Goal: Task Accomplishment & Management: Contribute content

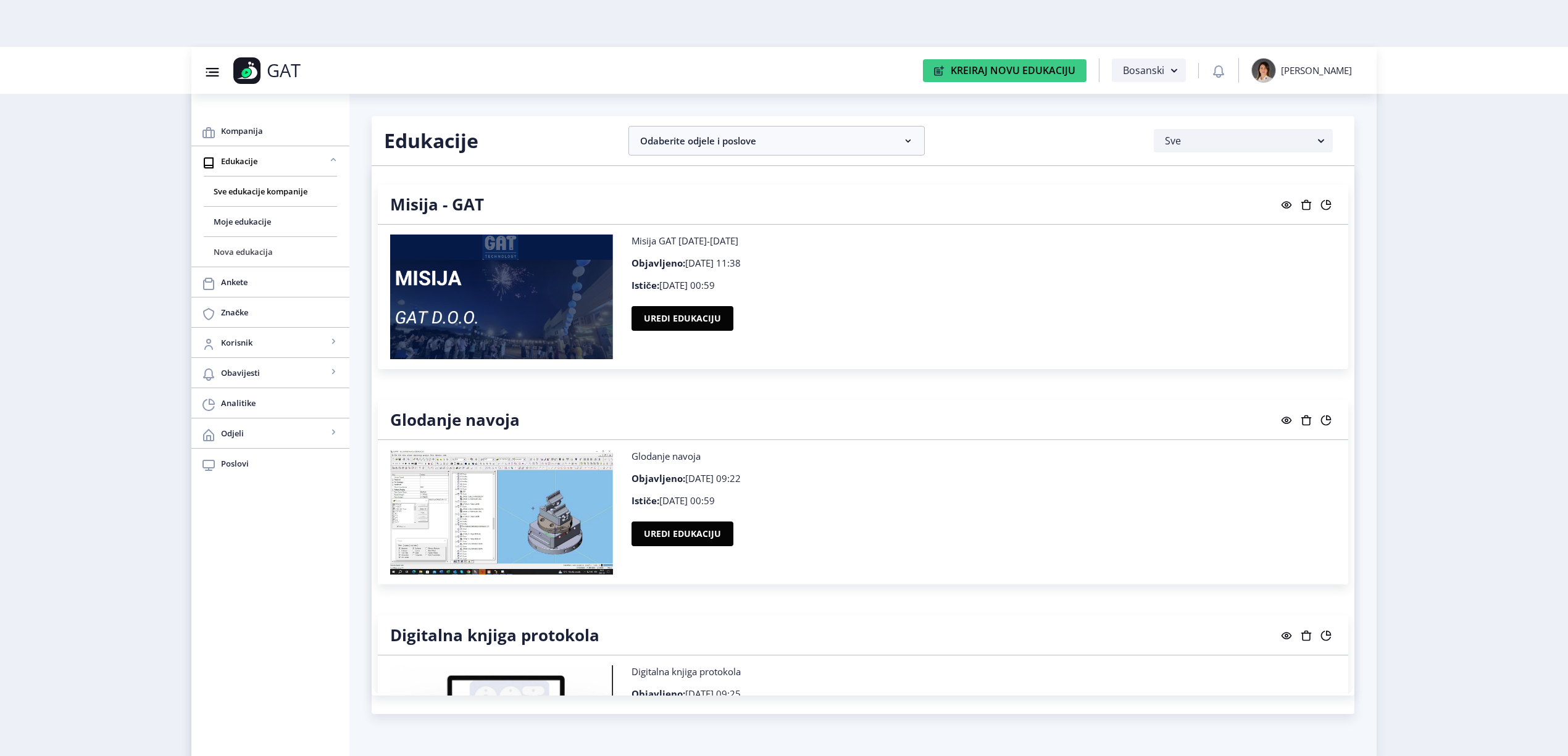
click at [280, 260] on link "Nova edukacija" at bounding box center [271, 252] width 133 height 30
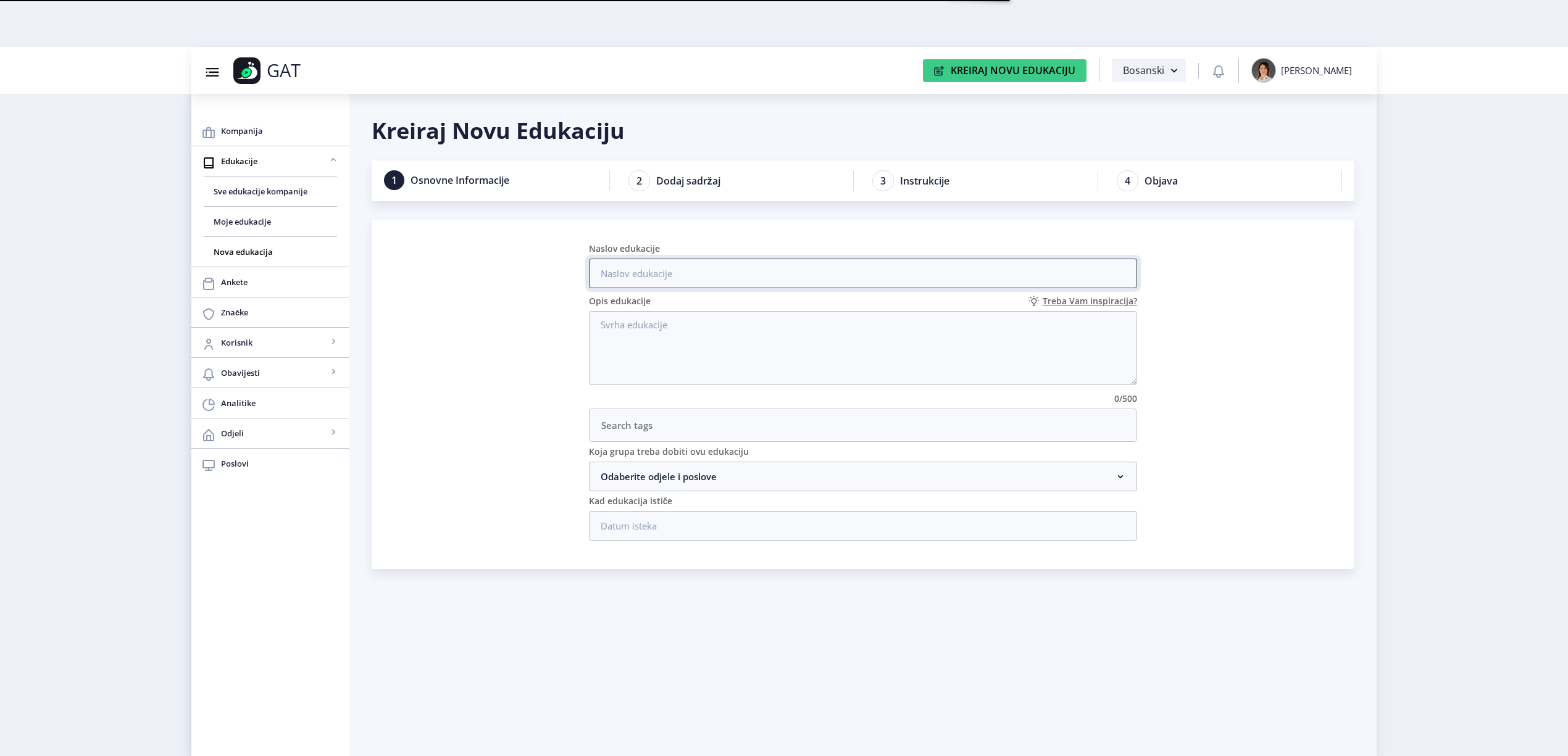
click at [779, 270] on input "Naslov edukacije" at bounding box center [863, 273] width 549 height 30
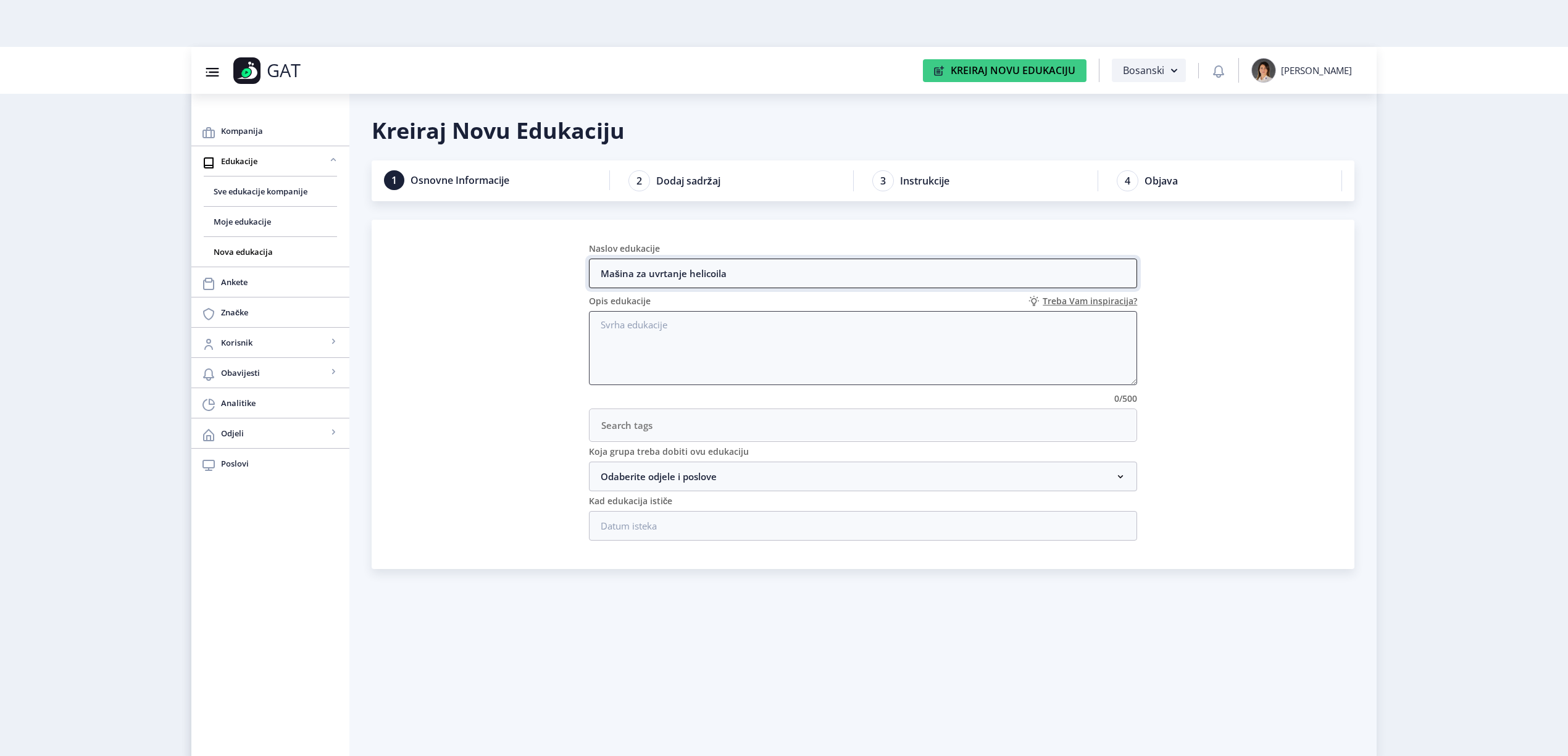
type input "Mašina za uvrtanje helicoila"
click at [805, 358] on textarea "Opis edukacije" at bounding box center [863, 348] width 549 height 74
type textarea "n"
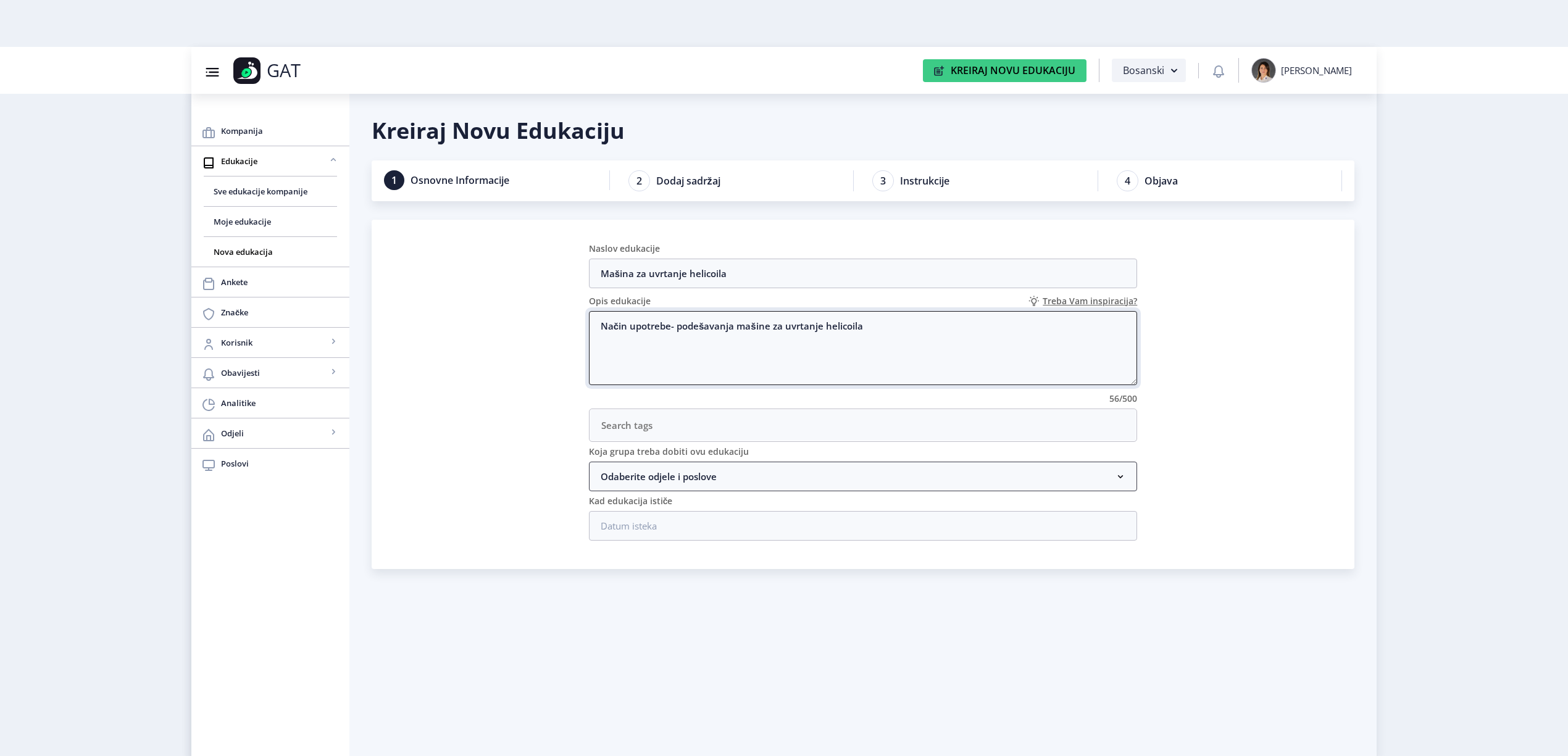
type textarea "Način upotrebe- podešavanja mašine za uvrtanje helicoila"
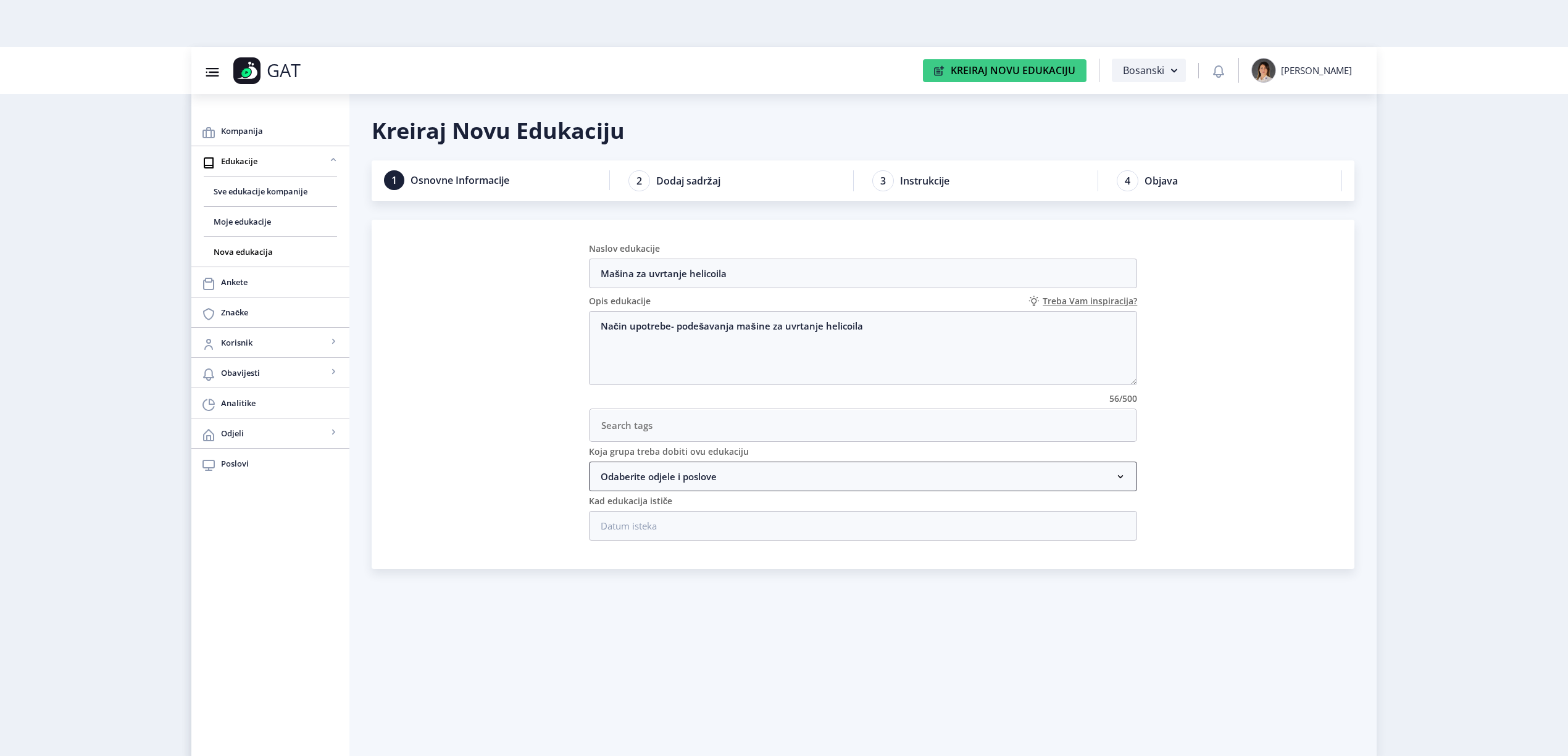
click at [679, 474] on nb-accordion-item-header "Odaberite odjele i poslove" at bounding box center [863, 476] width 549 height 30
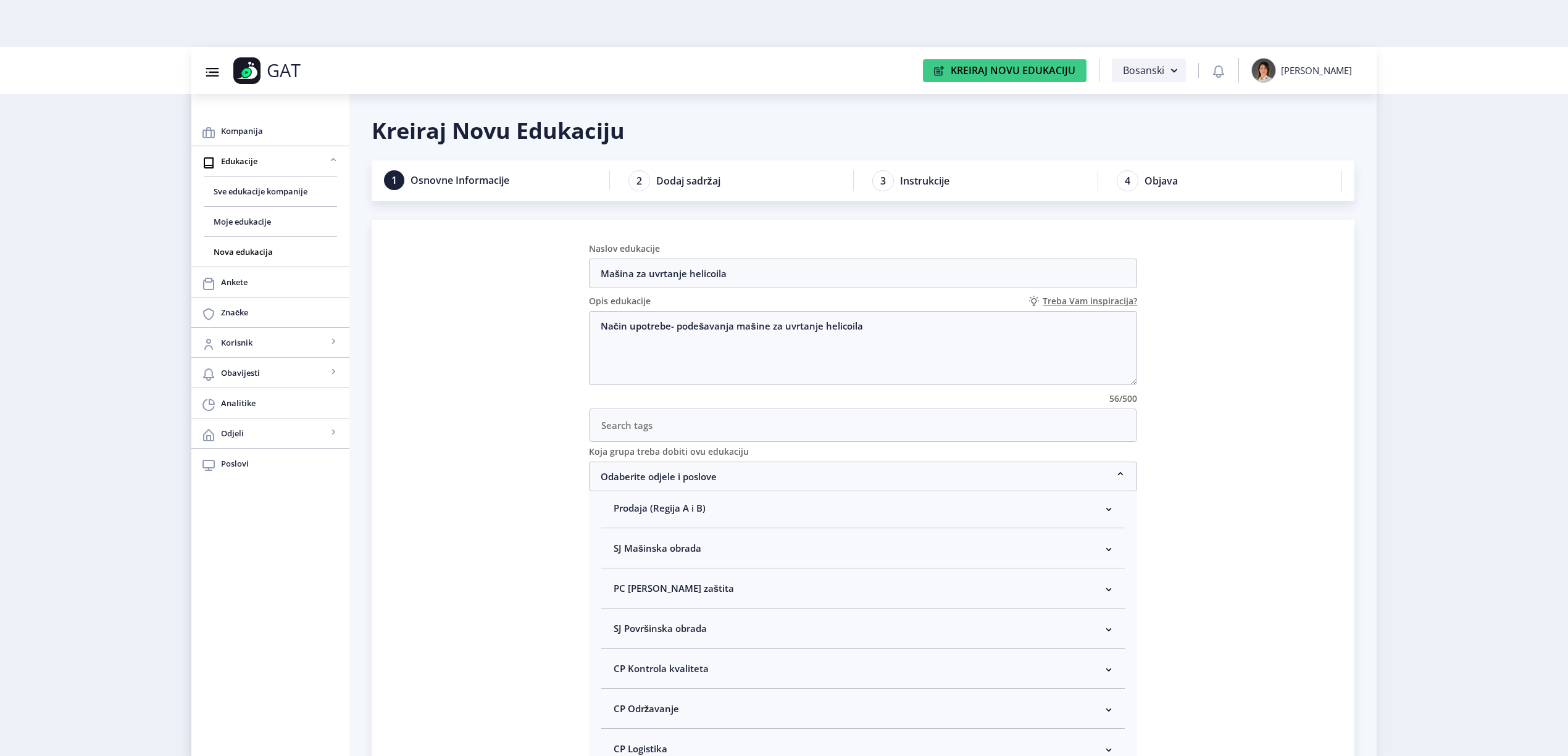
scroll to position [82, 0]
click at [677, 722] on nb-accordion-item-header "CP Logistika" at bounding box center [864, 723] width 525 height 40
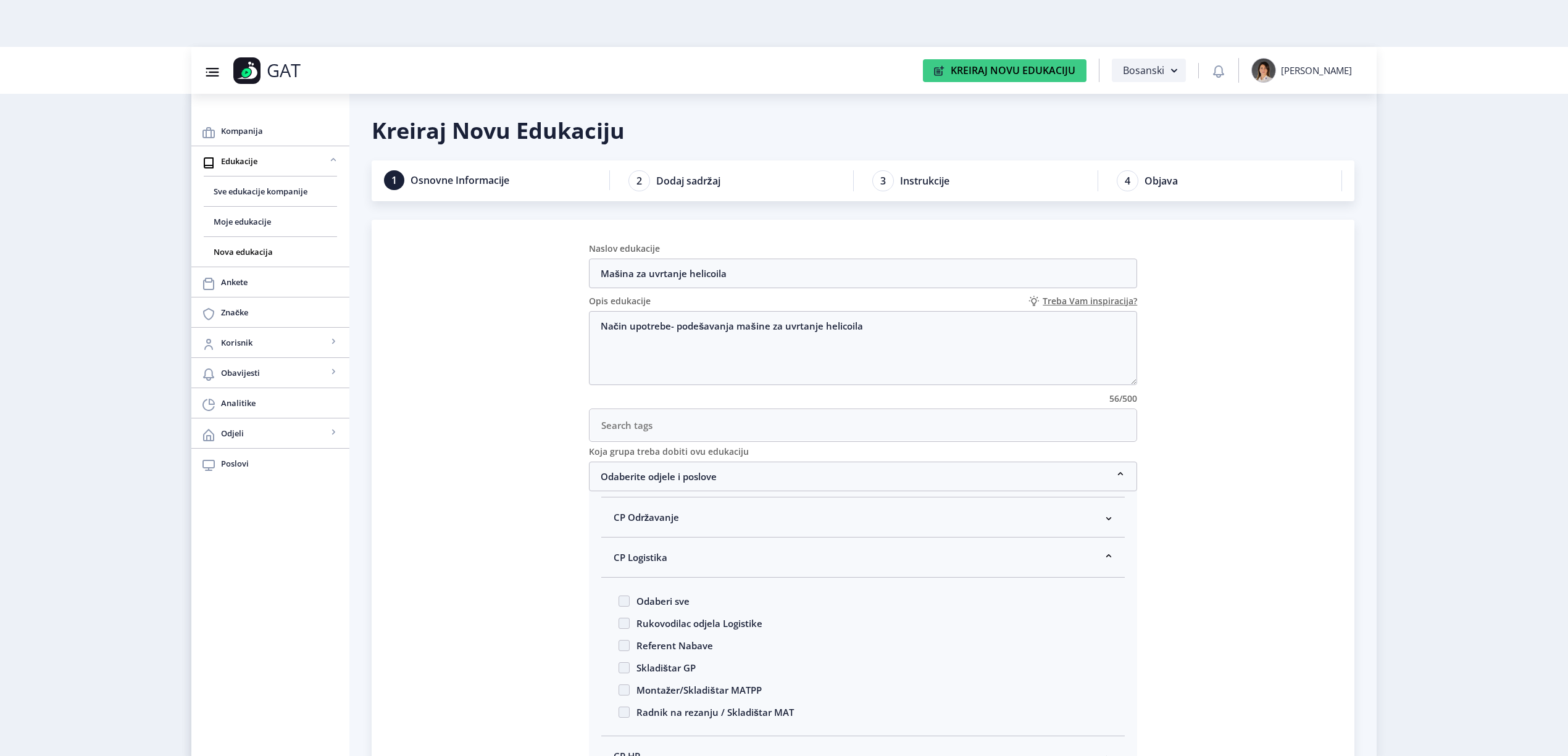
click at [680, 694] on span "Montažer/Skladištar MATPP" at bounding box center [696, 689] width 132 height 15
click at [620, 687] on input "Montažer/Skladištar MATPP" at bounding box center [619, 687] width 1 height 1
checkbox input "true"
click at [695, 486] on nb-accordion-item-header "Odaberite odjele i poslove" at bounding box center [863, 476] width 549 height 30
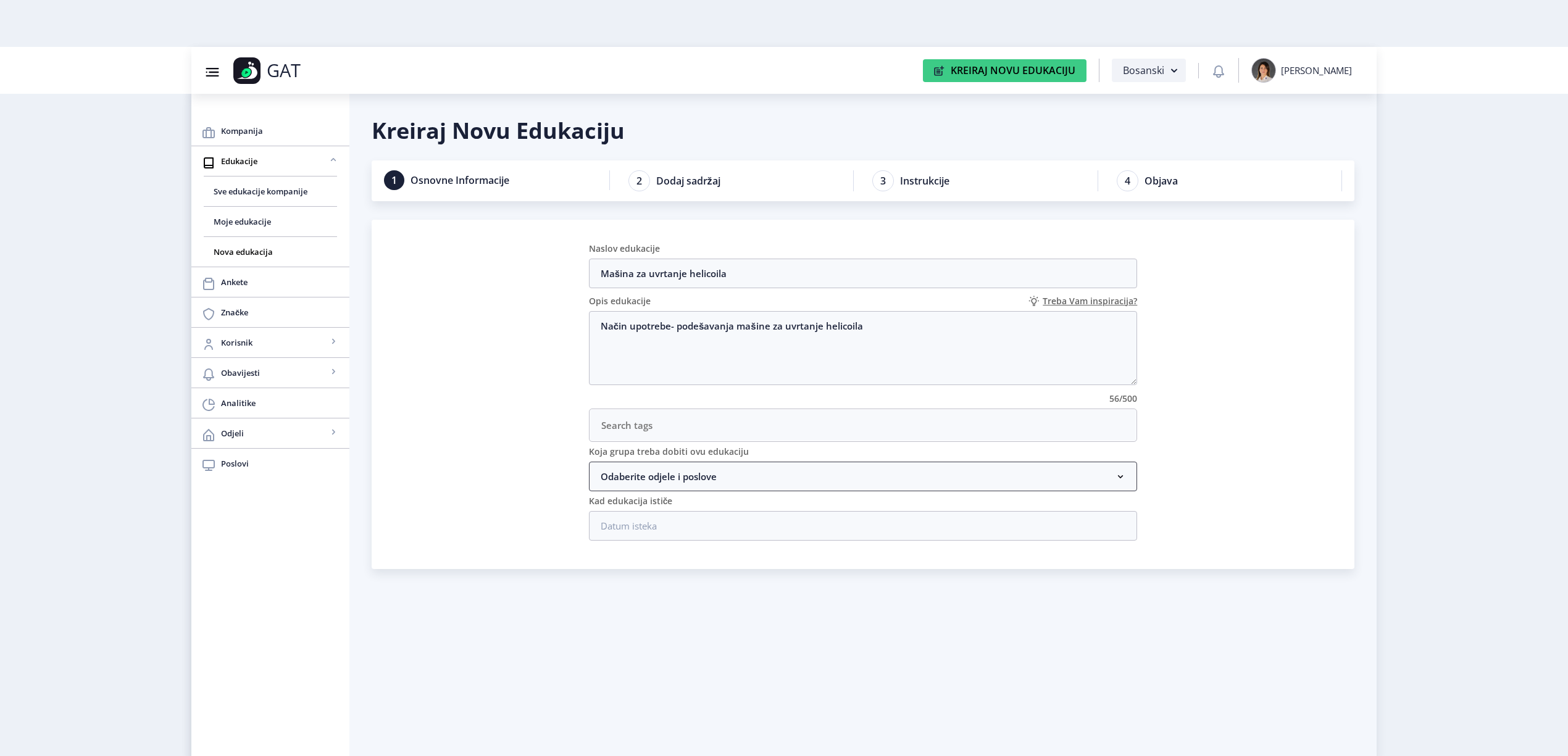
scroll to position [0, 0]
click at [741, 536] on input at bounding box center [863, 526] width 549 height 30
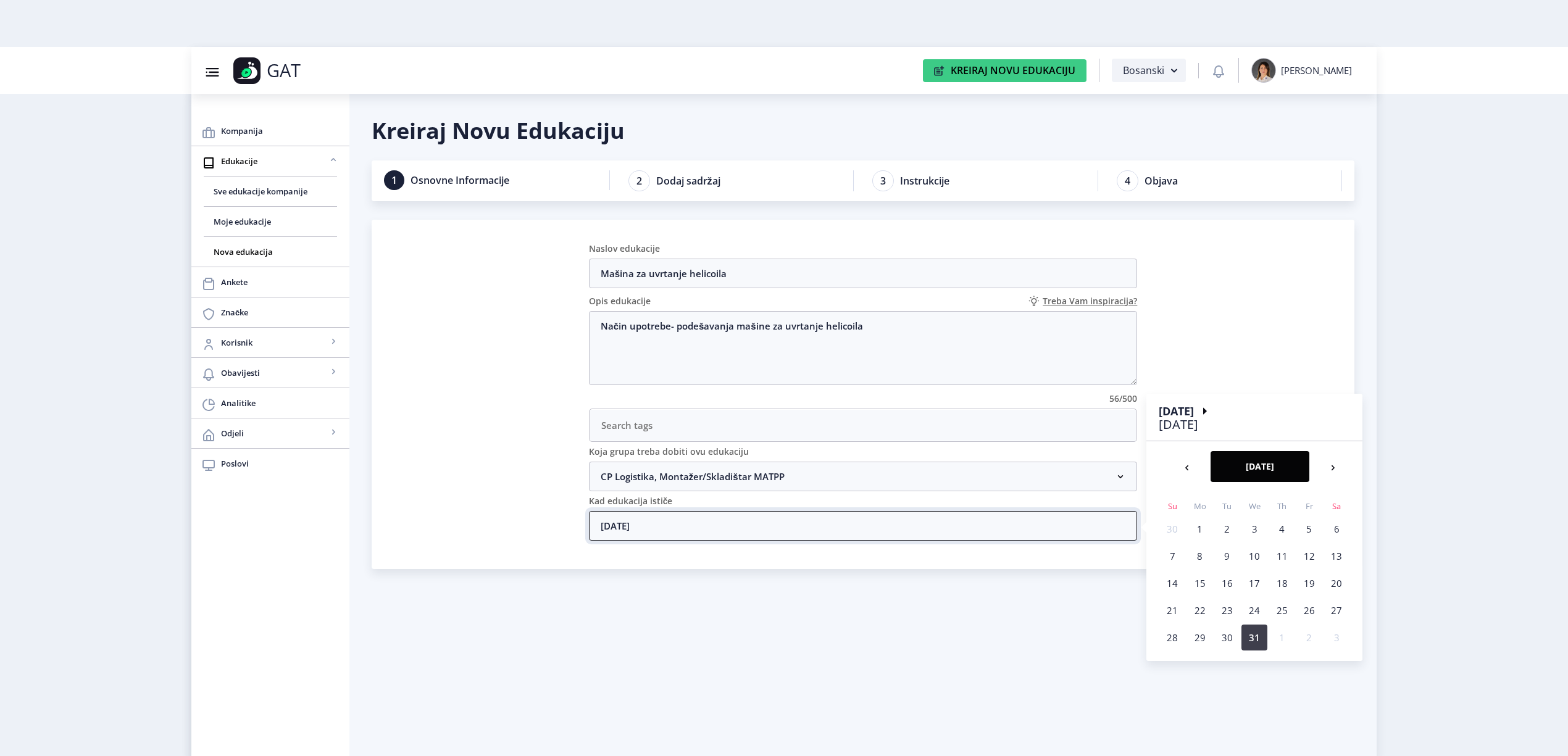
type input "31/12/2031"
click at [1246, 636] on nb-calendar-day-cell "31" at bounding box center [1254, 637] width 26 height 26
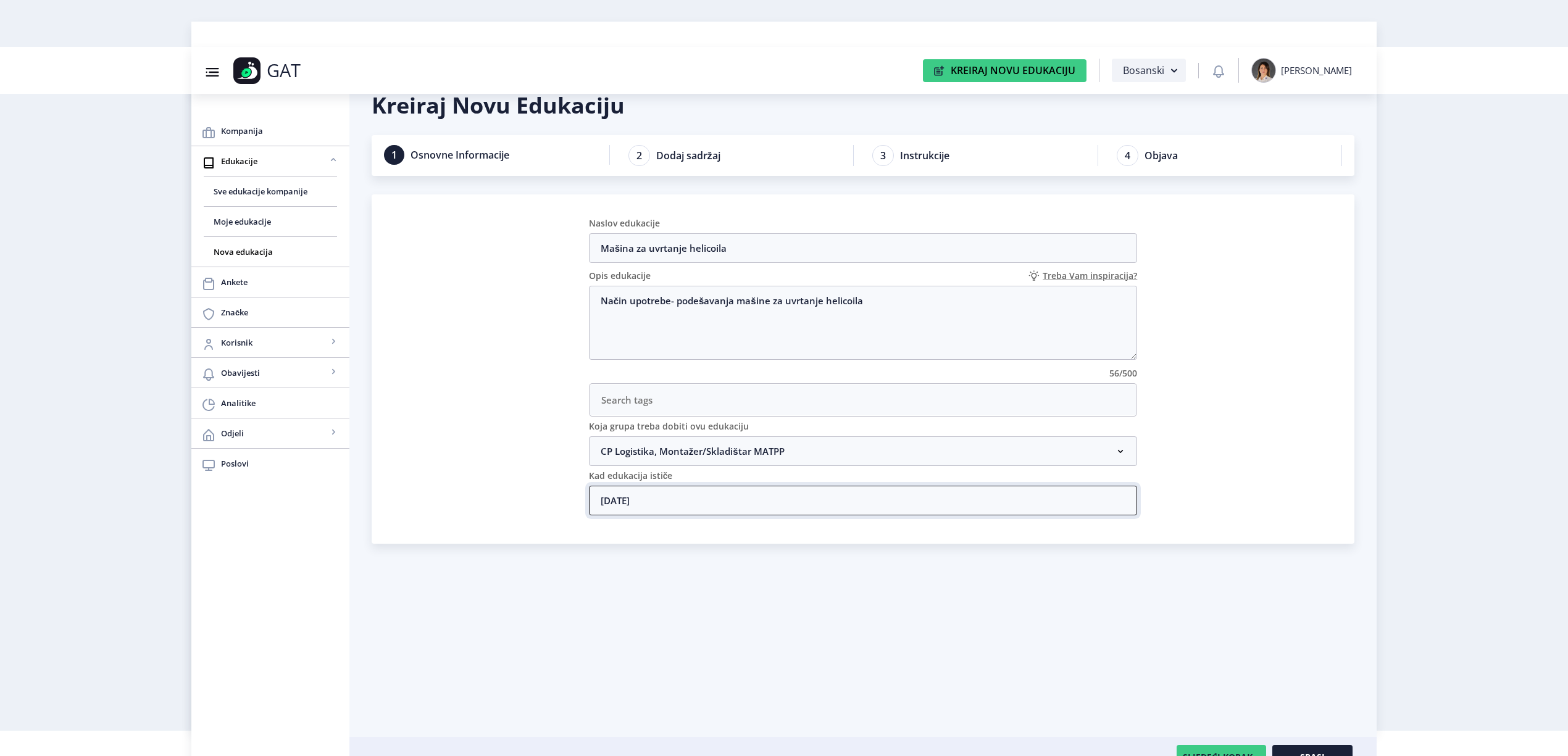
scroll to position [47, 0]
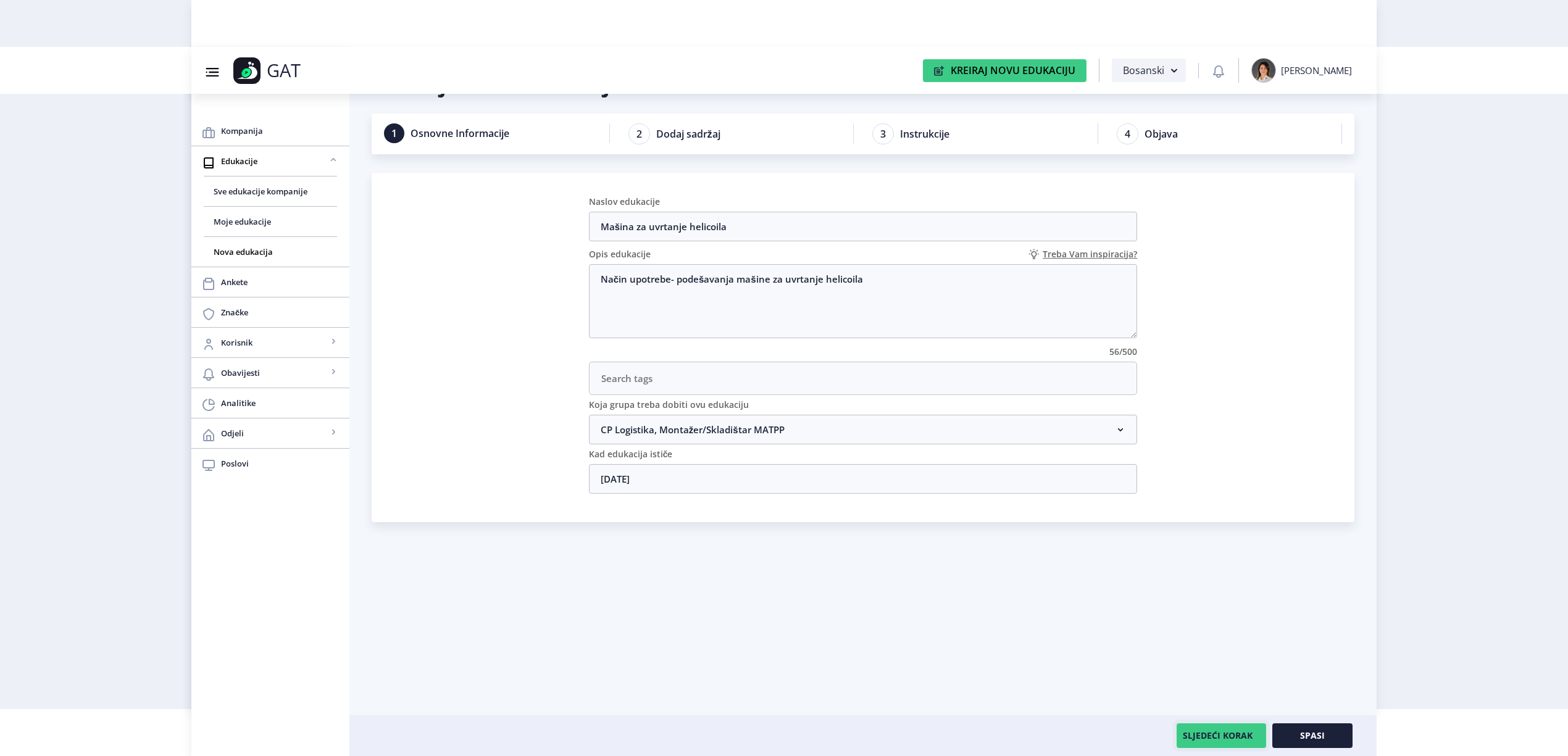
click at [1216, 726] on button "SLJEDEĆI KORAK" at bounding box center [1221, 736] width 90 height 25
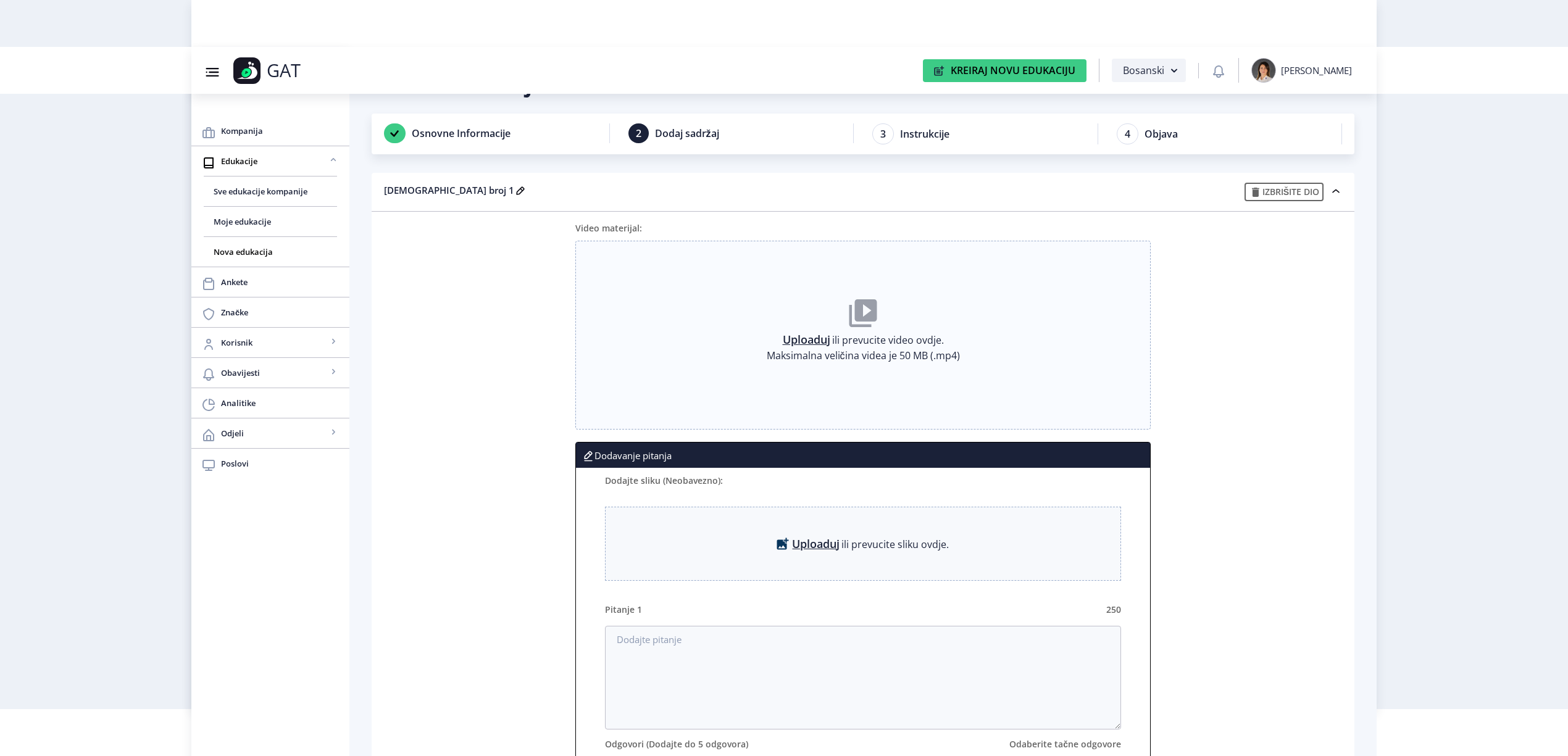
click at [803, 342] on link "Uploaduj" at bounding box center [806, 340] width 48 height 12
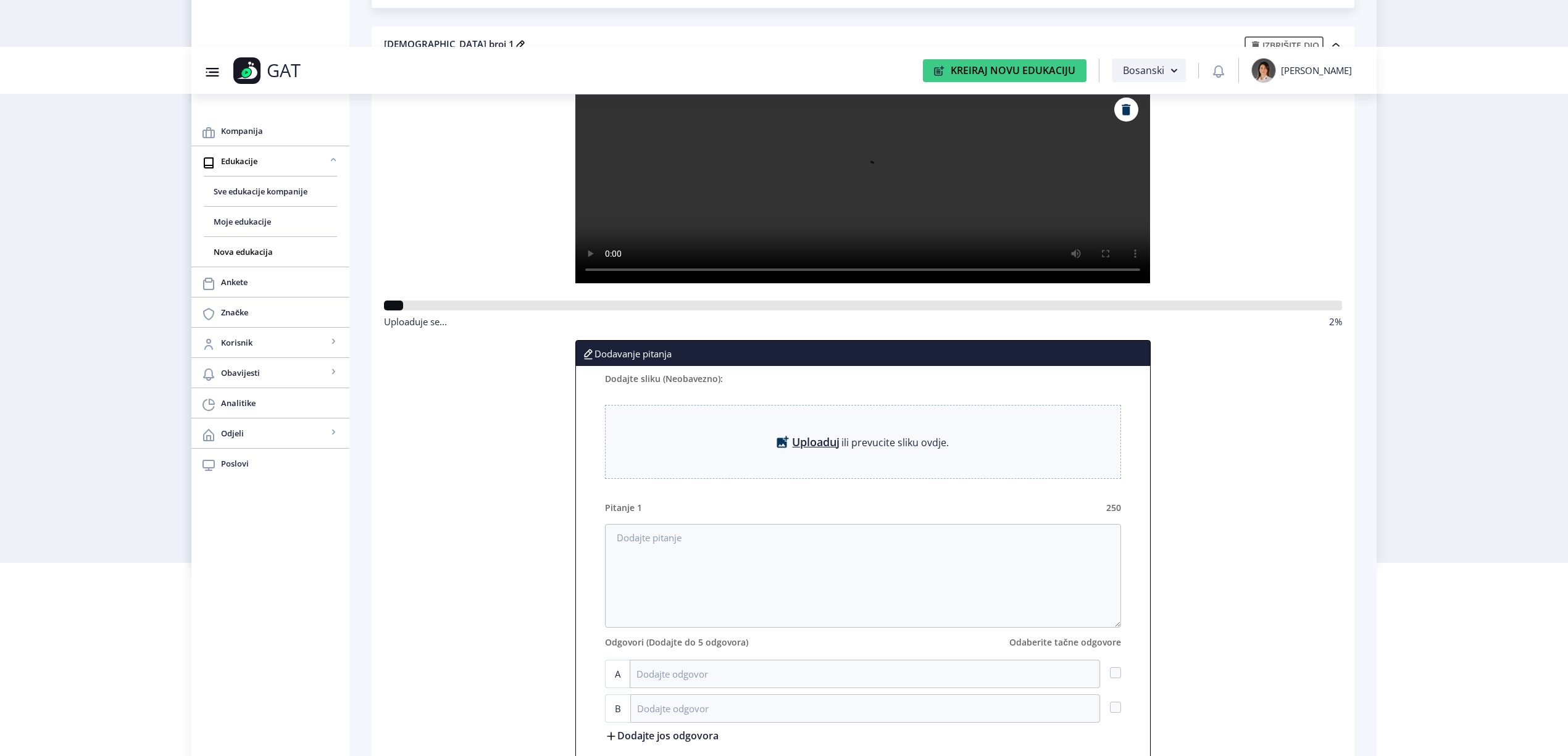
scroll to position [294, 0]
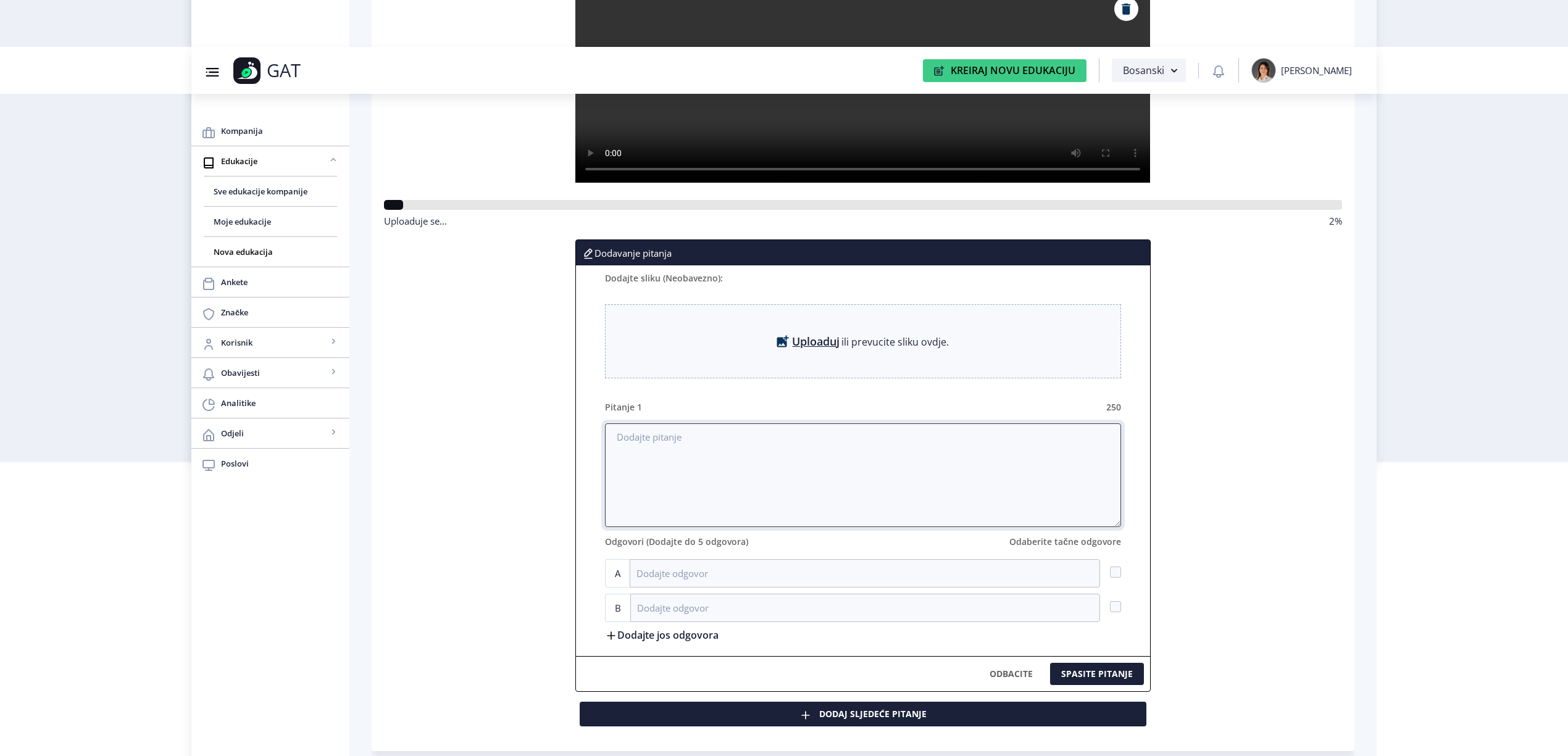
click at [693, 446] on textarea at bounding box center [863, 476] width 516 height 104
paste textarea "Podesavanje dubine uvrtanja helicoila se podesava na upravljackoj jedinici"
drag, startPoint x: 643, startPoint y: 440, endPoint x: 715, endPoint y: 443, distance: 72.1
click at [647, 440] on textarea "Podesavanje dubine uvrtanja helicoila se podesava na upravljackoj jedinici" at bounding box center [863, 476] width 516 height 104
click at [830, 438] on textarea "Podešavanje dubine uvrtanja helicoila se podesava na upravljackoj jedinici" at bounding box center [863, 476] width 516 height 104
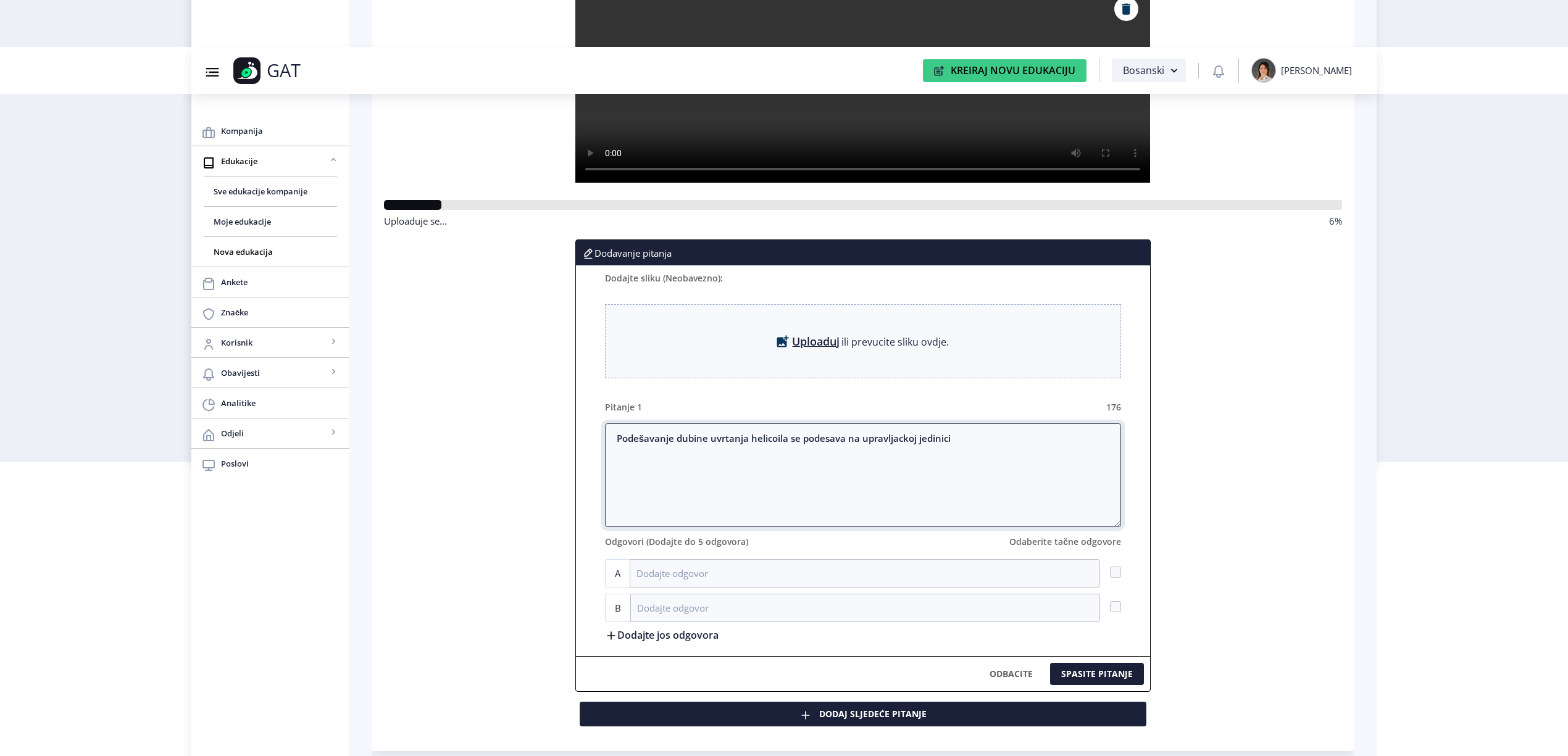
click at [812, 443] on textarea "Podešavanje dubine uvrtanja helicoila se podesava na upravljackoj jedinici" at bounding box center [863, 476] width 516 height 104
click at [873, 440] on textarea "Podešavanje dubine uvrtanja helicoila se vršina upravljackoj jedinici" at bounding box center [863, 476] width 516 height 104
type textarea "Podešavanje dubine uvrtanja helicoila se vršina upravljačkoj jedinici"
click at [740, 564] on input at bounding box center [865, 573] width 470 height 28
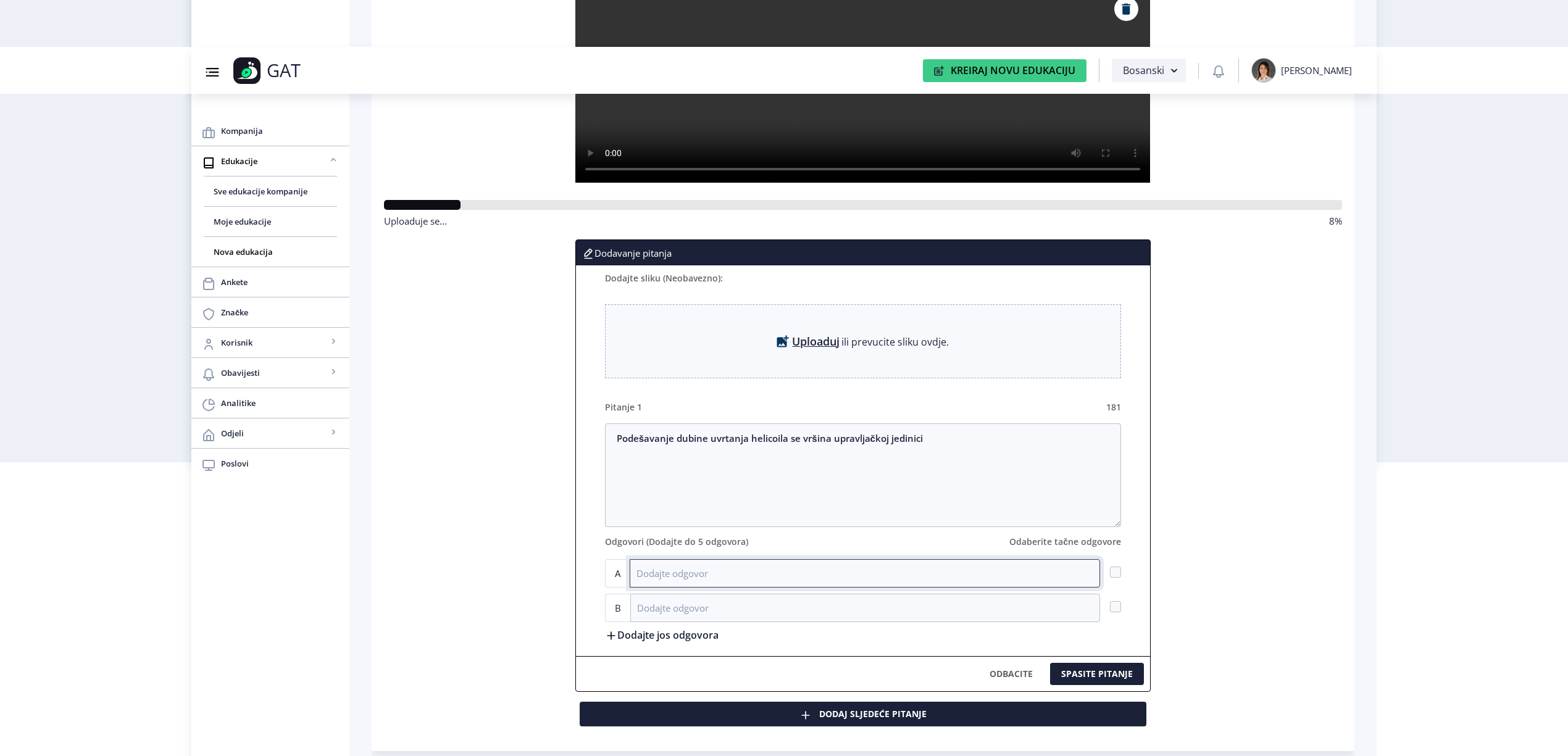
type input "Da"
click at [758, 626] on form "Podešavanje dubine uvrtanja helicoila se vršina upravljačkoj jedinici Odgovori …" at bounding box center [863, 535] width 516 height 223
click at [757, 612] on input at bounding box center [865, 608] width 470 height 28
type input "Ne"
click at [1118, 611] on span at bounding box center [1116, 607] width 11 height 11
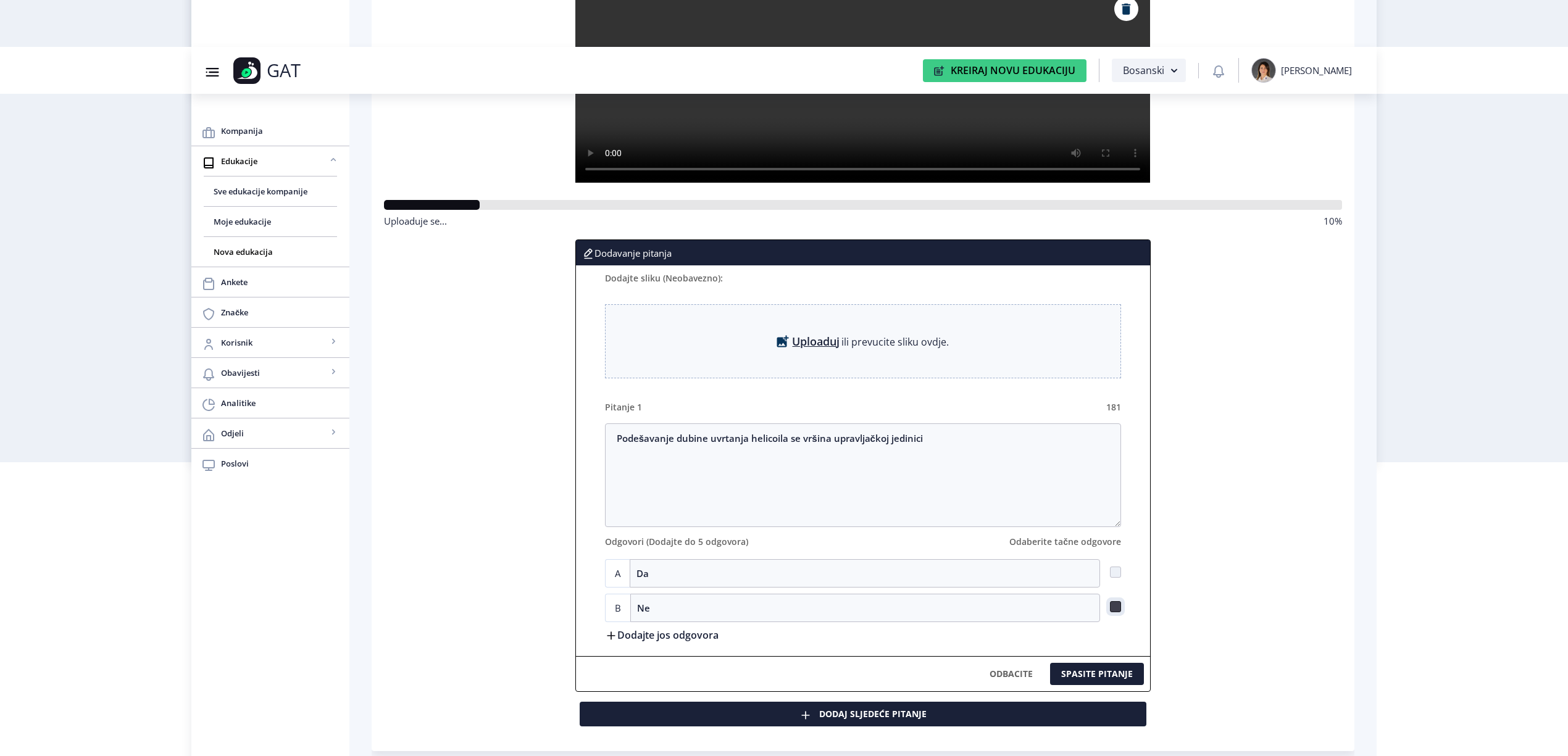
click at [1111, 608] on input "checkbox" at bounding box center [1110, 607] width 1 height 1
checkbox input "true"
click at [989, 433] on textarea "Podešavanje dubine uvrtanja helicoila se vršina upravljačkoj jedinici" at bounding box center [863, 476] width 516 height 104
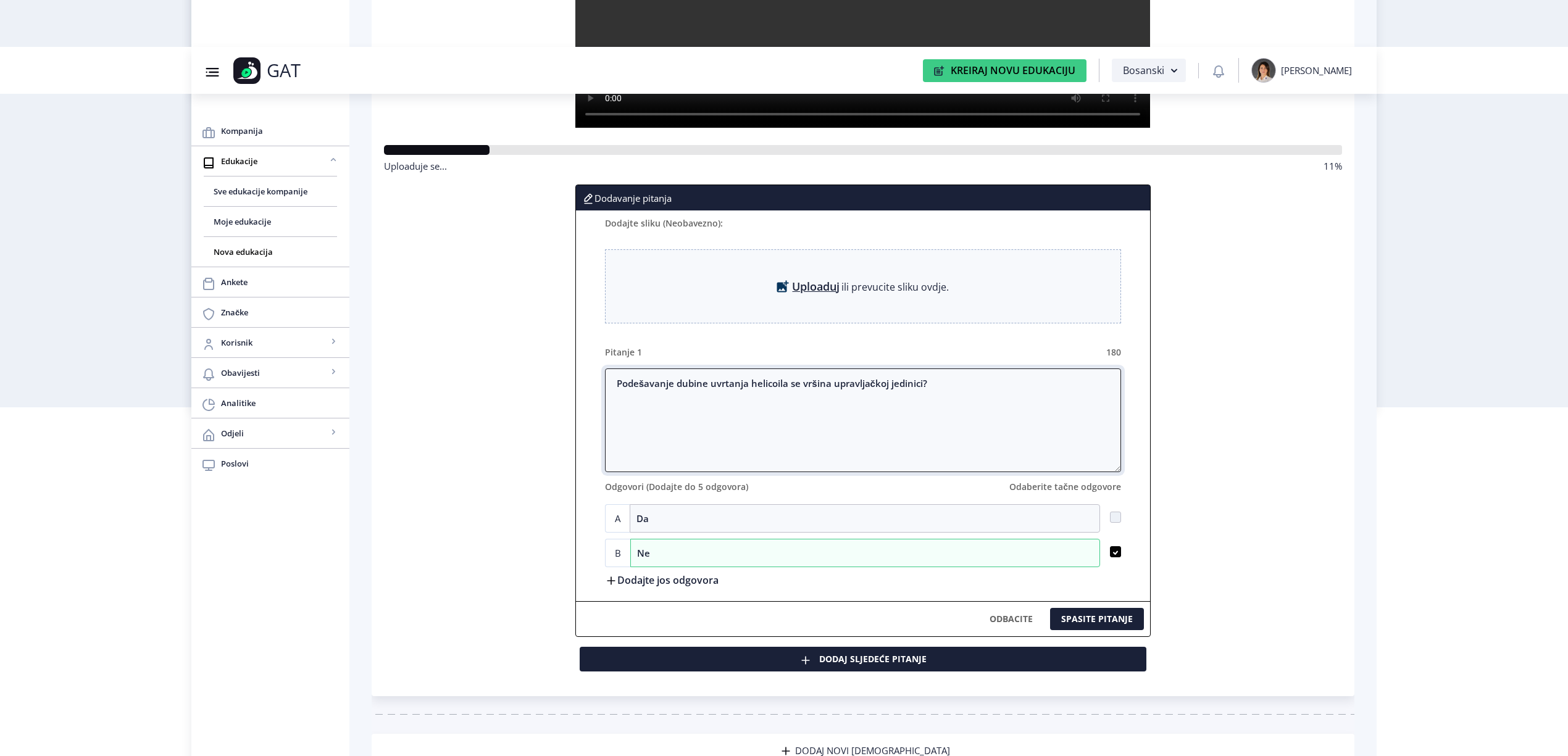
scroll to position [440, 0]
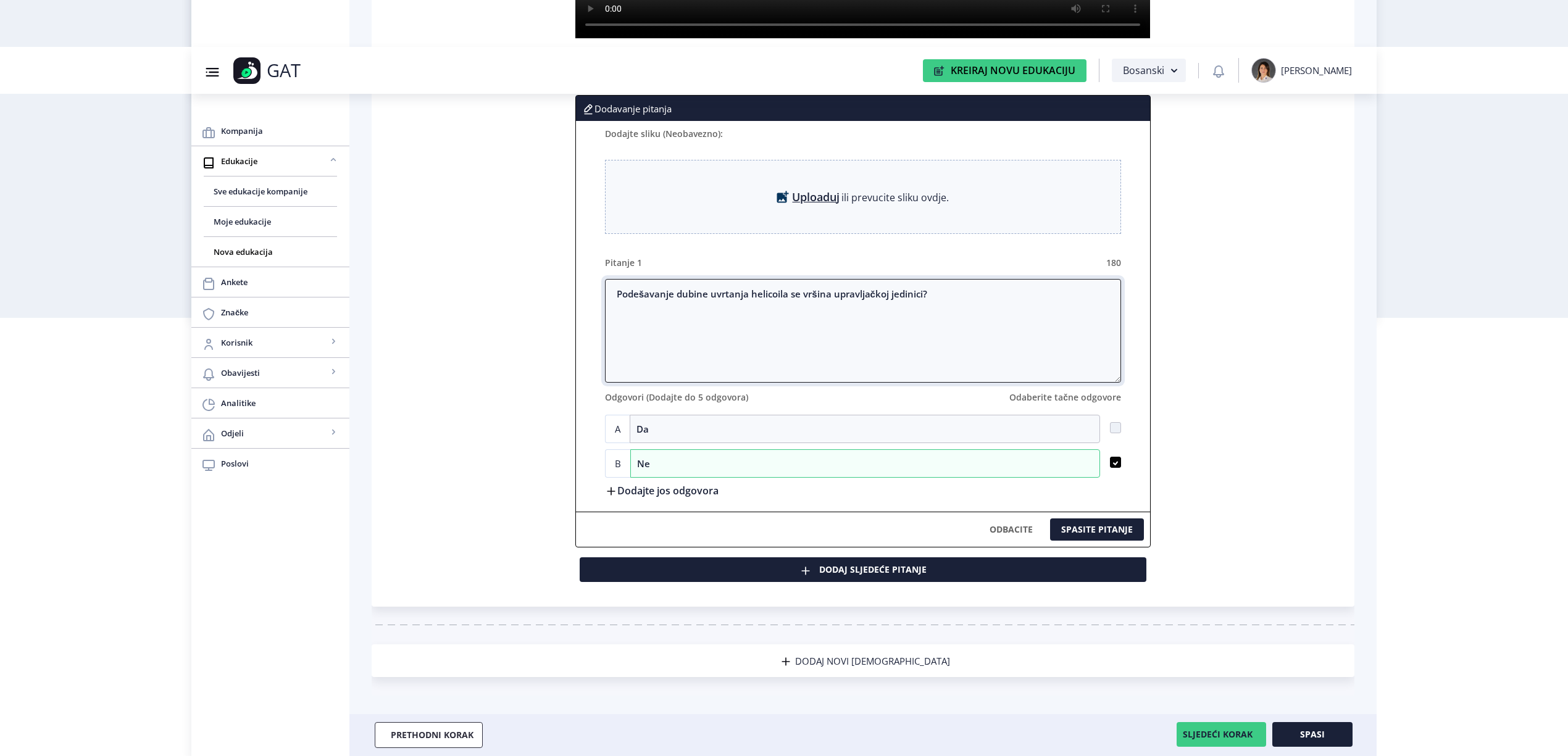
type textarea "Podešavanje dubine uvrtanja helicoila se vršina upravljačkoj jedinici?"
click at [833, 564] on button "Dodaj sljedeće pitanje" at bounding box center [863, 570] width 567 height 25
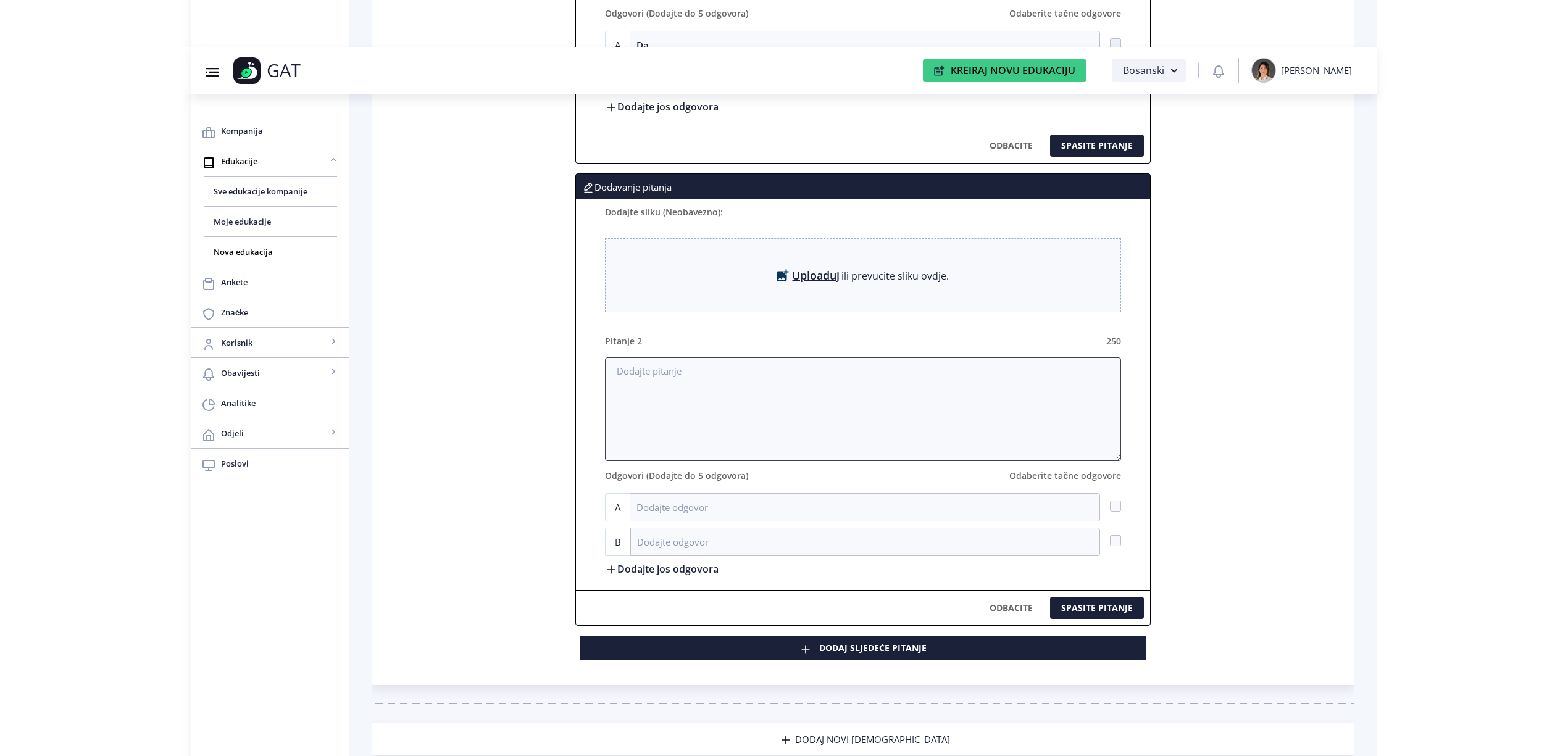
scroll to position [852, 0]
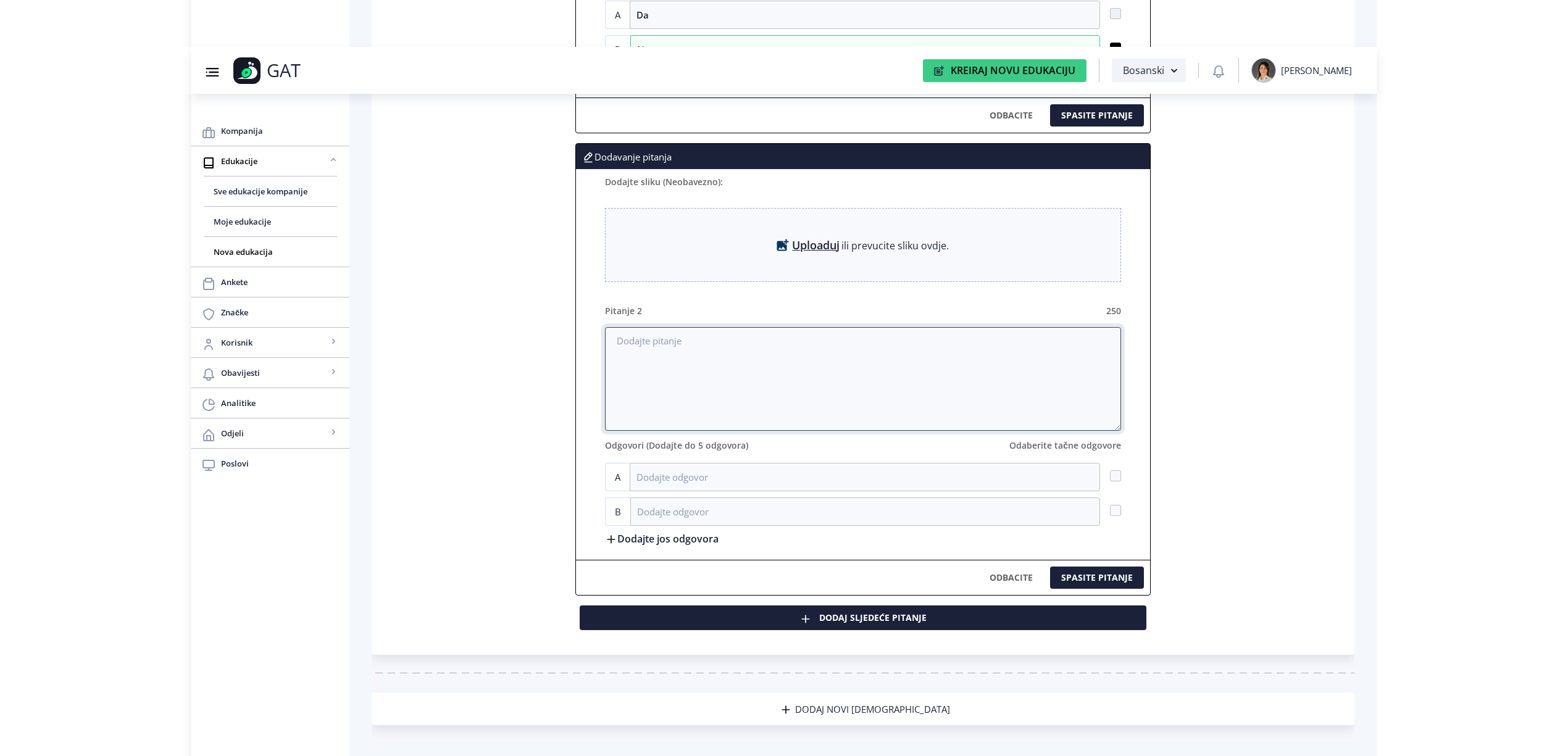
click at [742, 334] on textarea at bounding box center [863, 379] width 516 height 104
paste textarea "Distance sa kojima odredjuemo dubinu biramo u zavisnosti od navoja helicoila ko…"
click at [733, 343] on textarea "Distance sa kojima odredjuemo dubinu biramo u zavisnosti od navoja helicoila ko…" at bounding box center [863, 379] width 516 height 104
click at [736, 345] on textarea "Distance sa kojima određuemo dubinu biramo u zavisnosti od navoja helicoila koj…" at bounding box center [863, 379] width 516 height 104
click at [791, 350] on textarea "Distance sa kojima određujemo dubinu biramo u zavisnosti od navoja helicoila ko…" at bounding box center [863, 379] width 516 height 104
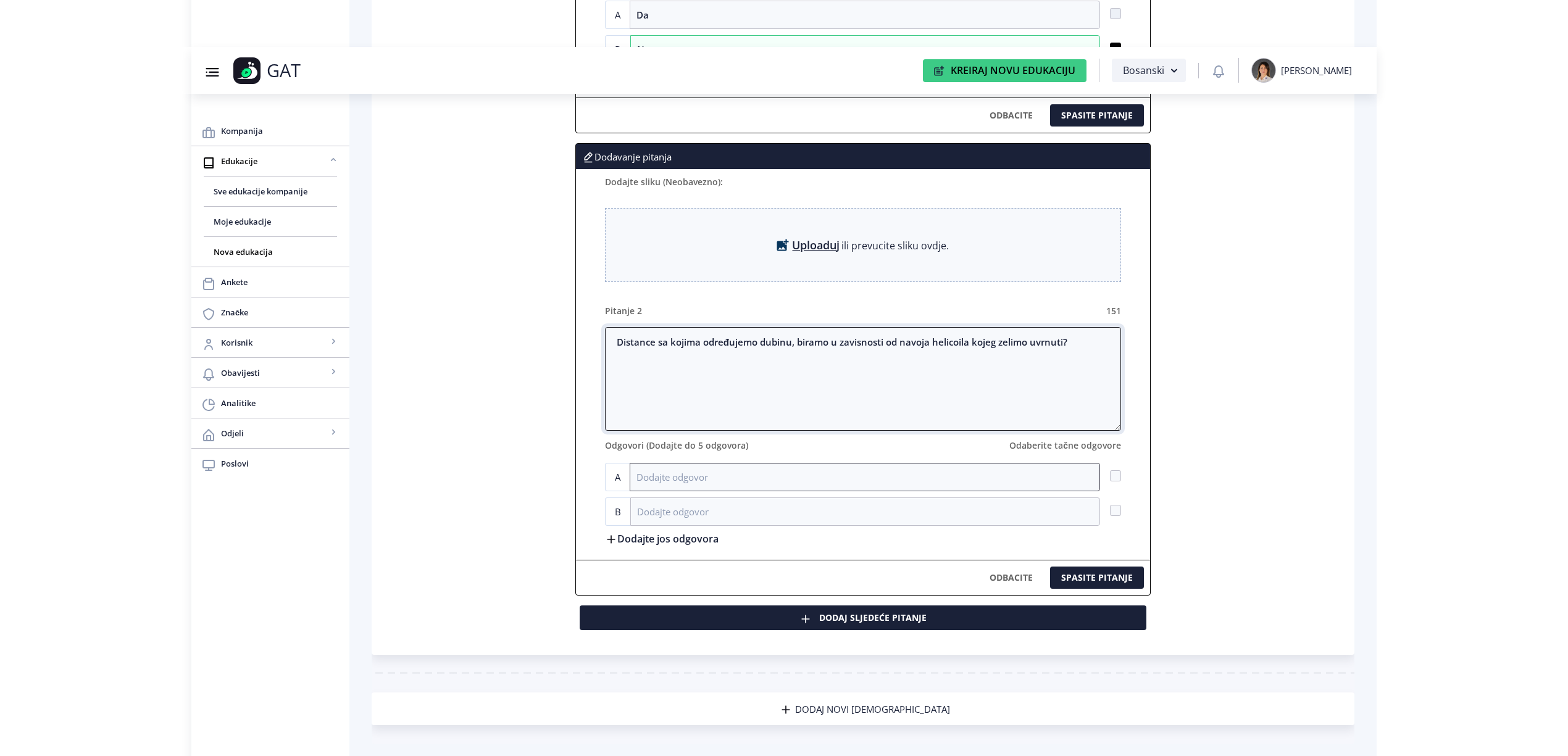
type textarea "Distance sa kojima određujemo dubinu, biramo u zavisnosti od navoja helicoila k…"
click at [753, 472] on input at bounding box center [865, 476] width 470 height 28
type input "Da"
click at [747, 519] on input at bounding box center [865, 511] width 470 height 28
type input "Ne"
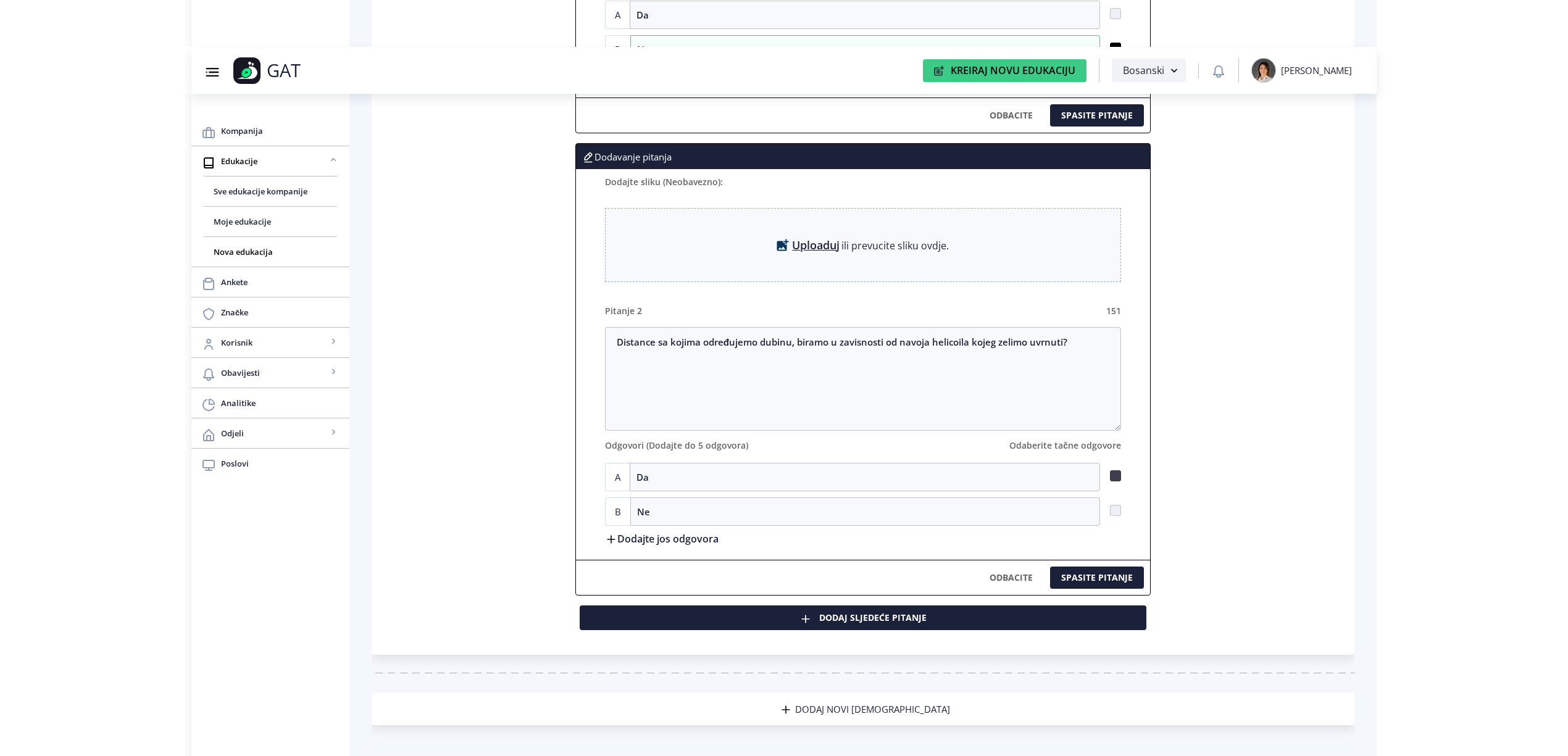
click at [1115, 481] on span at bounding box center [1116, 476] width 11 height 11
click at [1111, 476] on input "checkbox" at bounding box center [1110, 476] width 1 height 1
checkbox input "true"
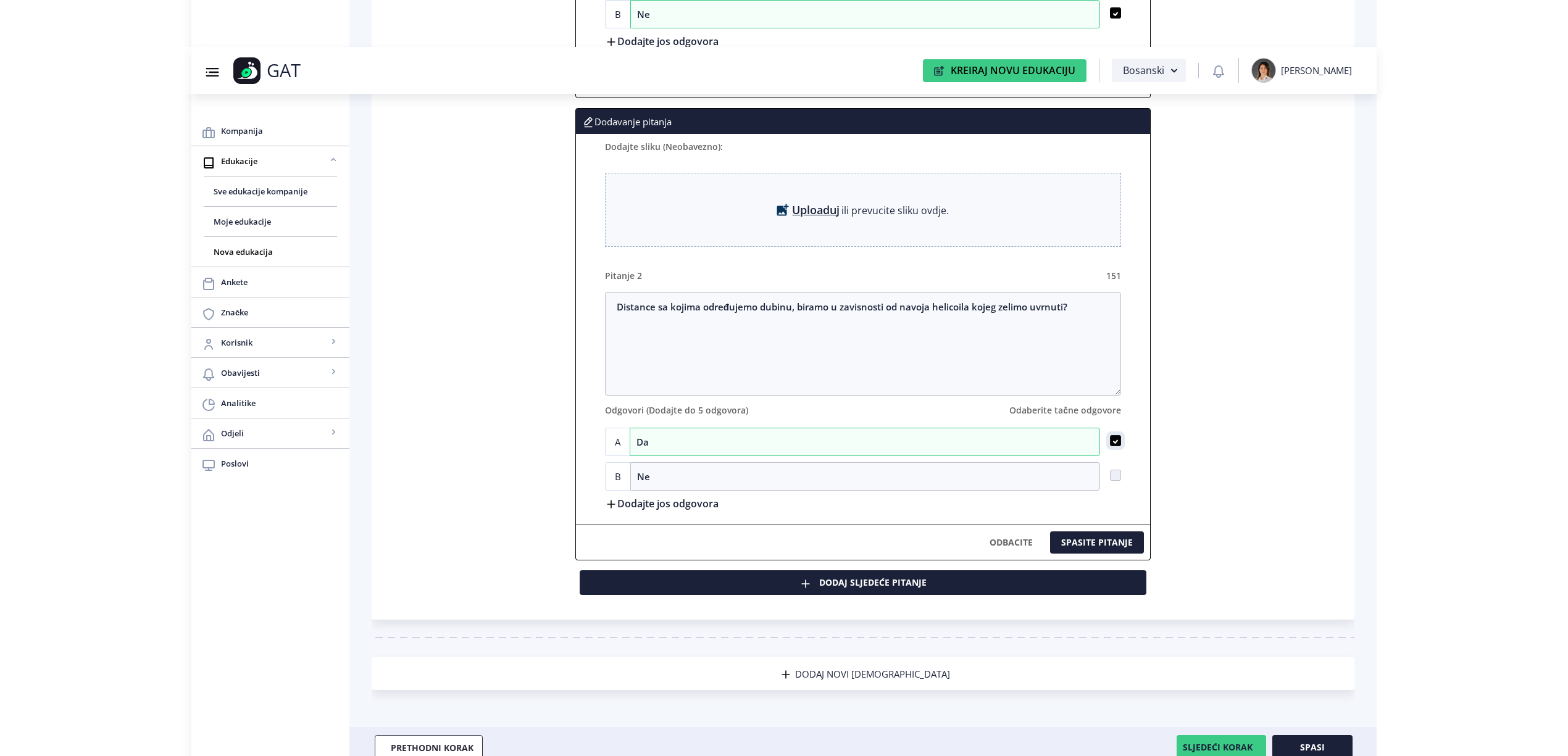
scroll to position [906, 0]
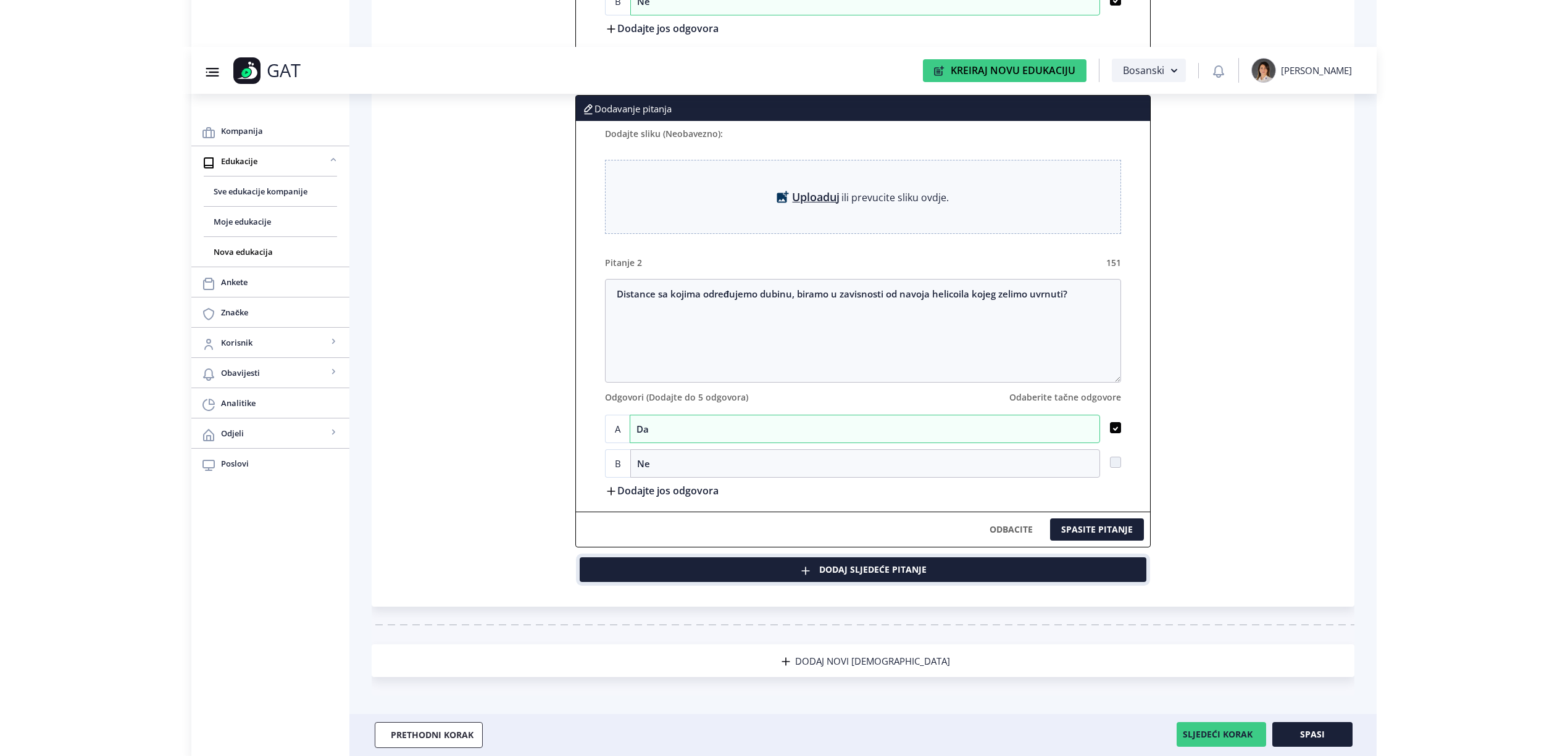
click at [890, 573] on button "Dodaj sljedeće pitanje" at bounding box center [863, 570] width 567 height 25
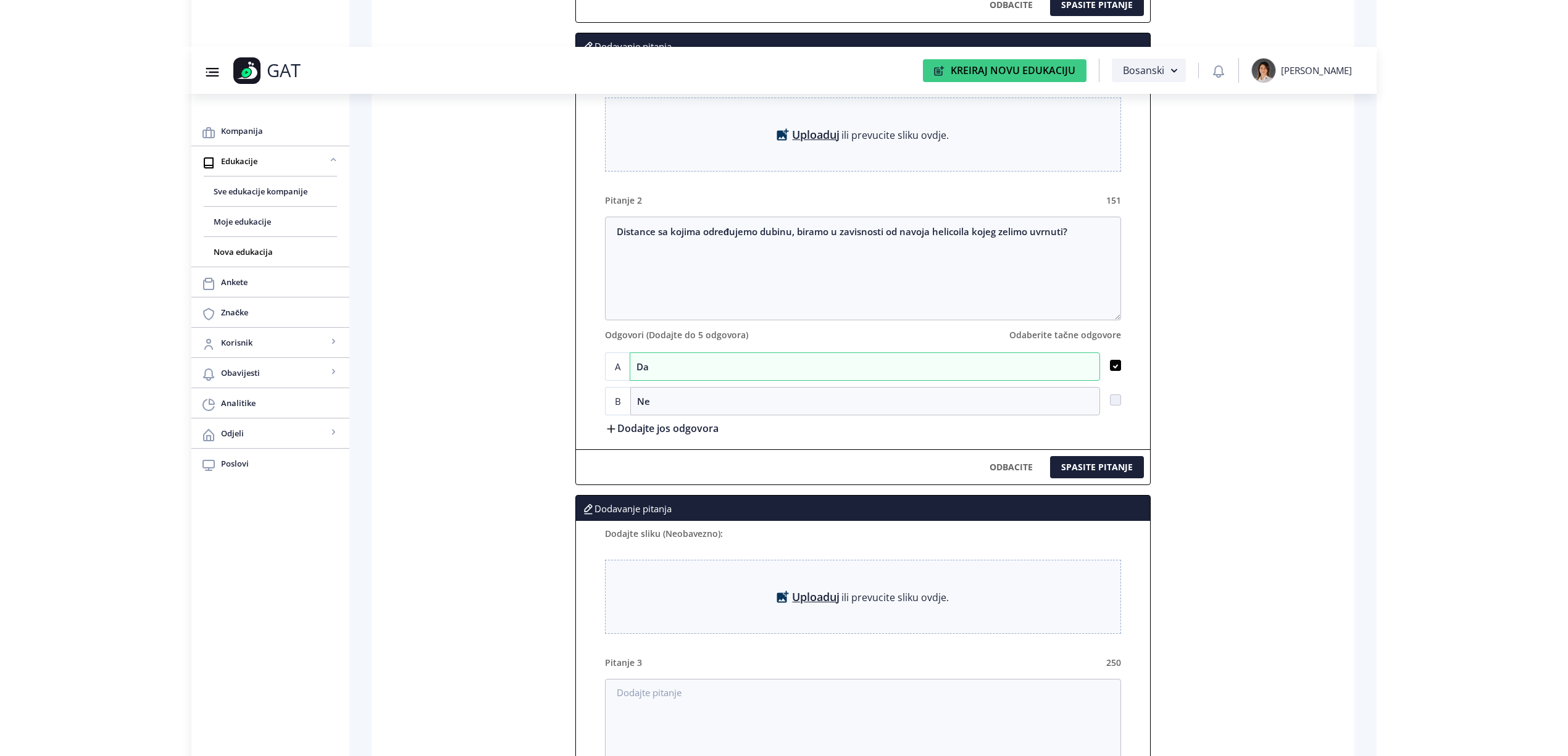
scroll to position [988, 0]
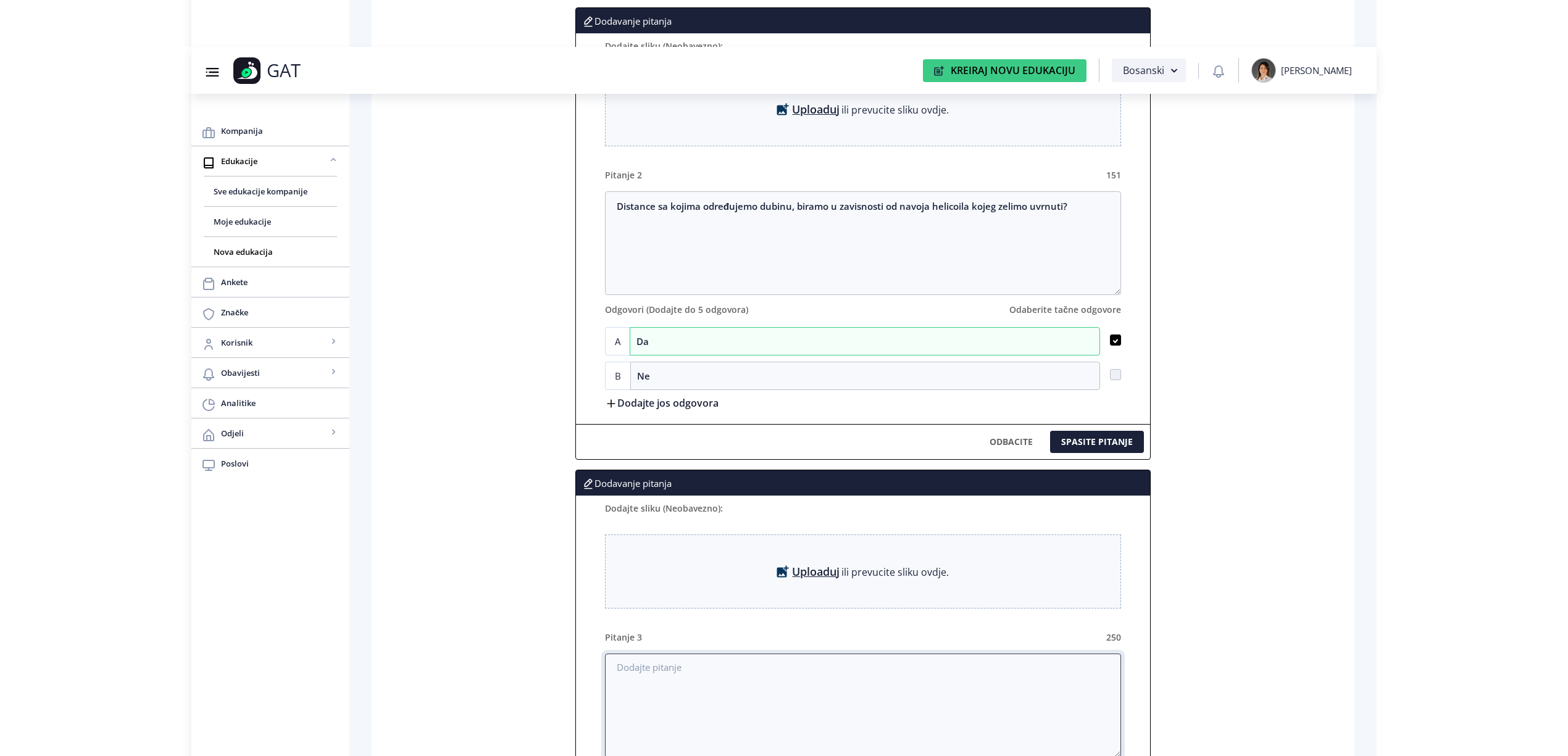
click at [676, 678] on textarea at bounding box center [863, 705] width 516 height 104
paste textarea "Pristup podesavanjima na masini se ostavaruje drzanjem tipke OK duze od 2 sekun…"
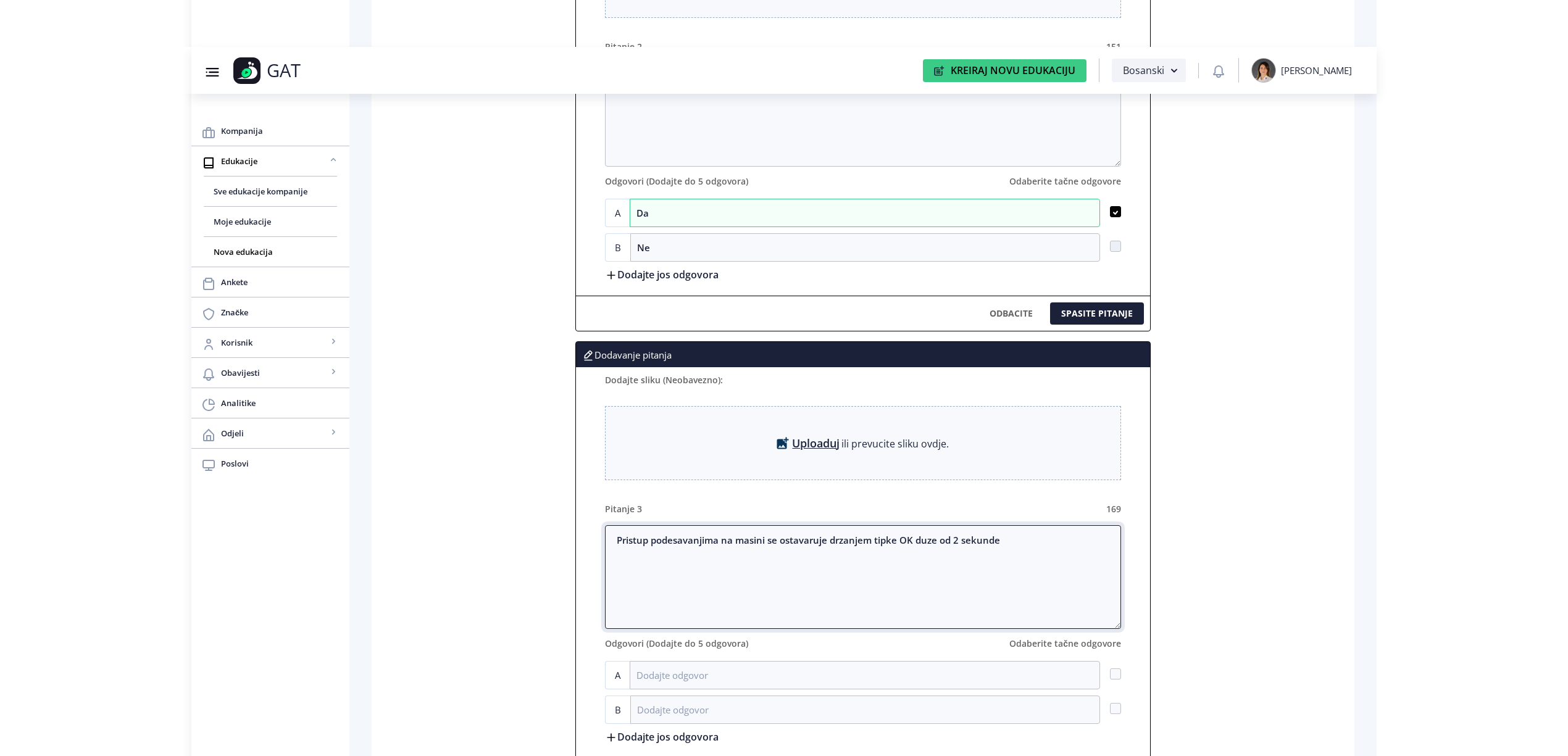
scroll to position [1153, 0]
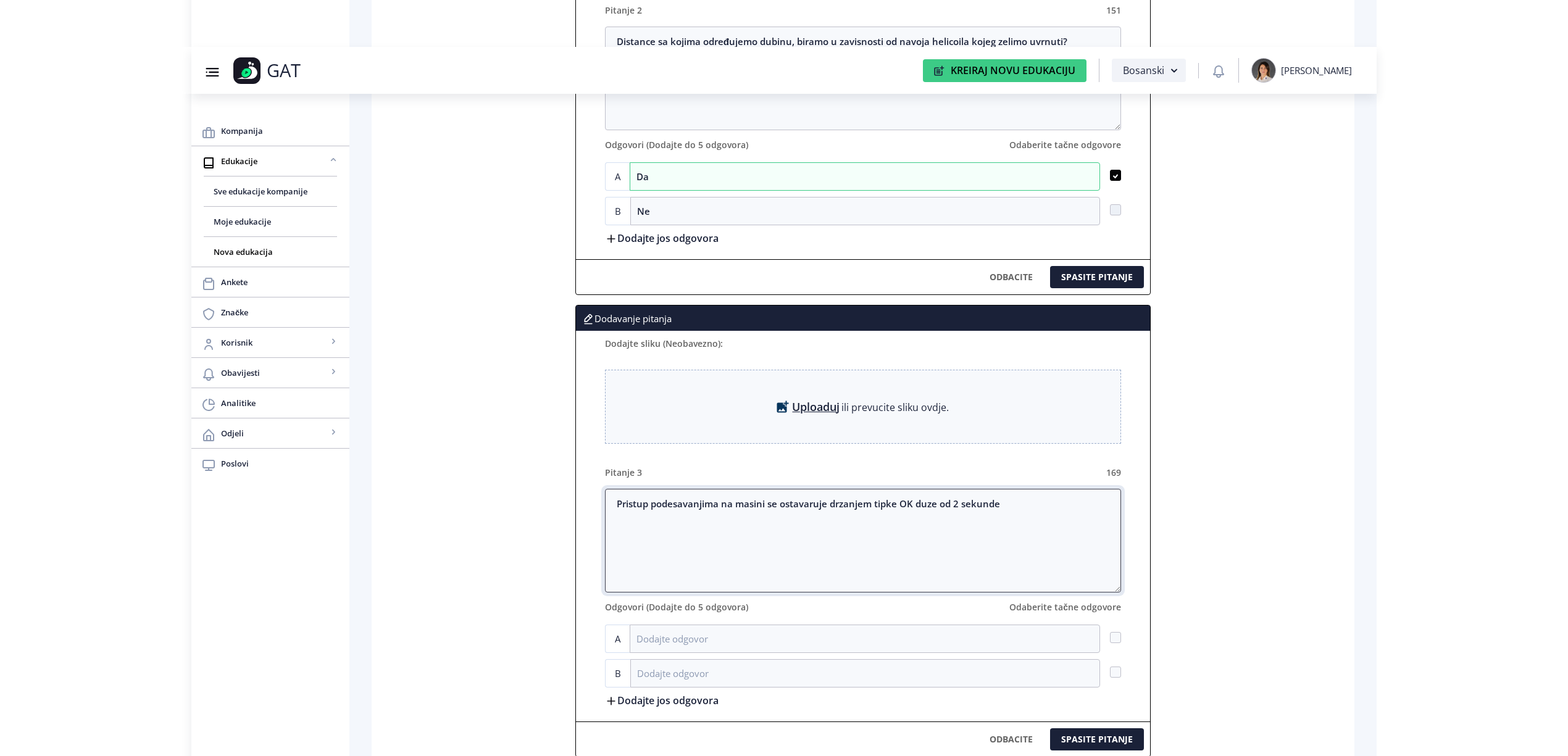
click at [679, 511] on textarea "Pristup podesavanjima na masini se ostavaruje drzanjem tipke OK duze od 2 sekun…" at bounding box center [863, 541] width 516 height 104
click at [756, 505] on textarea "Pristup podešavanjima na masini se ostavaruje drzanjem tipke OK duze od 2 sekun…" at bounding box center [863, 541] width 516 height 104
click at [796, 508] on textarea "Pristup podešavanjima na mašini se ostavaruje drzanjem tipke OK duze od 2 sekun…" at bounding box center [863, 541] width 516 height 104
click at [840, 508] on textarea "Pristup podešavanjima na mašini se ostvaruje drzanjem tipke OK duze od 2 sekunde" at bounding box center [863, 541] width 516 height 104
click at [927, 510] on textarea "Pristup podešavanjima na mašini se ostvaruje držanjem tipke OK duze od 2 sekunde" at bounding box center [863, 541] width 516 height 104
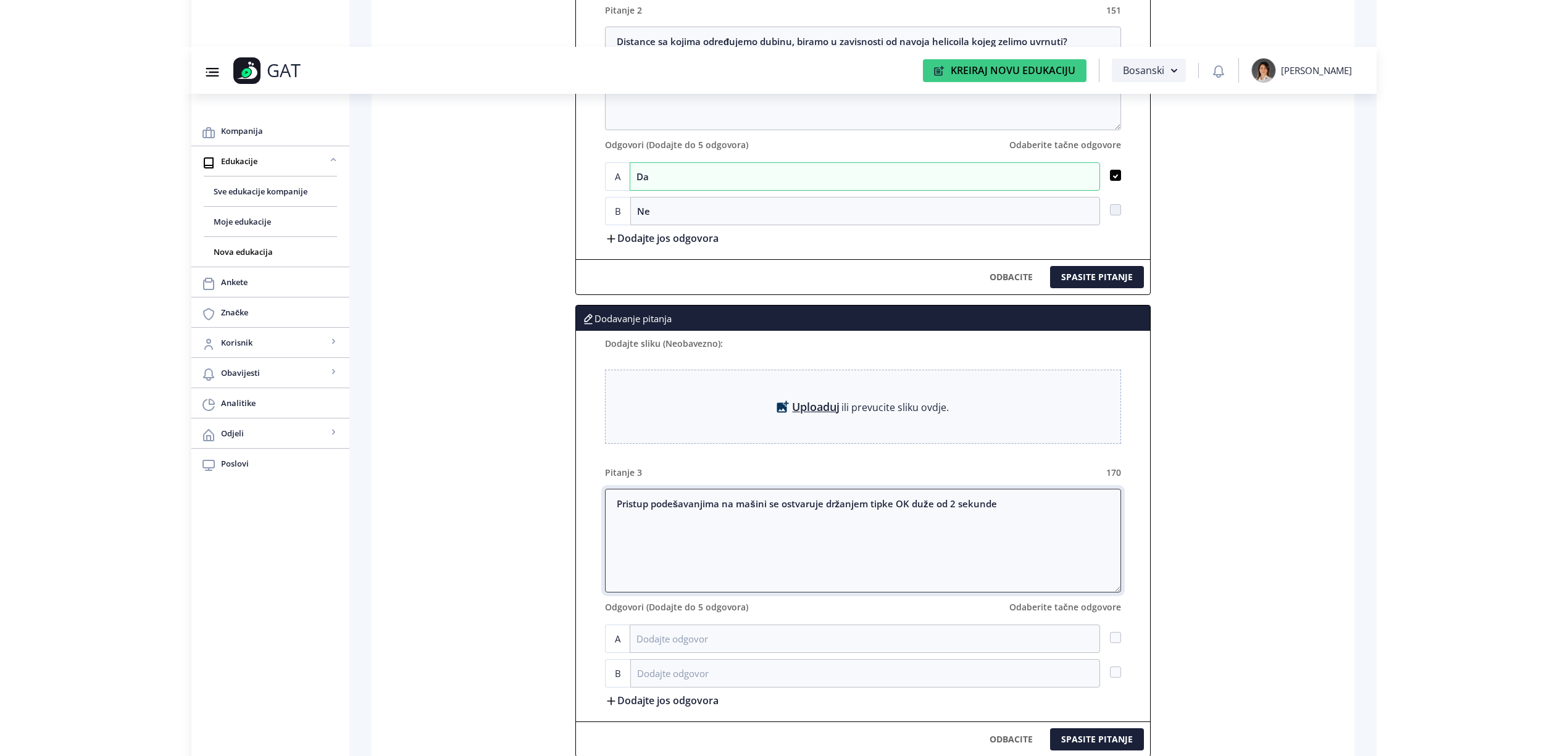
click at [1039, 513] on textarea "Pristup podešavanjima na mašini se ostvaruje držanjem tipke OK duže od 2 sekunde" at bounding box center [863, 541] width 516 height 104
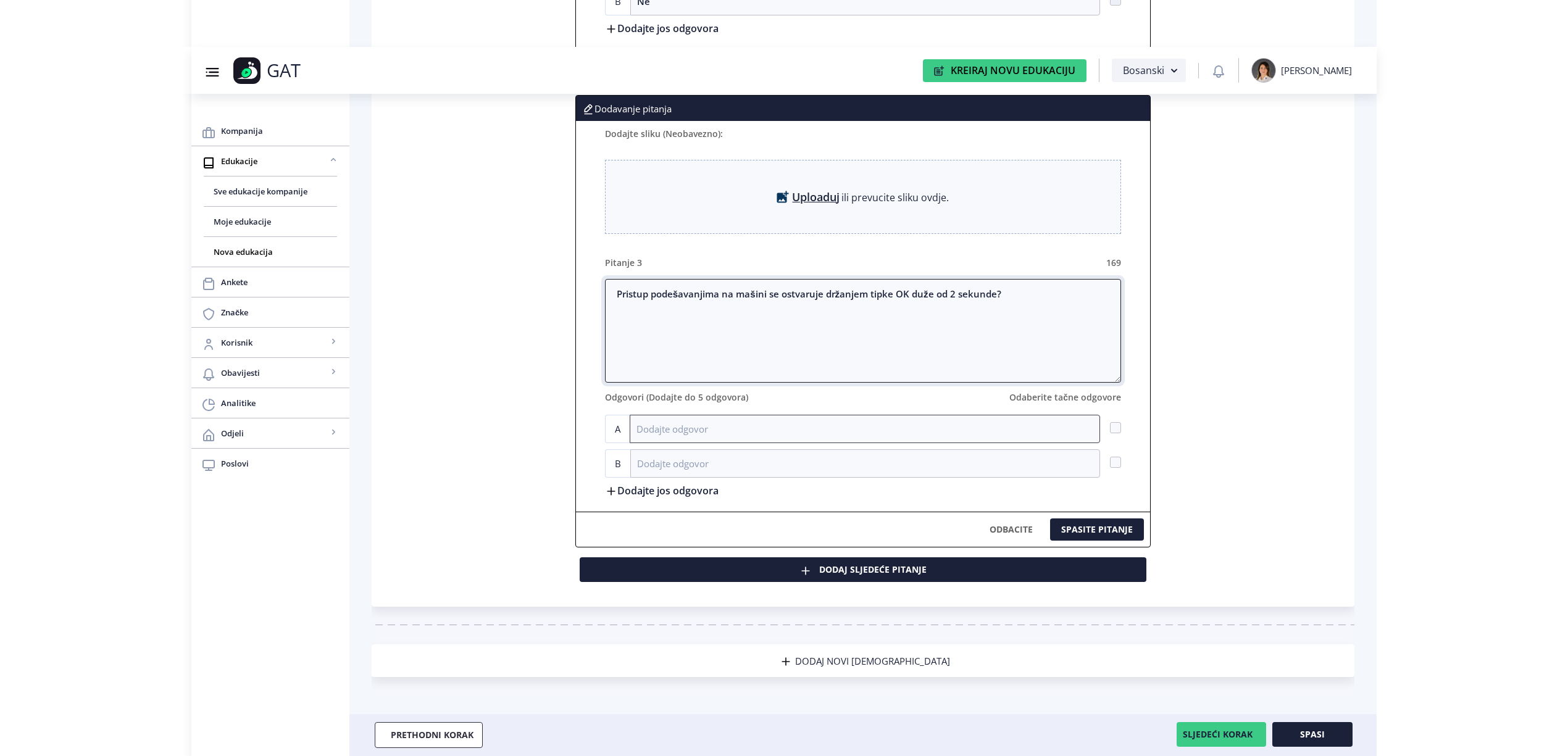
type textarea "Pristup podešavanjima na mašini se ostvaruje držanjem tipke OK duže od 2 sekund…"
click at [684, 435] on input at bounding box center [865, 429] width 470 height 28
type input "Da"
click at [728, 467] on input at bounding box center [865, 463] width 470 height 28
type input "Ne"
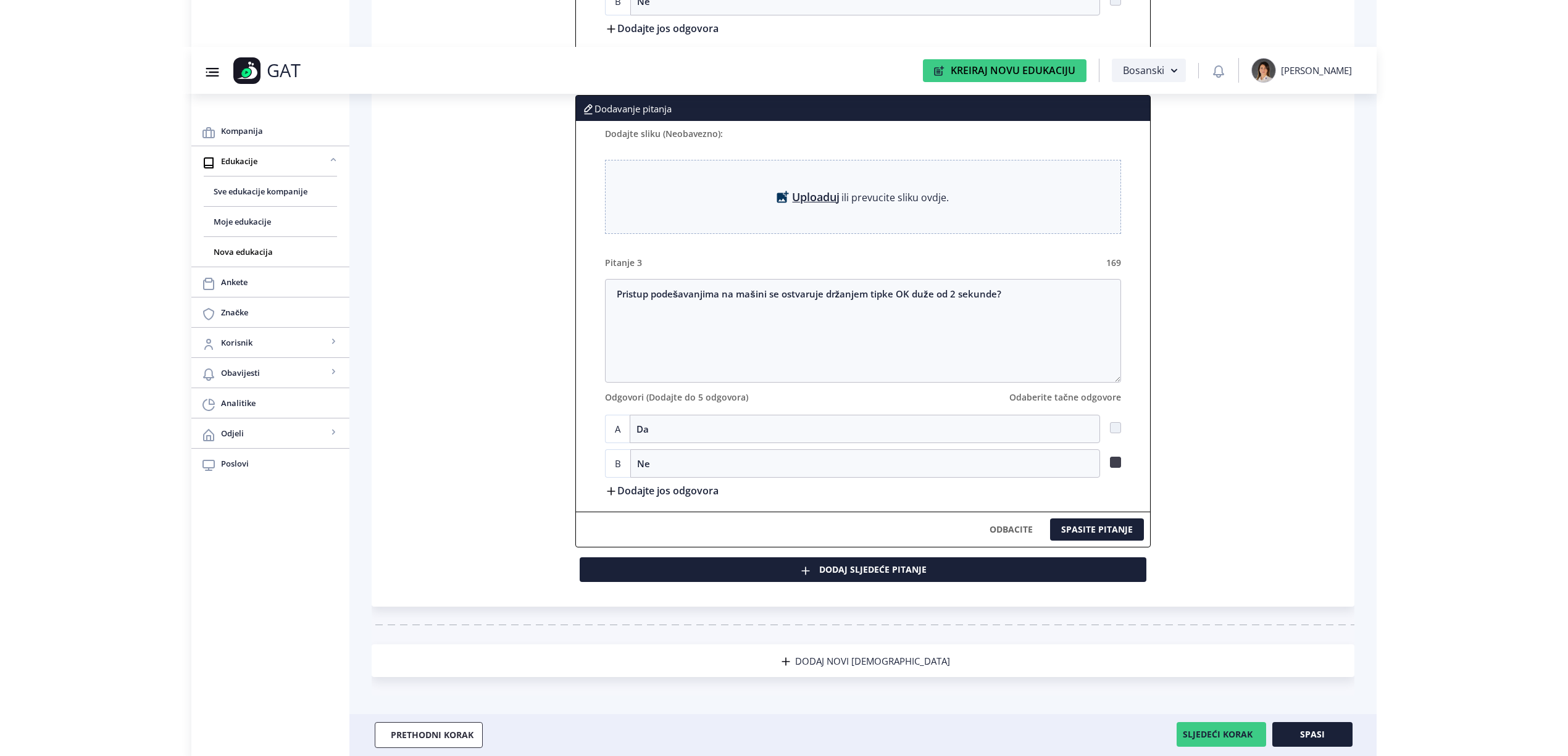
click at [1113, 462] on span at bounding box center [1116, 463] width 11 height 11
click at [1111, 463] on input "checkbox" at bounding box center [1110, 463] width 1 height 1
checkbox input "true"
click at [840, 566] on button "Dodaj sljedeće pitanje" at bounding box center [863, 570] width 567 height 25
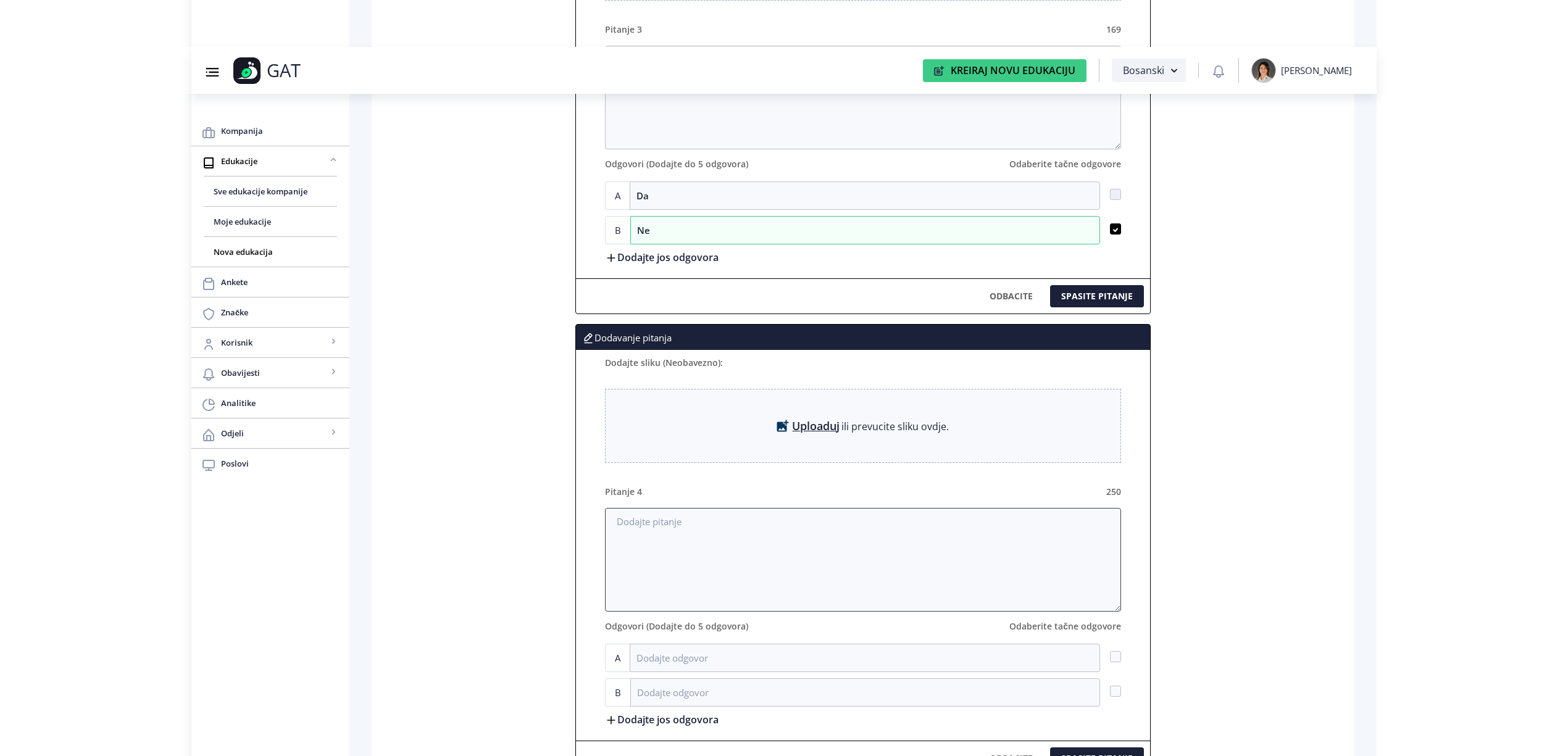
scroll to position [1618, 0]
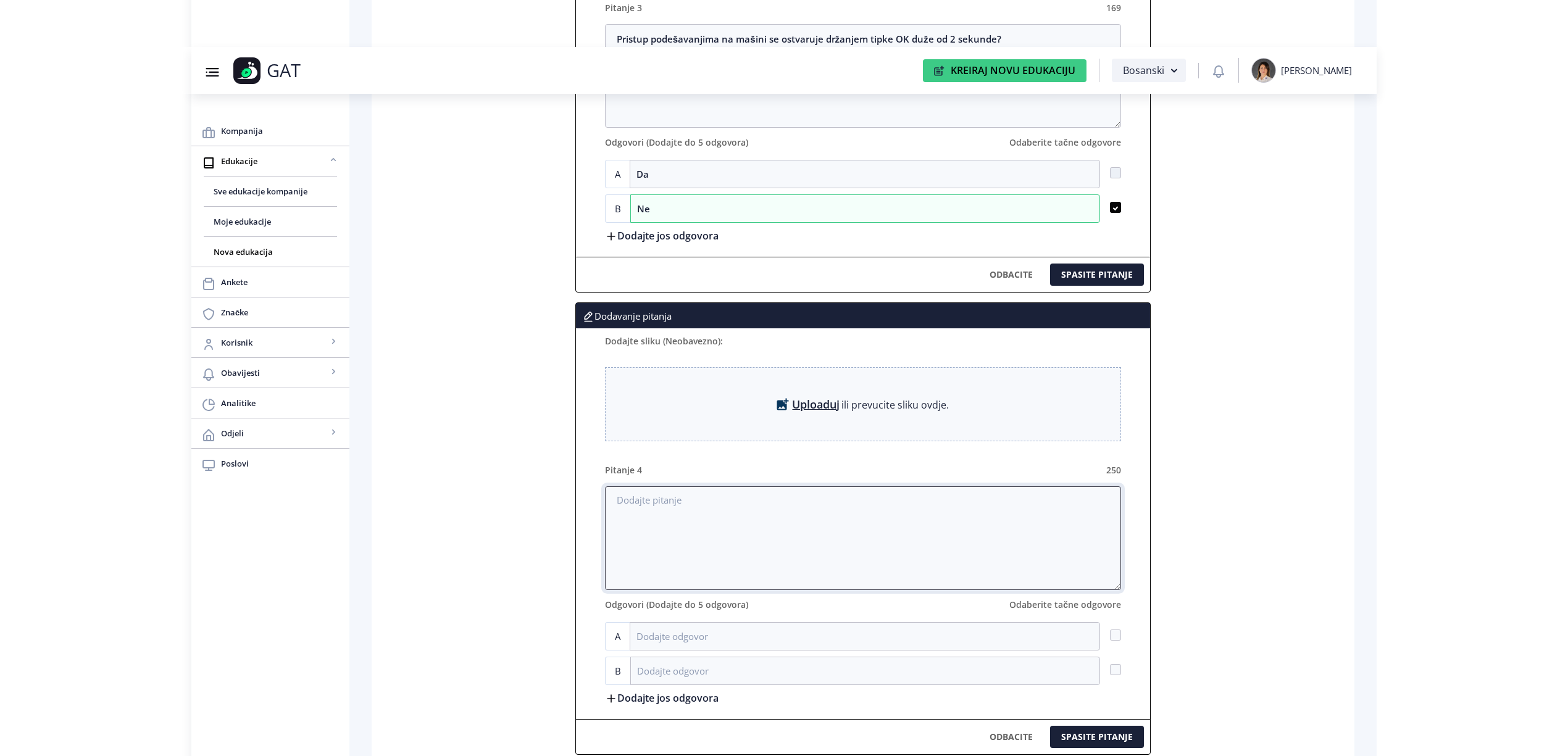
click at [665, 532] on textarea at bounding box center [863, 538] width 516 height 104
paste textarea "Unutar 12 opcija koje se nalaze unutar podesavanja na upravljackoj jedinici na …"
drag, startPoint x: 821, startPoint y: 509, endPoint x: 830, endPoint y: 512, distance: 9.5
click at [821, 510] on textarea "Unutar 12 opcija koje se nalaze unutar podesavanja na upravljackoj jedinici na …" at bounding box center [863, 538] width 516 height 104
click at [906, 511] on textarea "Unutar 12 opcija koje se nalaze unutar podešavanja na upravljackoj jedinici na …" at bounding box center [863, 538] width 516 height 104
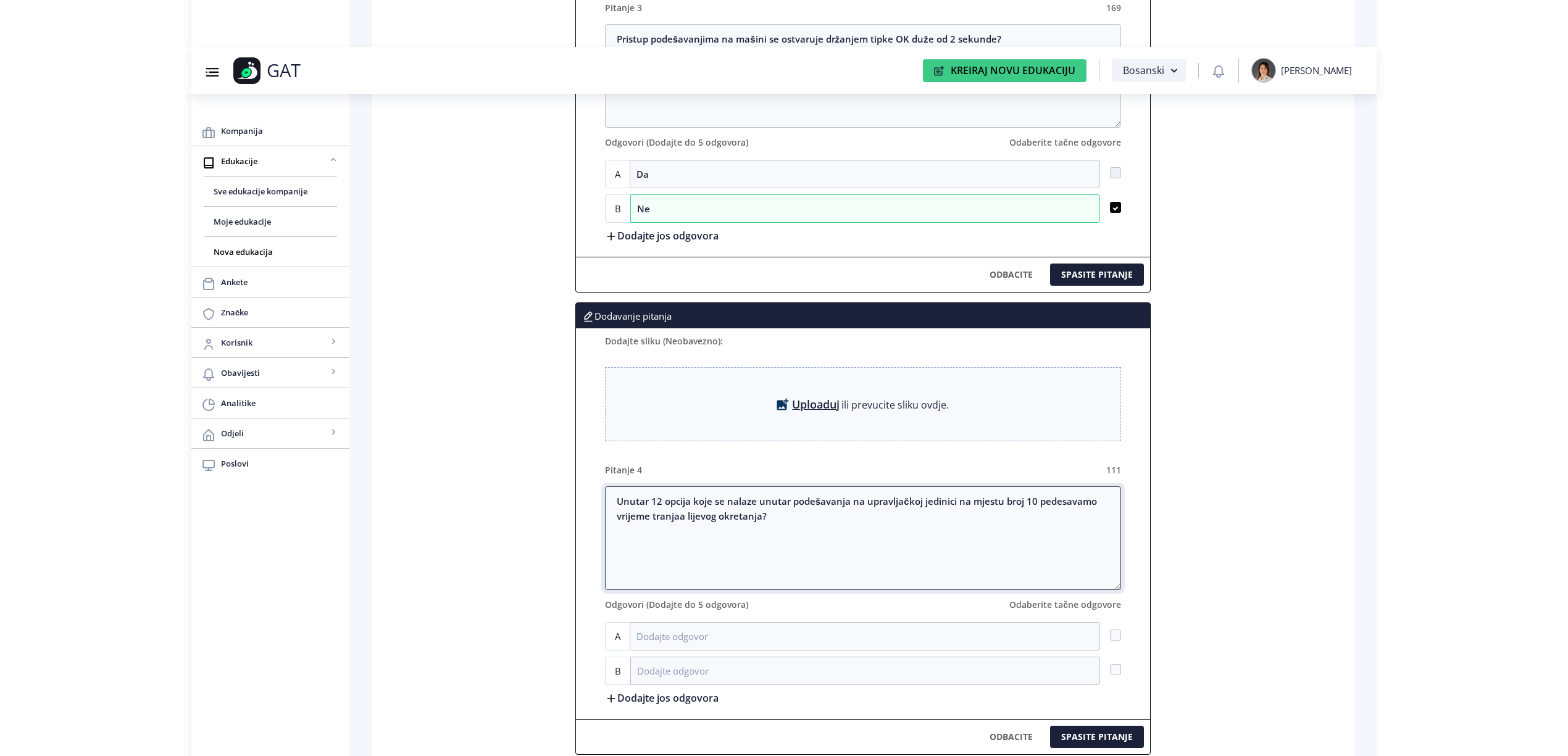
click at [953, 512] on textarea "Unutar 12 opcija koje se nalaze unutar podešavanja na upravljačkoj jedinici na …" at bounding box center [863, 538] width 516 height 104
click at [1057, 504] on textarea "Unutar 12 opcija koje se nalaze unutar podešavanja na upravljačkoj jedinici - n…" at bounding box center [863, 538] width 516 height 104
click at [1070, 512] on textarea "Unutar 12 opcija koje se nalaze unutar podešavanja na upravljačkoj jedinici - n…" at bounding box center [863, 538] width 516 height 104
click at [665, 529] on textarea "Unutar 12 opcija koje se nalaze unutar podešavanja na upravljačkoj jedinici - n…" at bounding box center [863, 538] width 516 height 104
click at [694, 526] on textarea "Unutar 12 opcija koje se nalaze unutar podešavanja na upravljačkoj jedinici - n…" at bounding box center [863, 538] width 516 height 104
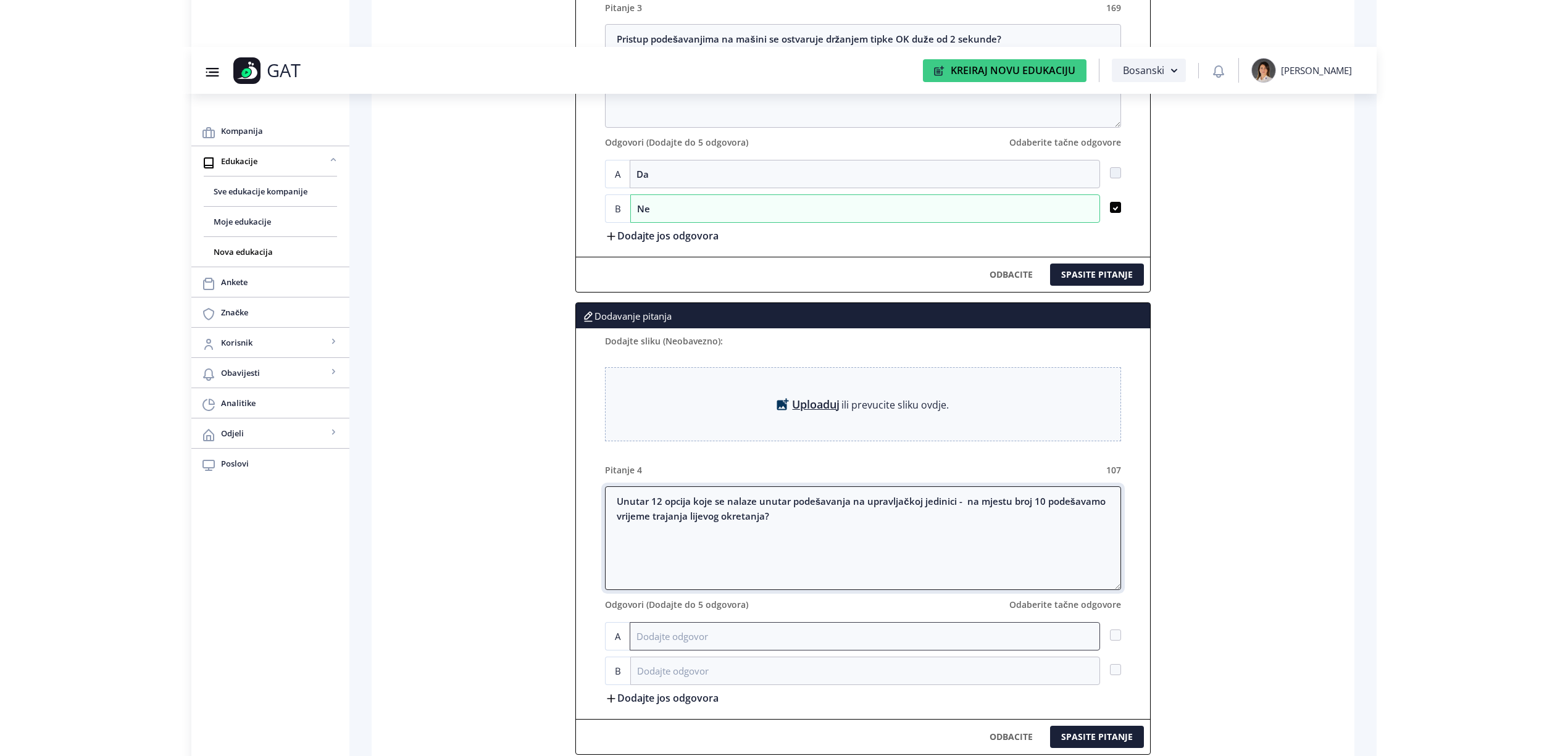
type textarea "Unutar 12 opcija koje se nalaze unutar podešavanja na upravljačkoj jedinici - n…"
click at [697, 647] on input at bounding box center [865, 636] width 470 height 28
type input "Da"
click at [746, 673] on input at bounding box center [865, 671] width 470 height 28
type input "Ne"
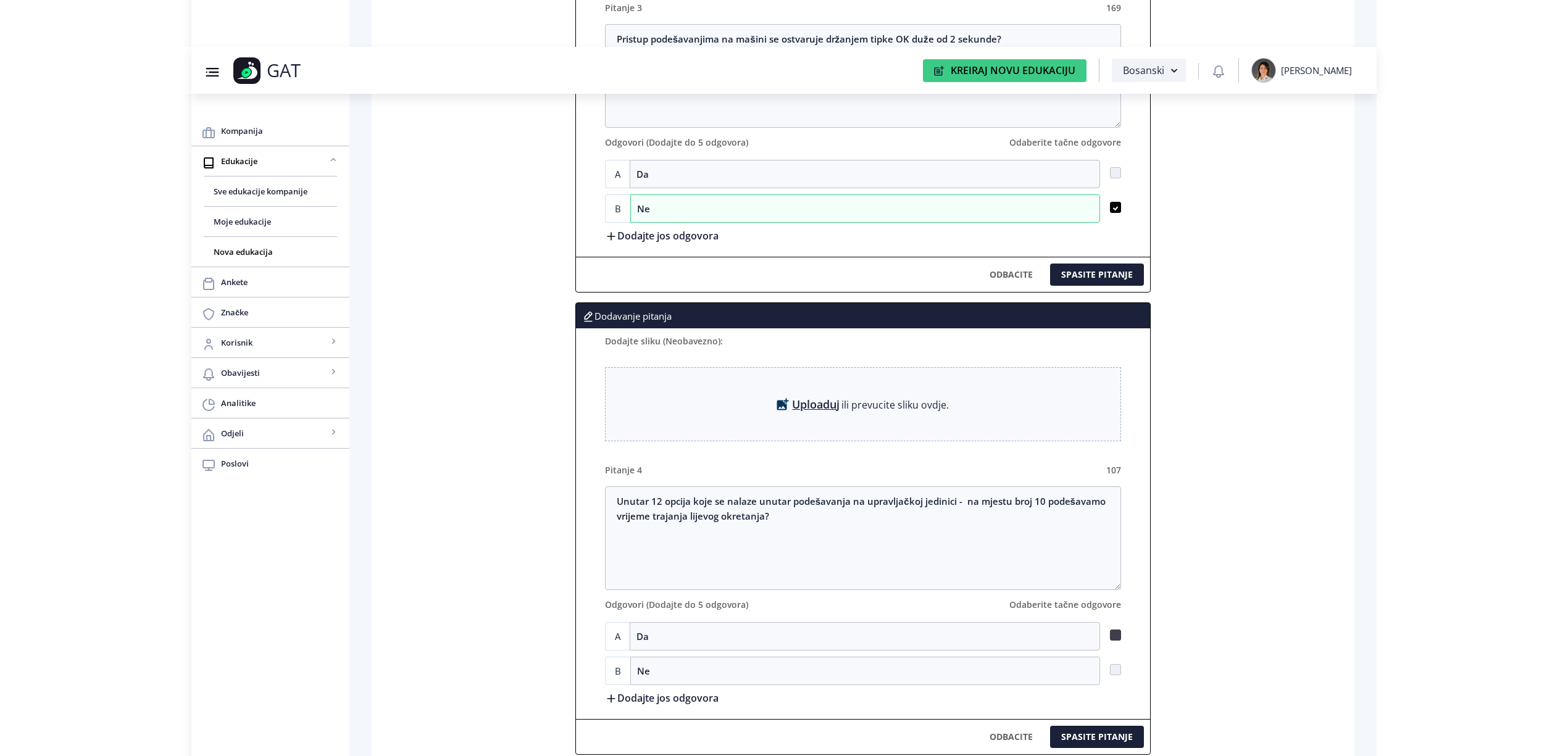
click at [1114, 641] on span at bounding box center [1116, 635] width 11 height 11
click at [1111, 636] on input "checkbox" at bounding box center [1110, 635] width 1 height 1
checkbox input "true"
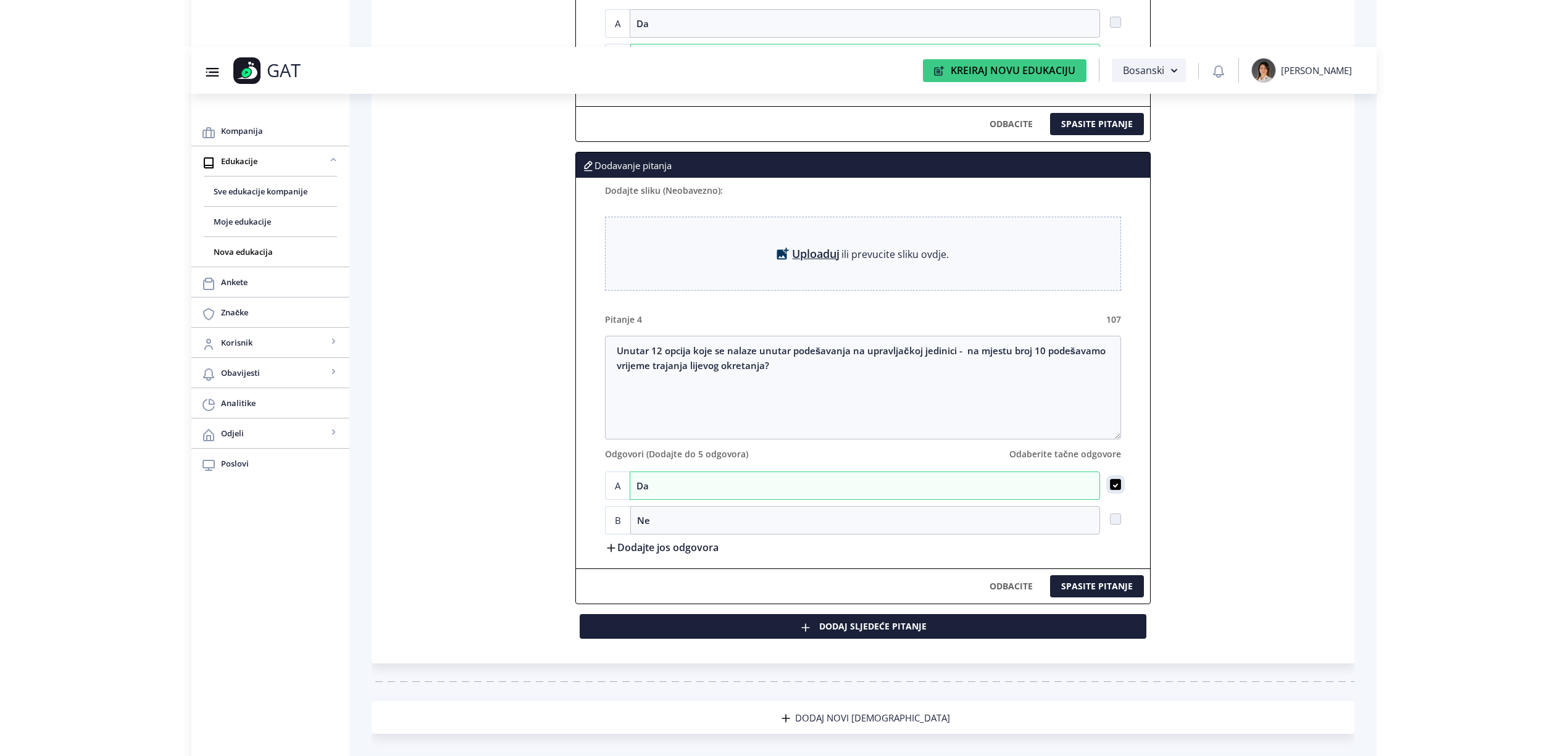
scroll to position [1794, 0]
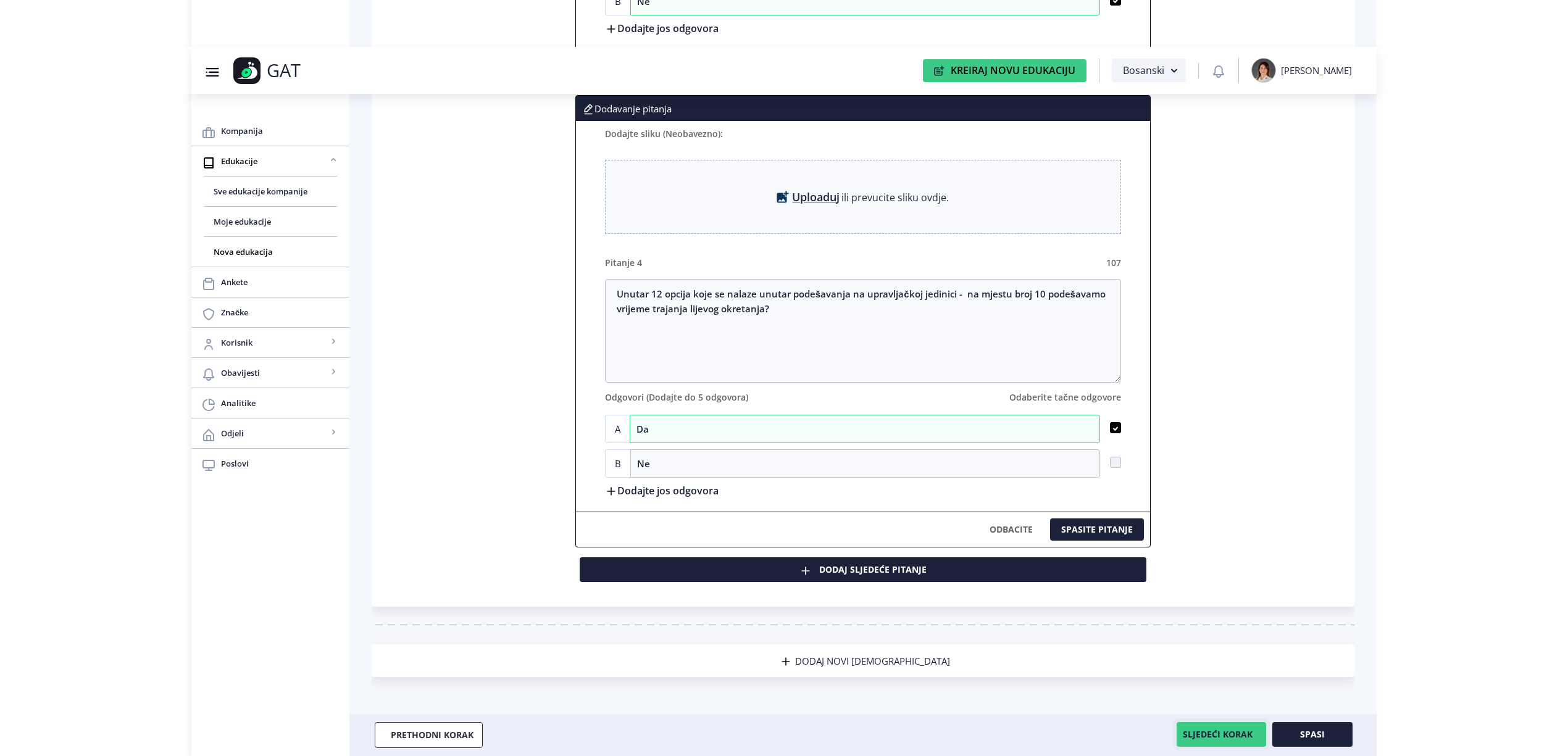
click at [1235, 739] on button "SLJEDEĆI KORAK" at bounding box center [1221, 734] width 90 height 25
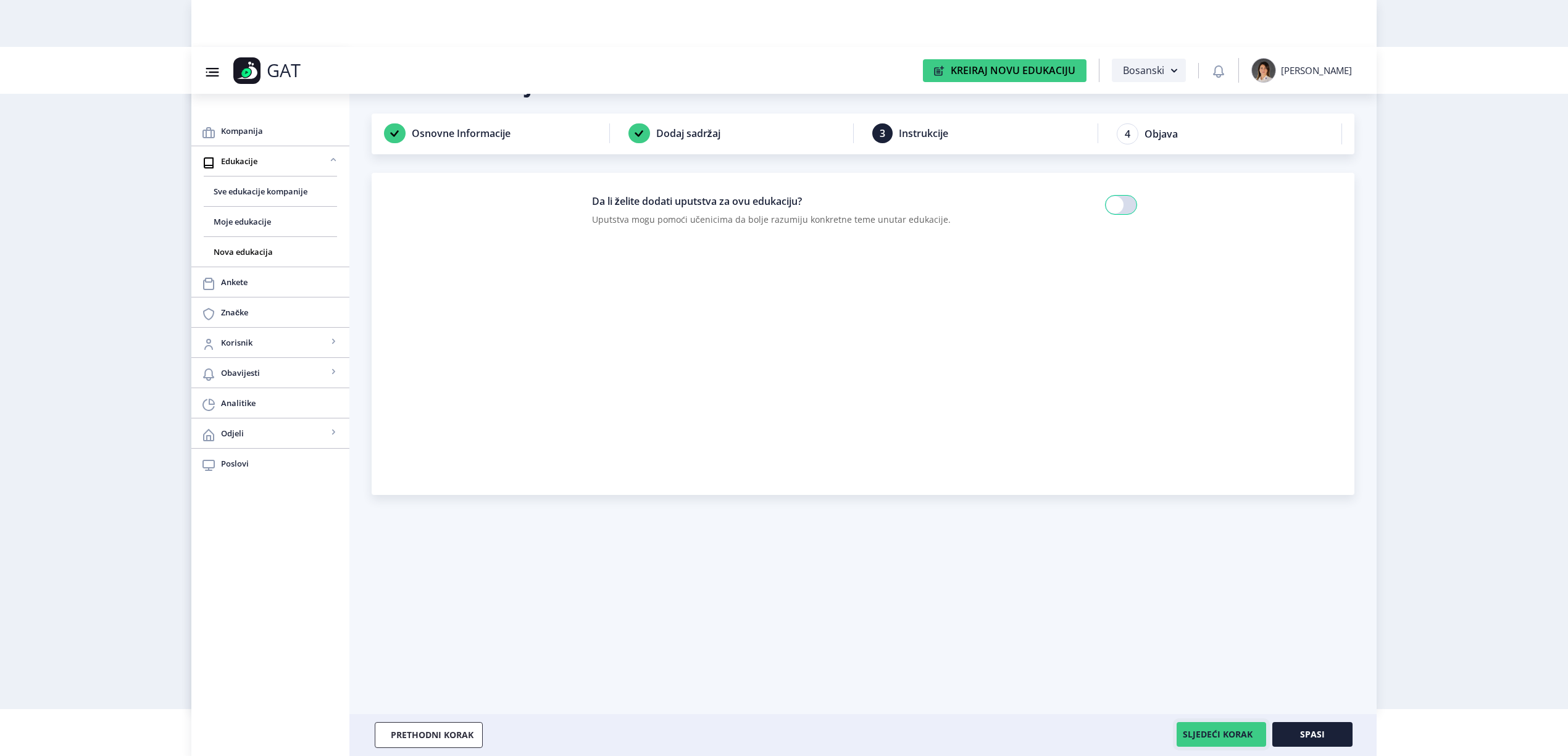
click at [1235, 739] on button "SLJEDEĆI KORAK" at bounding box center [1221, 734] width 90 height 25
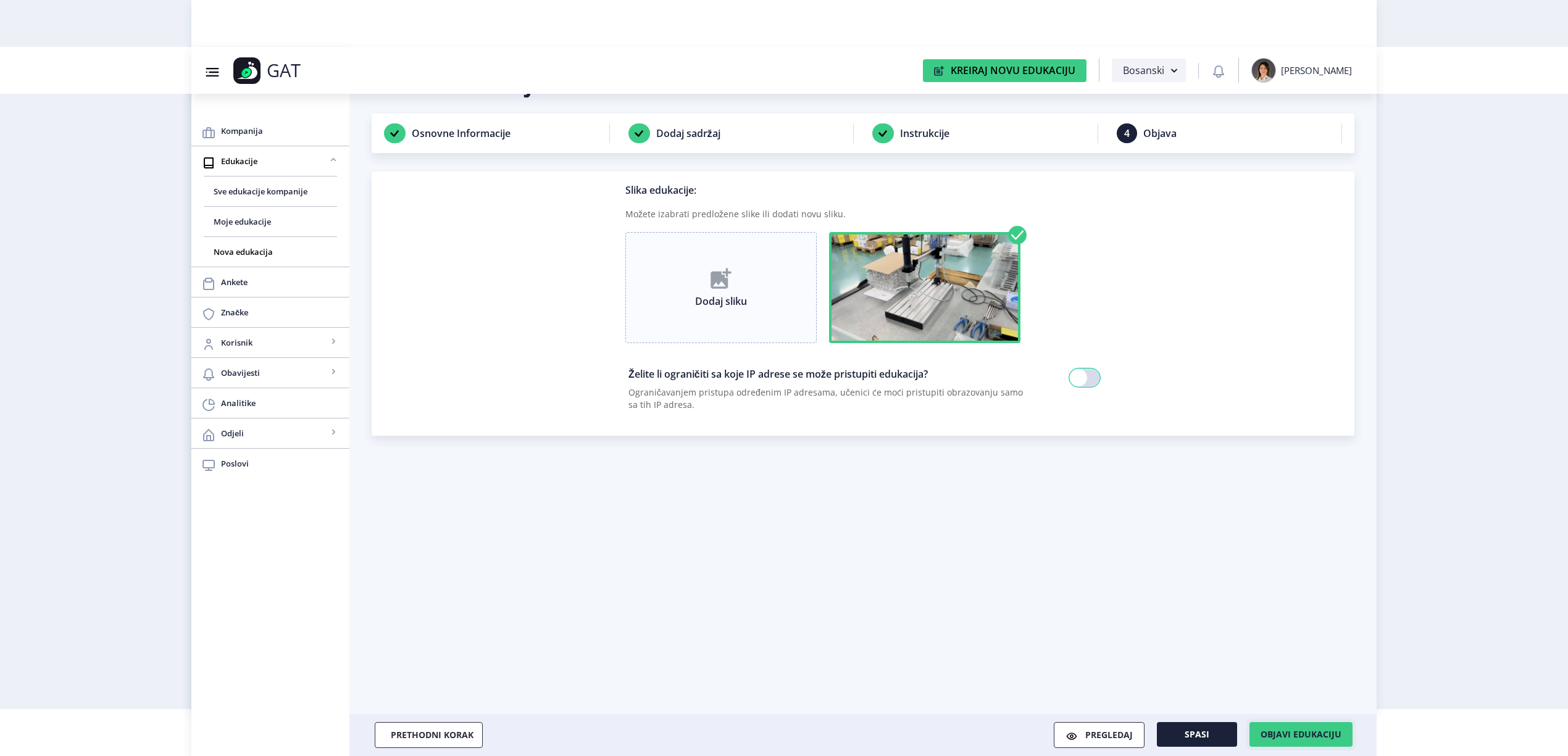
click at [1346, 730] on button "Objavi edukaciju" at bounding box center [1301, 734] width 103 height 25
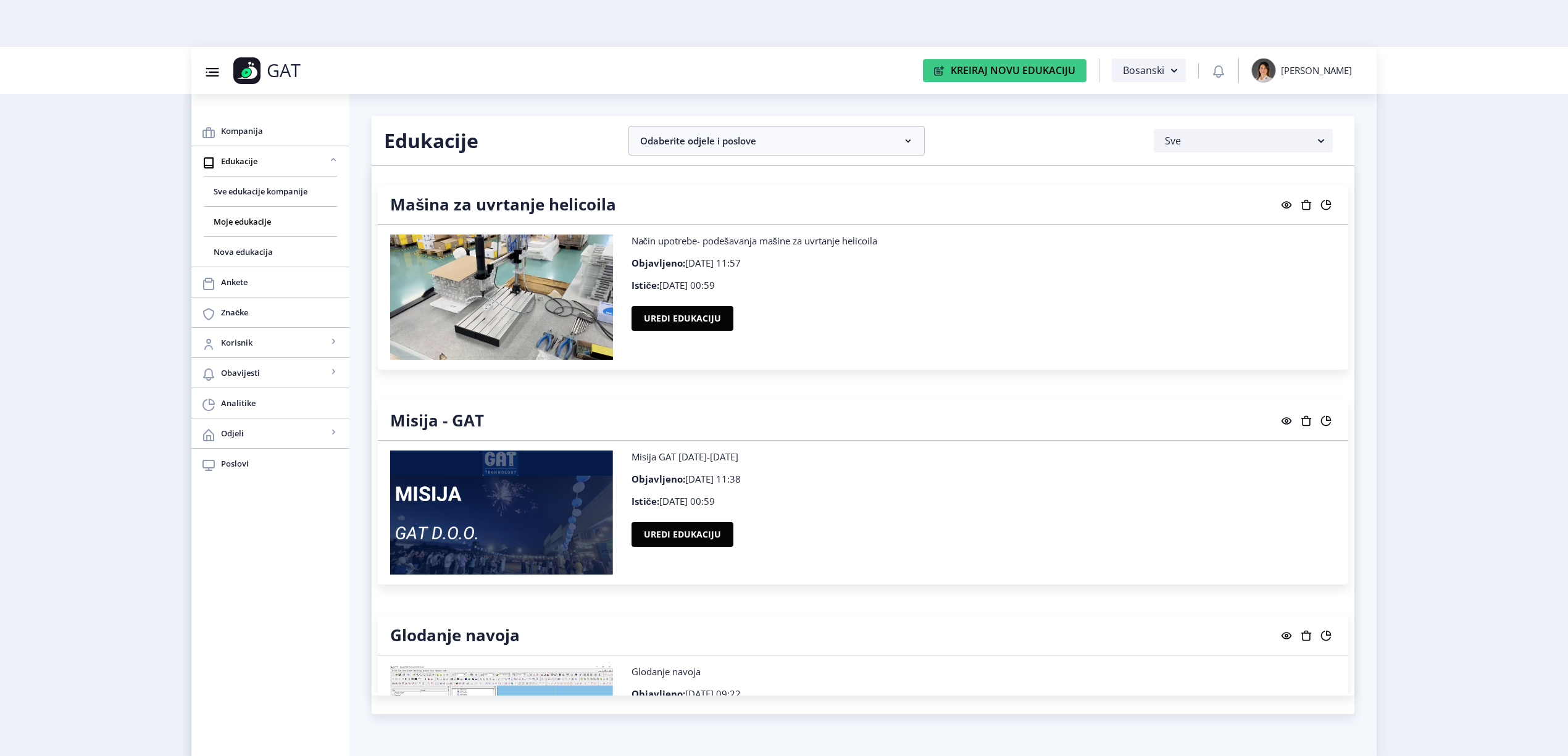
click at [1321, 416] on icon at bounding box center [1326, 421] width 10 height 10
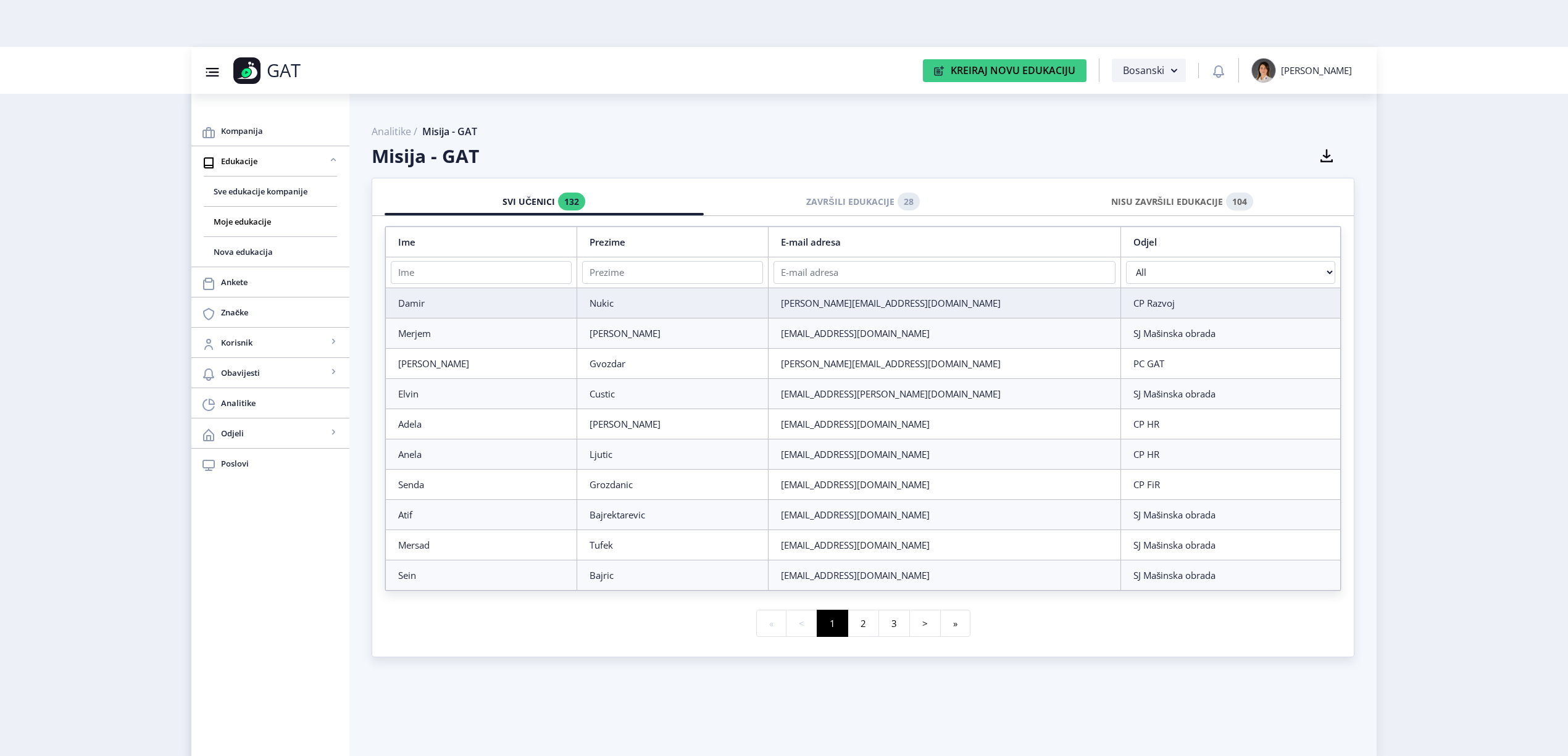
click at [1211, 201] on div "NISU ZAVRŠILI EDUKACIJE 104" at bounding box center [1182, 201] width 300 height 27
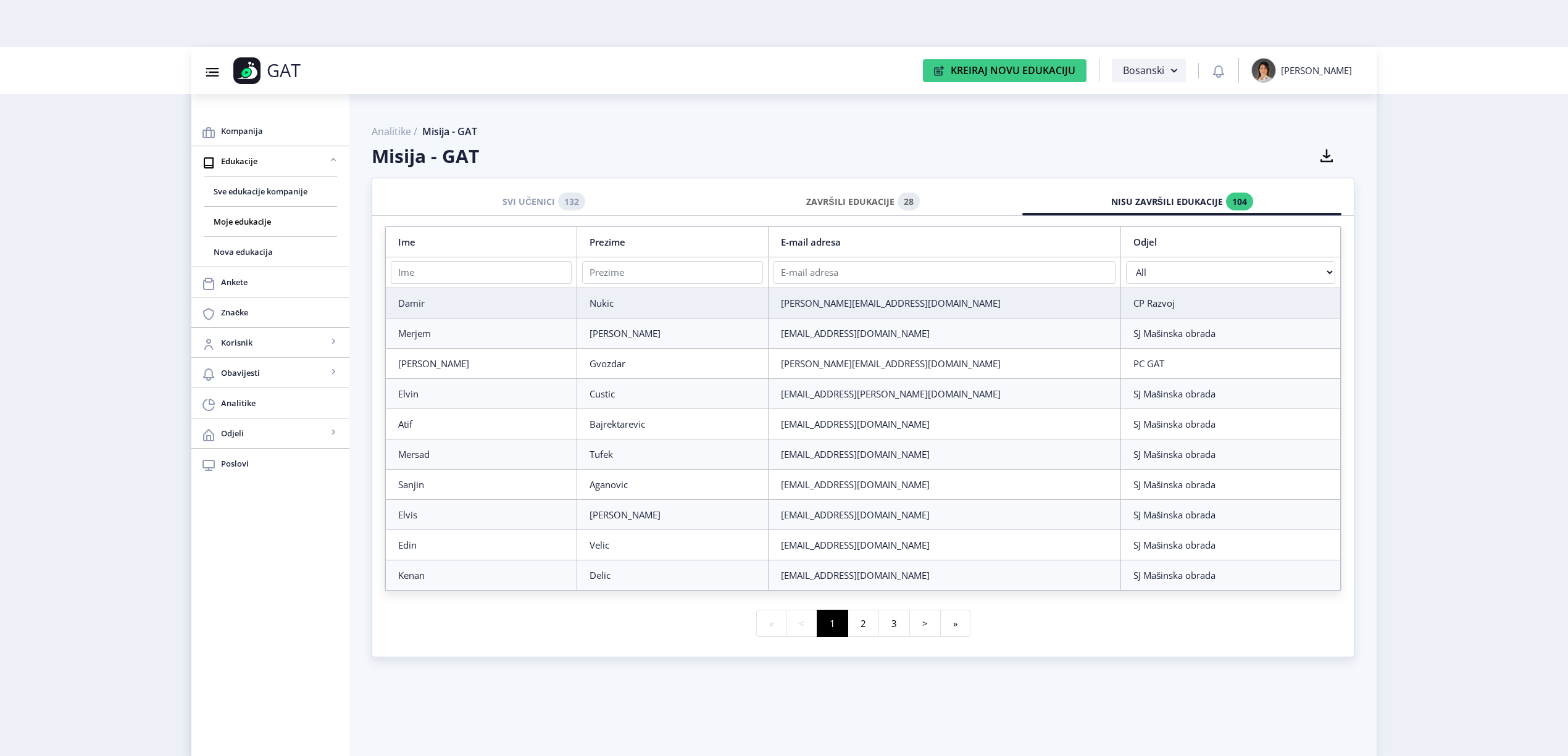
click at [833, 194] on div "ZAVRŠILI EDUKACIJE 28" at bounding box center [863, 201] width 300 height 27
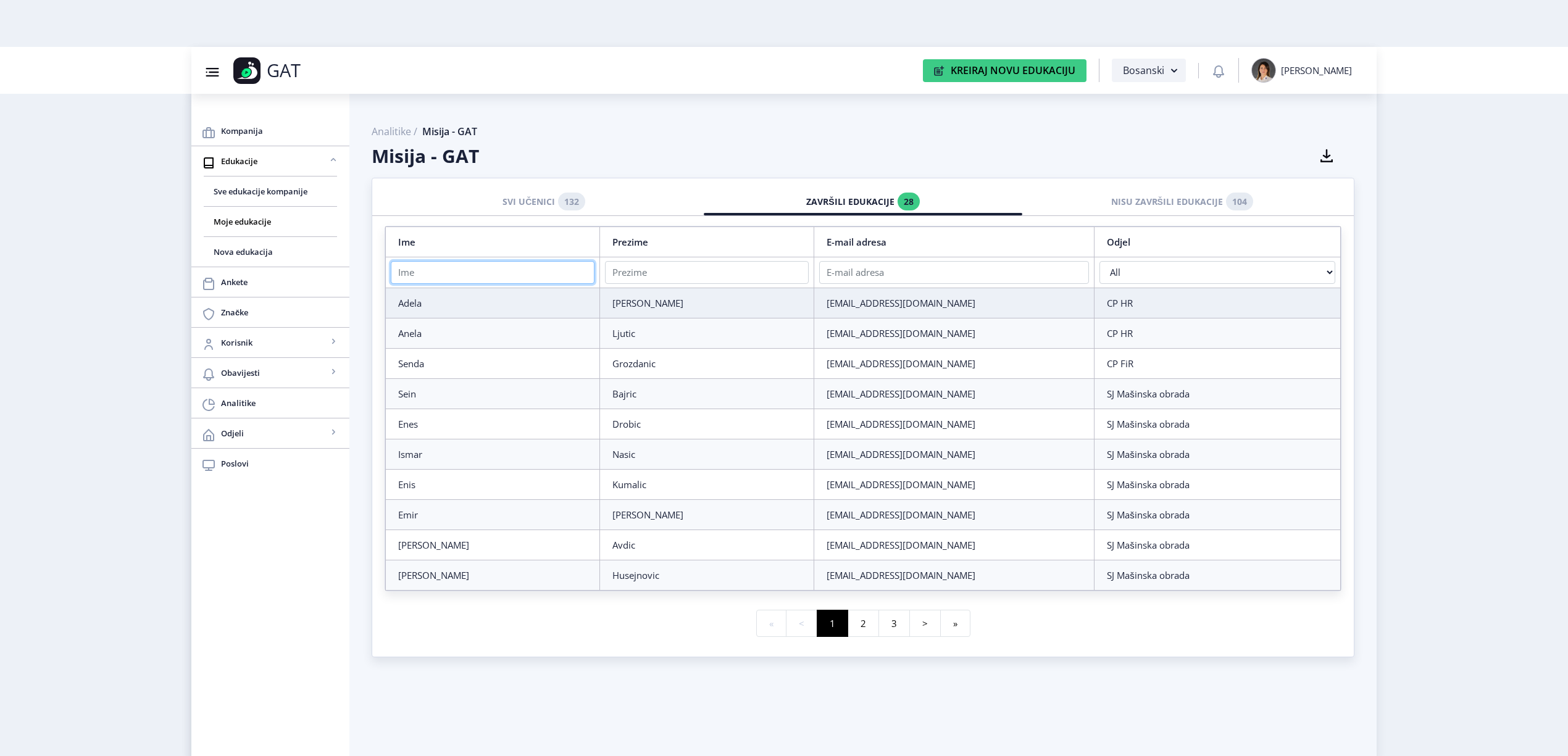
click at [497, 272] on input "text" at bounding box center [493, 272] width 204 height 23
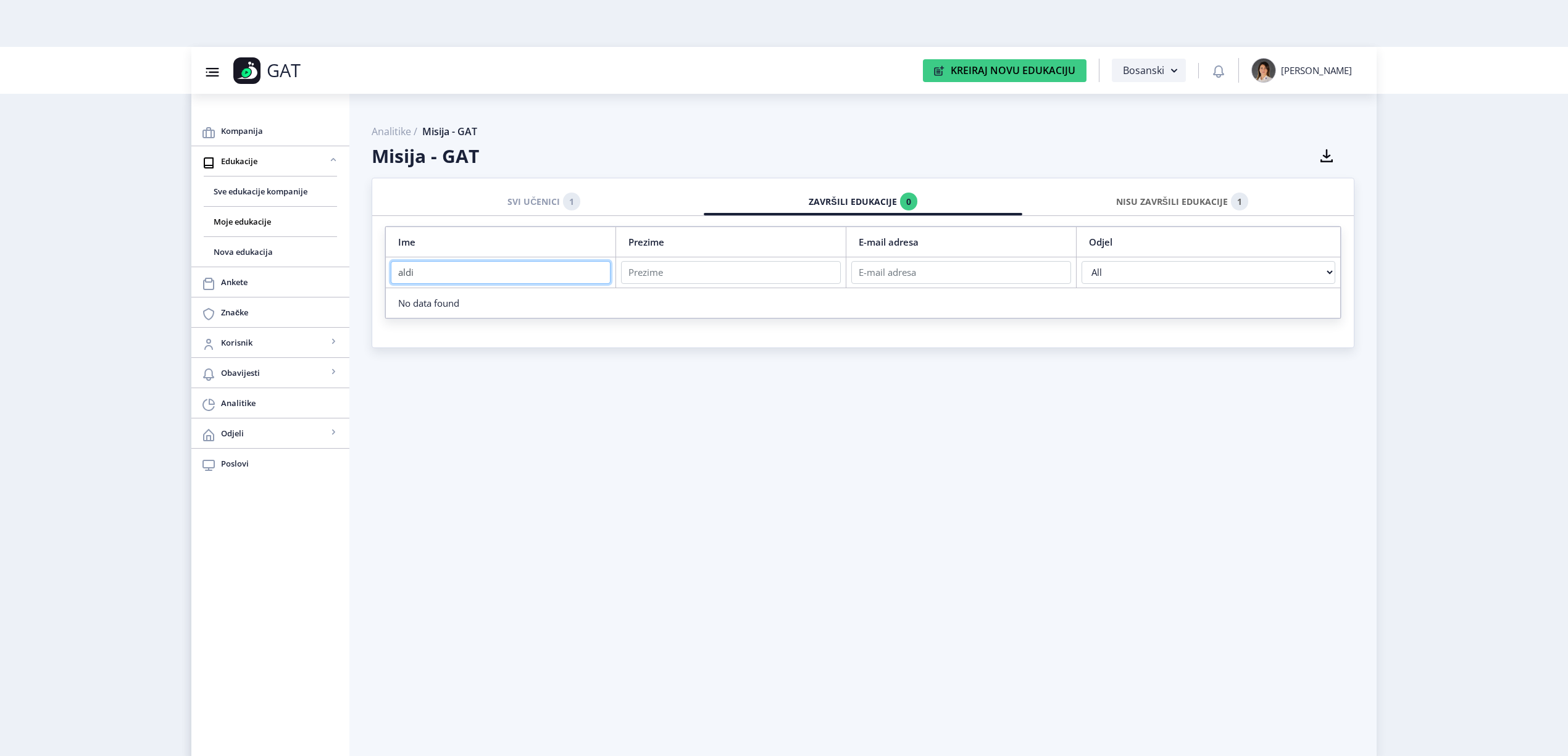
type input "aldi"
click at [1207, 201] on div "NISU ZAVRŠILI EDUKACIJE 1" at bounding box center [1182, 201] width 300 height 27
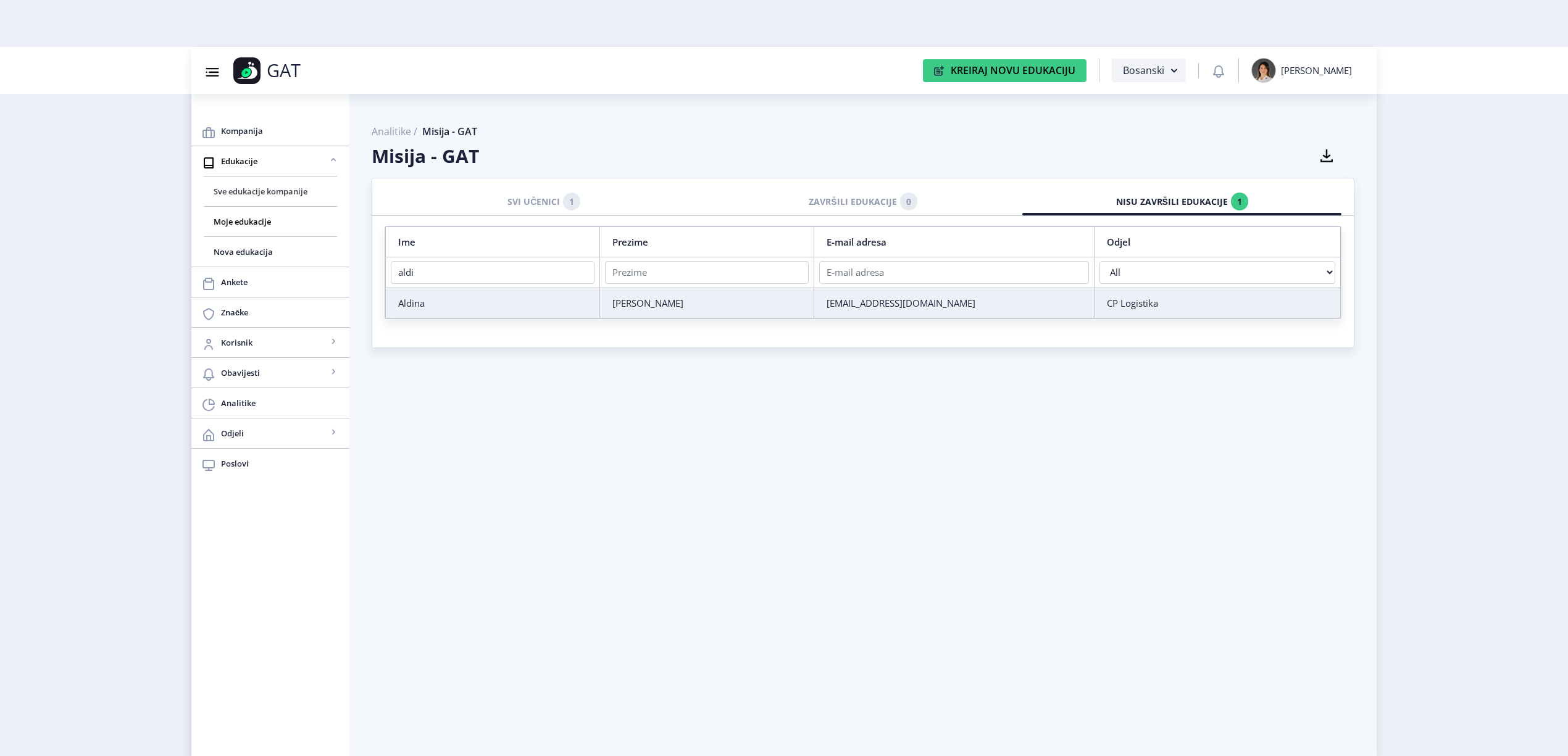
click at [270, 196] on span "Sve edukacije kompanije" at bounding box center [271, 191] width 114 height 15
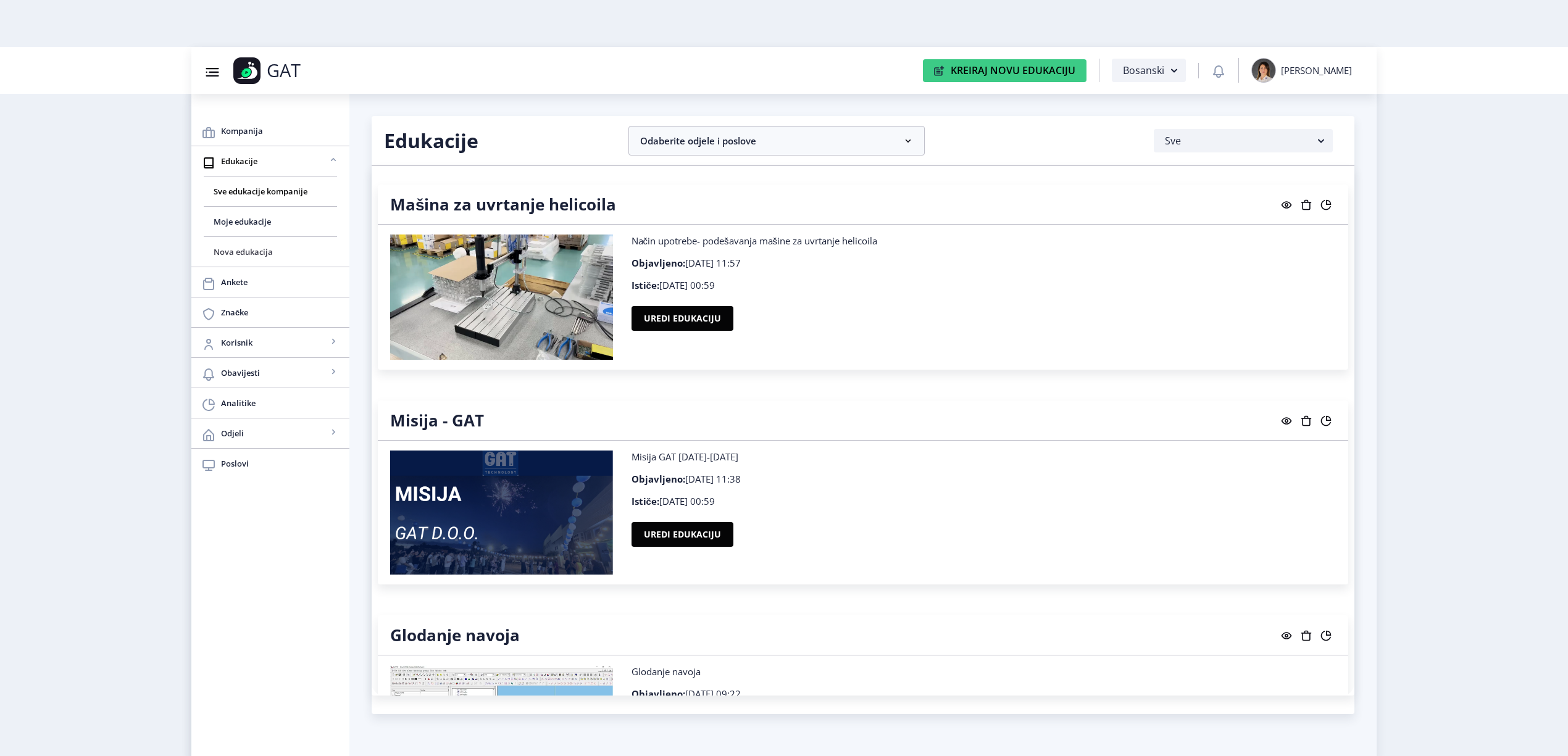
click at [282, 248] on span "Nova edukacija" at bounding box center [271, 251] width 114 height 15
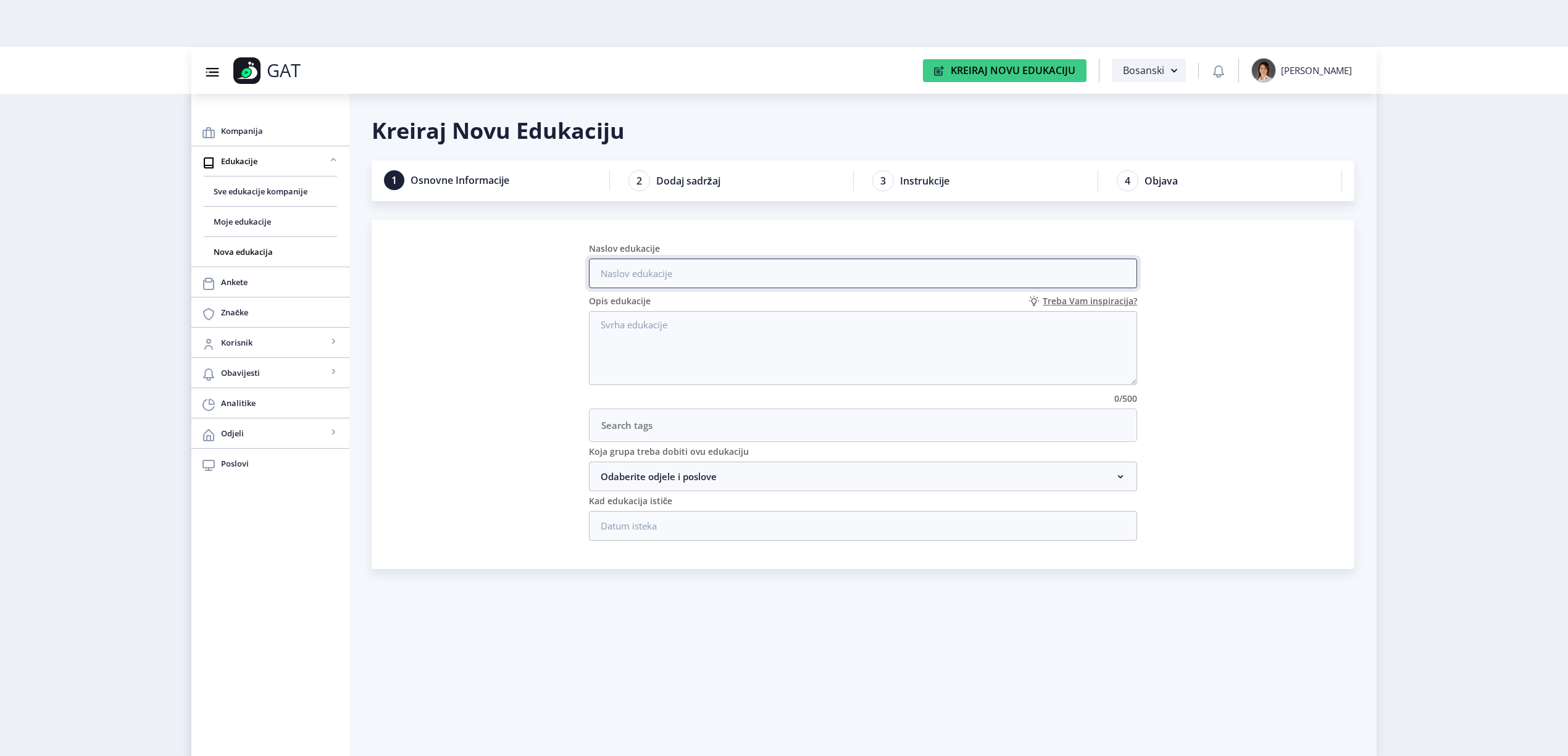
click at [652, 277] on input "Naslov edukacije" at bounding box center [863, 273] width 549 height 30
paste input "Joystick mjerne mašine TESA"
type input "Joystick mjerne mašine TESA"
click at [676, 326] on textarea "Opis edukacije" at bounding box center [863, 348] width 549 height 74
paste textarea "Joystick mjerne mašine TESA"
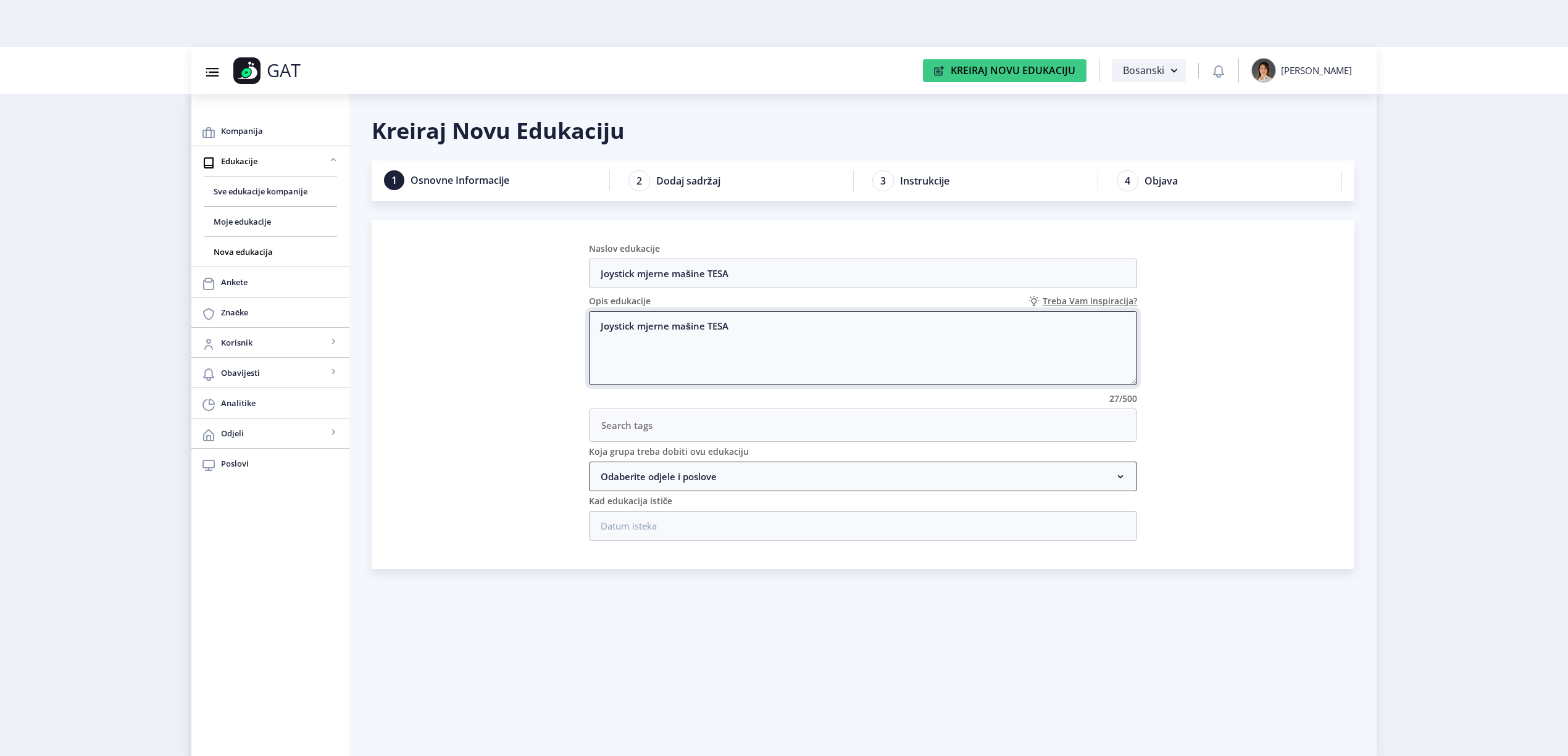
type textarea "Joystick mjerne mašine TESA"
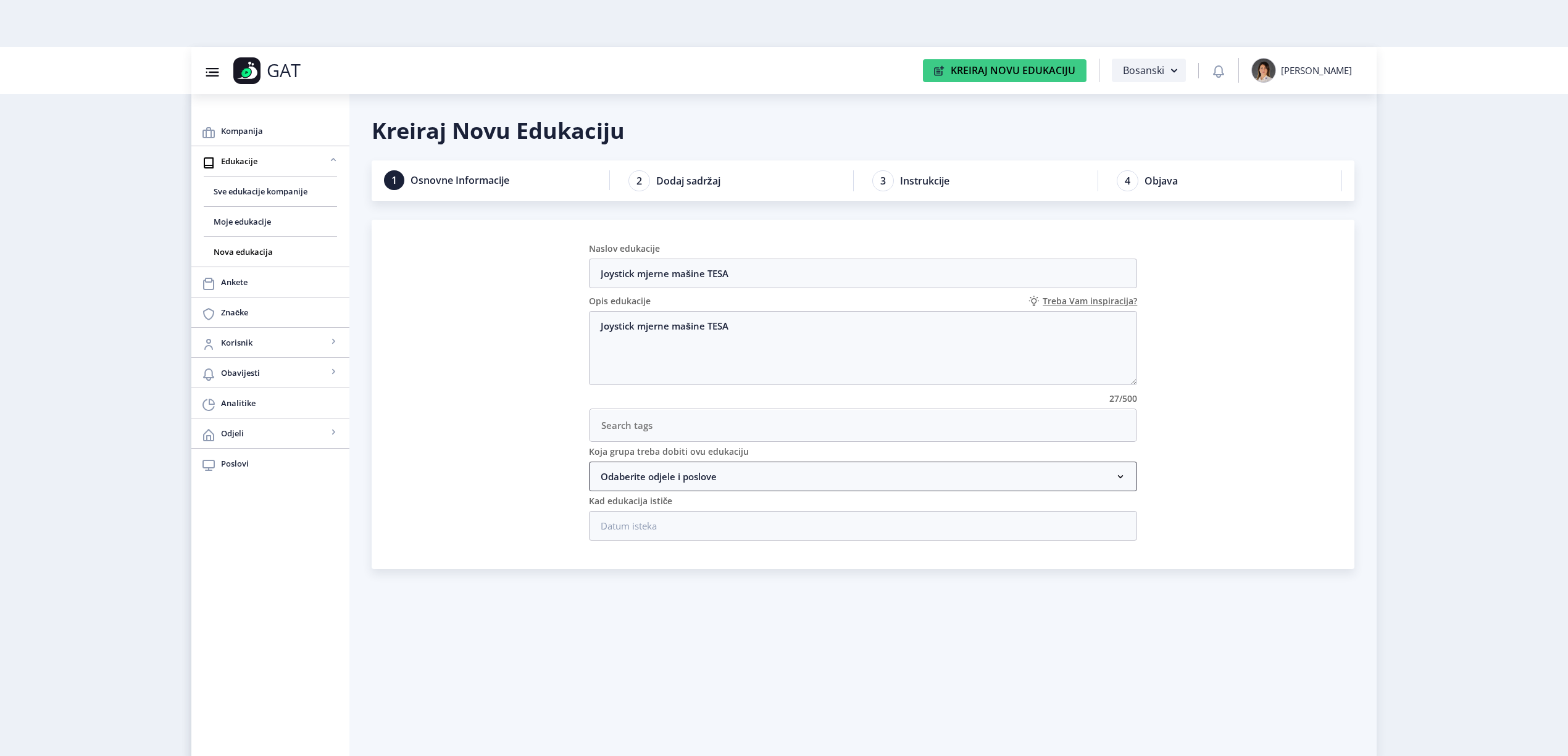
click at [682, 478] on nb-accordion-item-header "Odaberite odjele i poslove" at bounding box center [863, 476] width 549 height 30
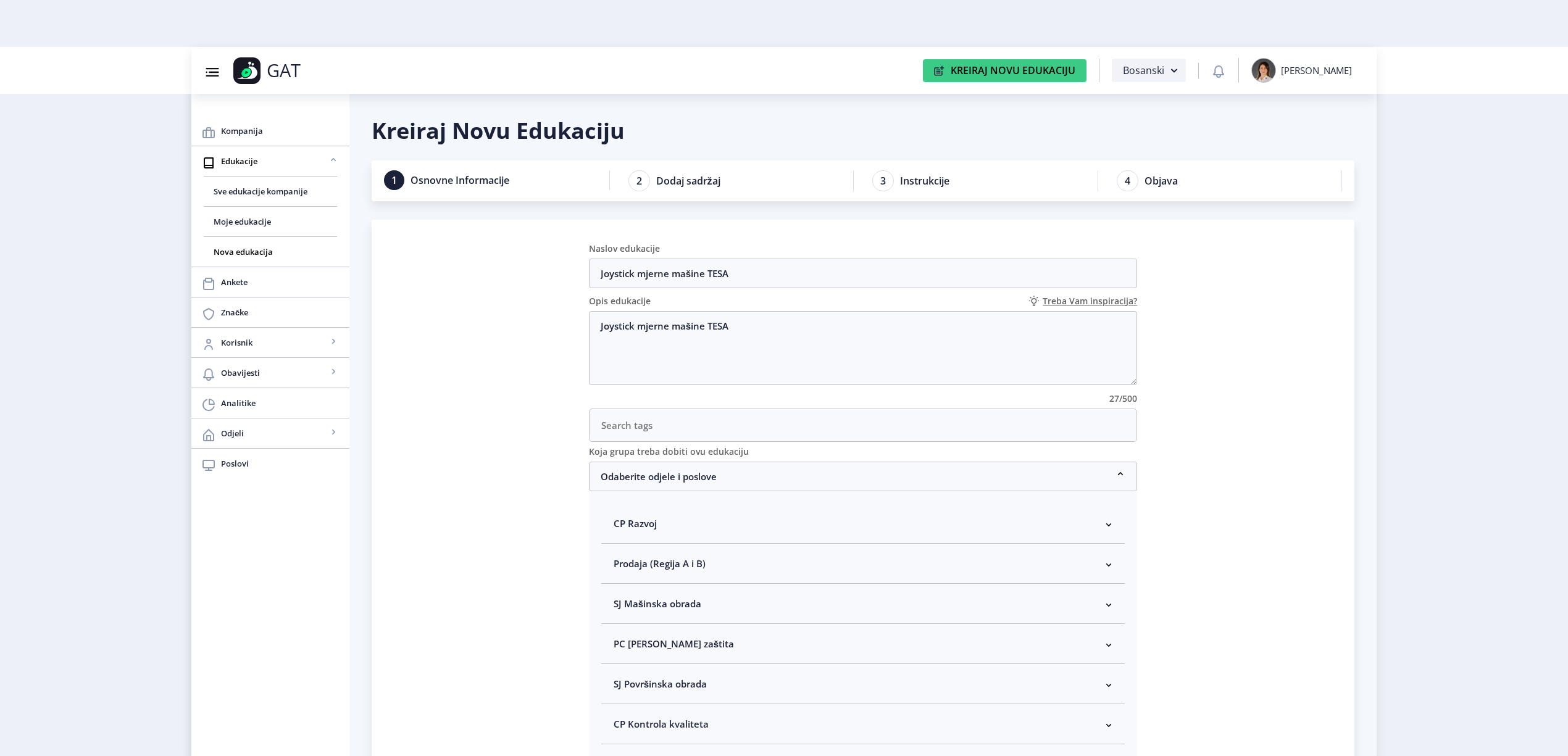
click at [712, 726] on nb-accordion-item-header "CP Kontrola kvaliteta" at bounding box center [864, 724] width 525 height 40
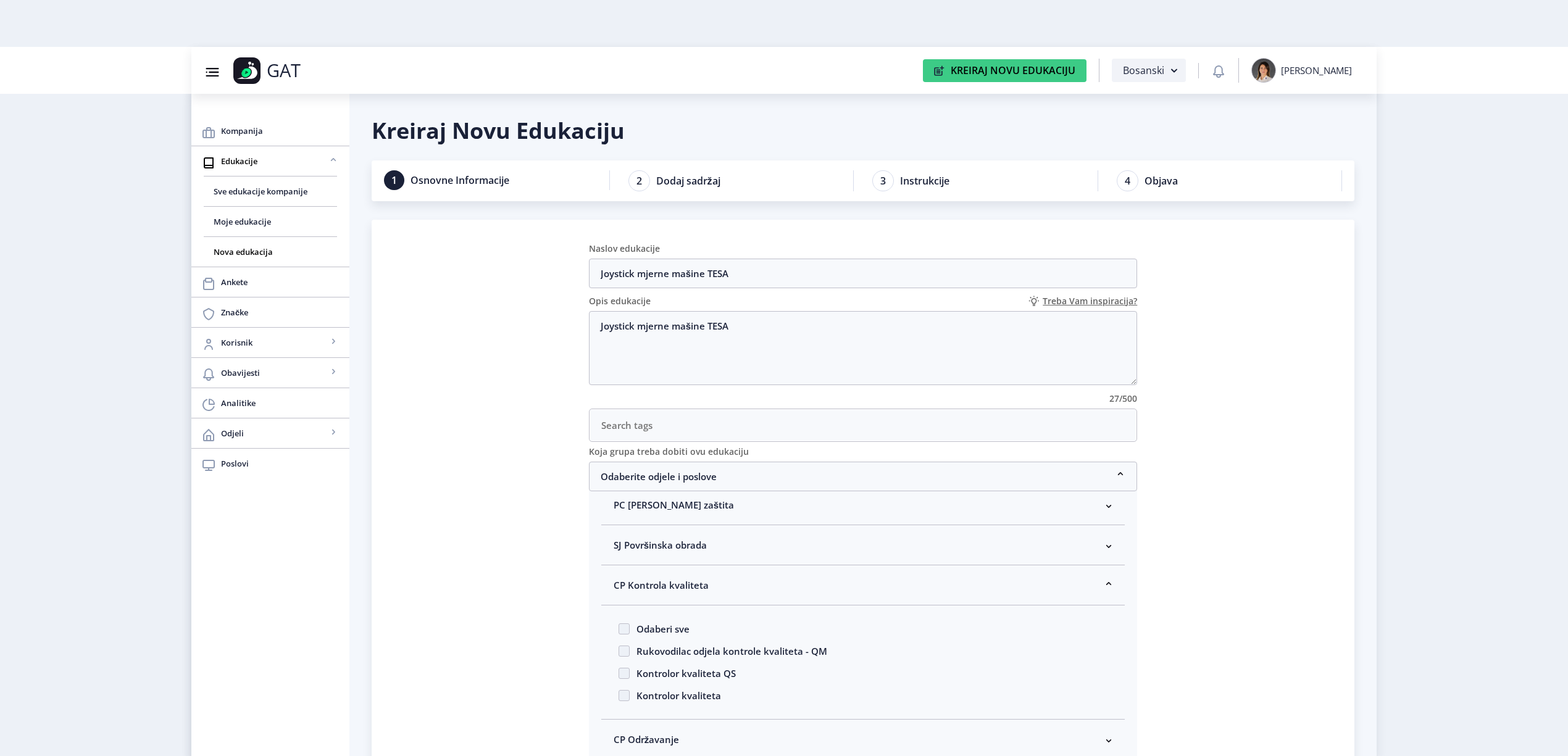
scroll to position [164, 0]
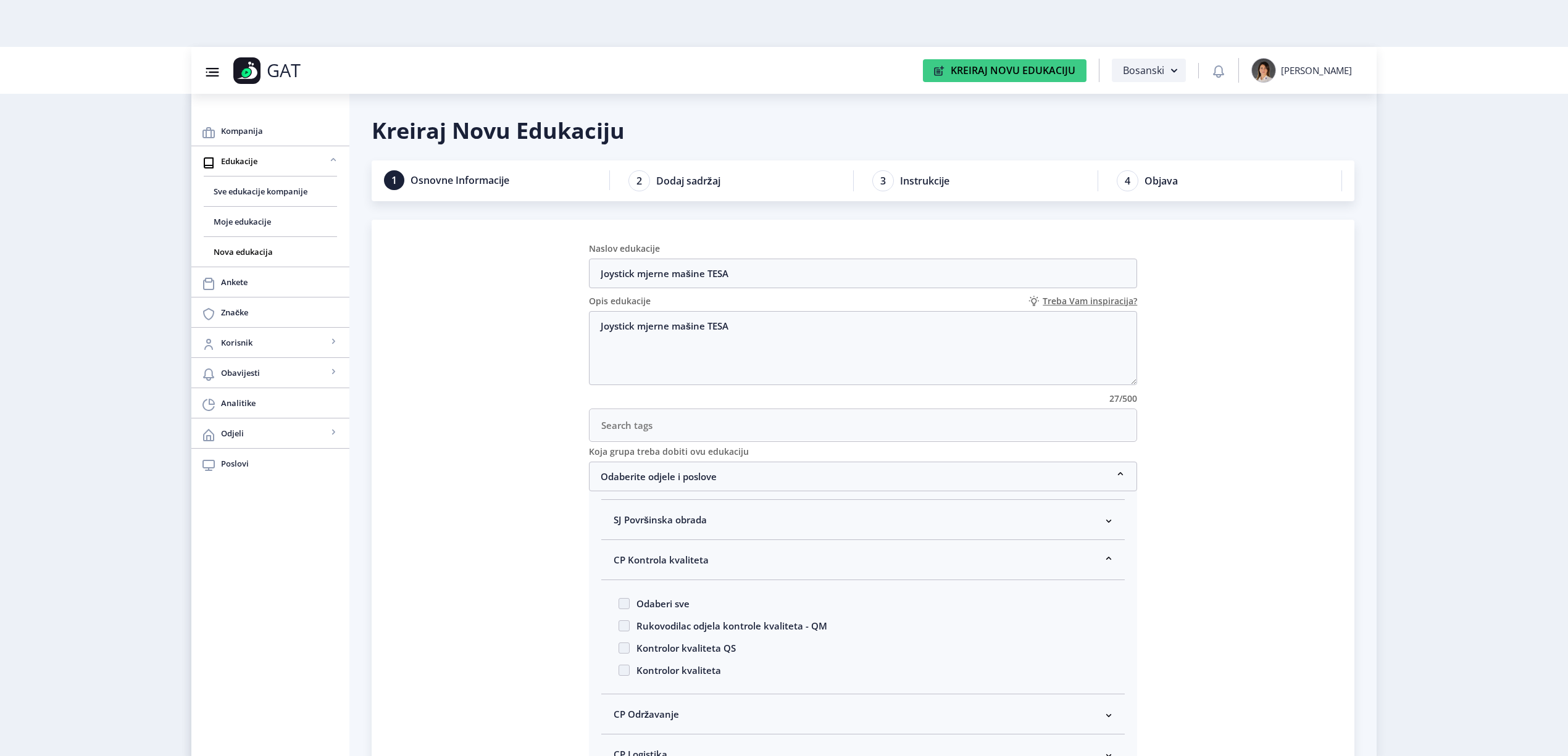
click at [650, 675] on span "Kontrolor kvaliteta" at bounding box center [676, 670] width 92 height 15
click at [620, 667] on input "Kontrolor kvaliteta" at bounding box center [619, 667] width 1 height 1
checkbox input "true"
click at [648, 565] on span "CP Kontrola kvaliteta" at bounding box center [661, 560] width 95 height 15
click at [709, 486] on nb-accordion-item-header "Odaberite odjele i poslove" at bounding box center [863, 476] width 549 height 30
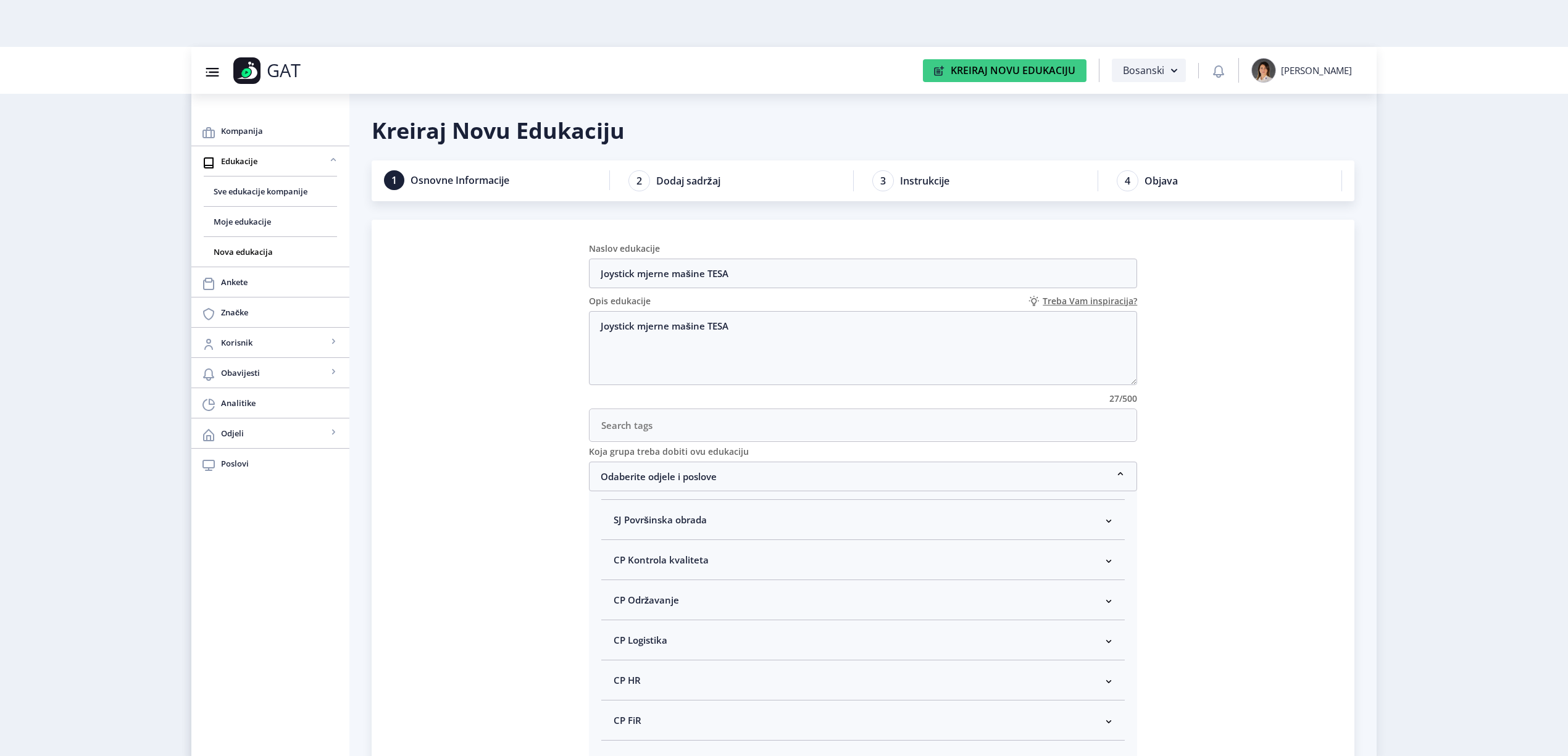
scroll to position [0, 0]
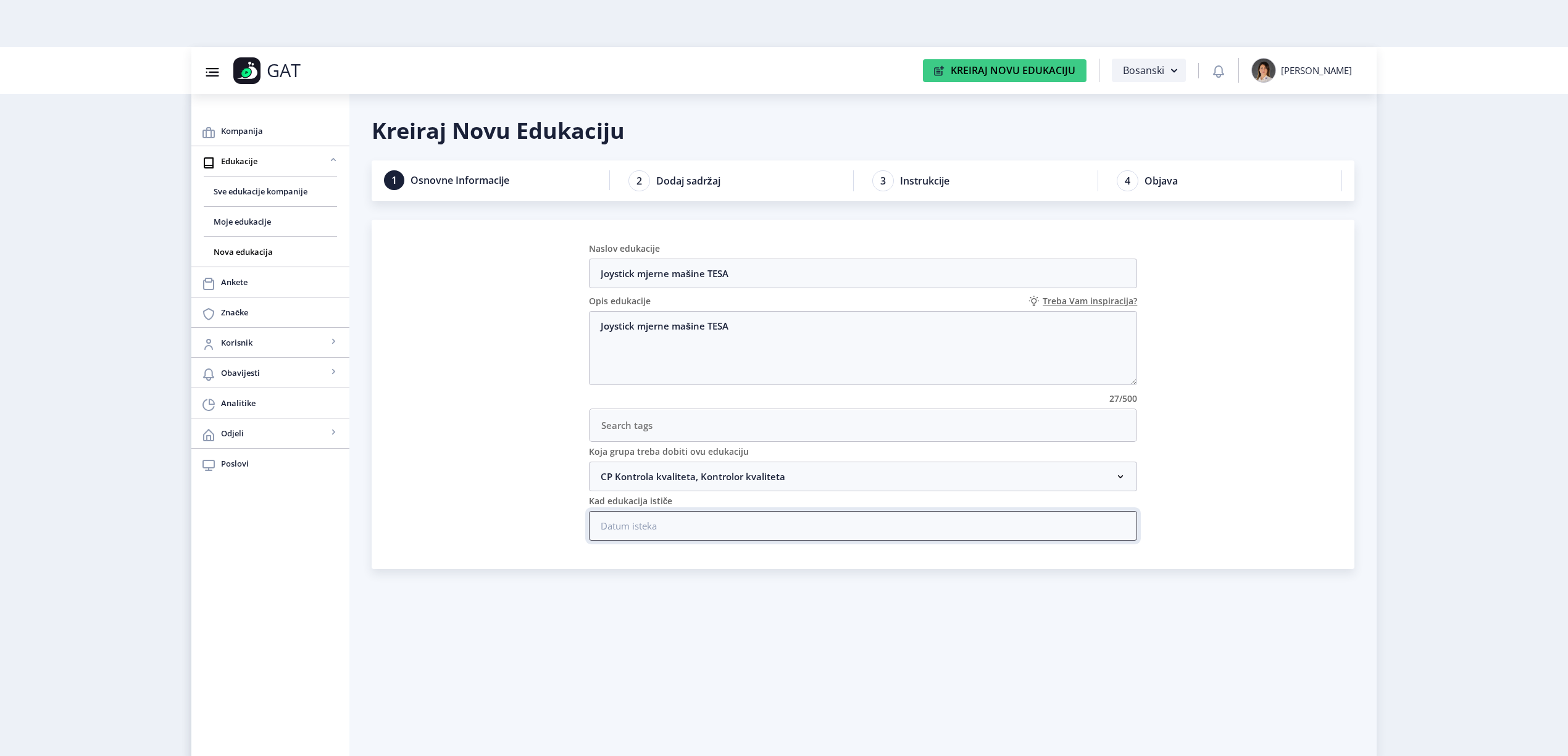
click at [755, 529] on input at bounding box center [863, 526] width 549 height 30
type input "31/12/2031"
click at [787, 658] on div "Kreiraj Novu Edukaciju 1 Osnovne Informacije 2 Dodaj sadržaj 3 Instrukcije 4 Ob…" at bounding box center [863, 459] width 983 height 687
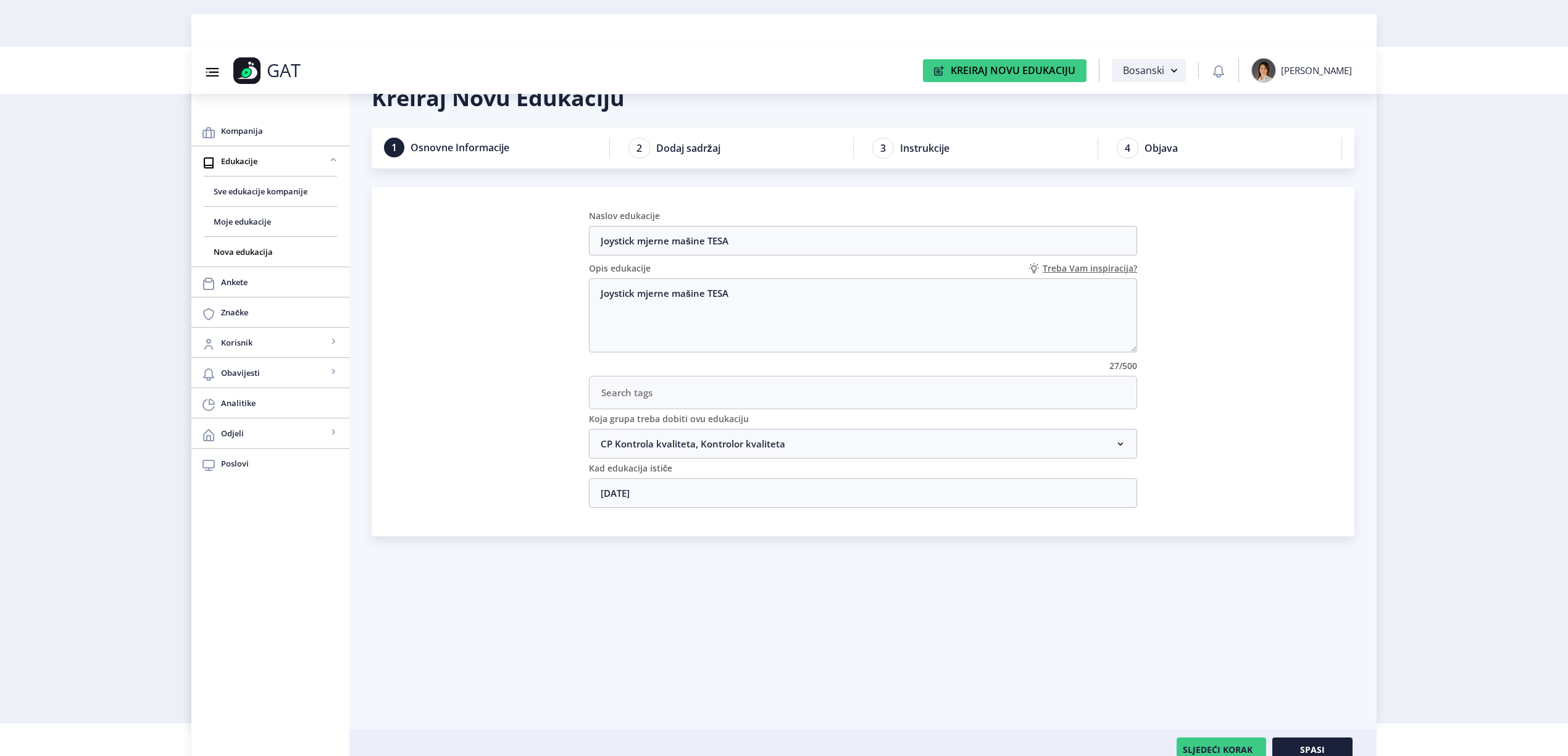
scroll to position [47, 0]
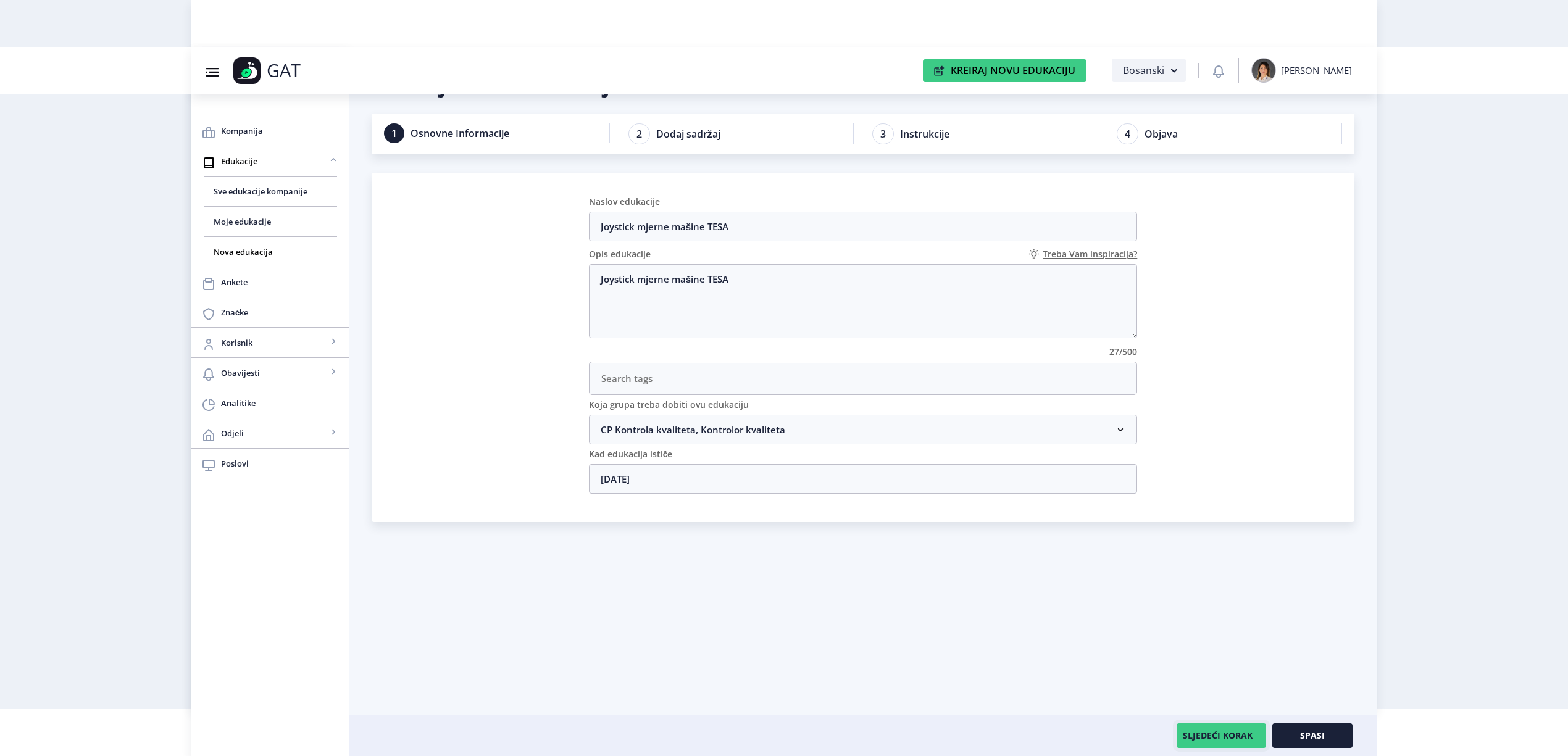
click at [1188, 729] on button "SLJEDEĆI KORAK" at bounding box center [1221, 736] width 90 height 25
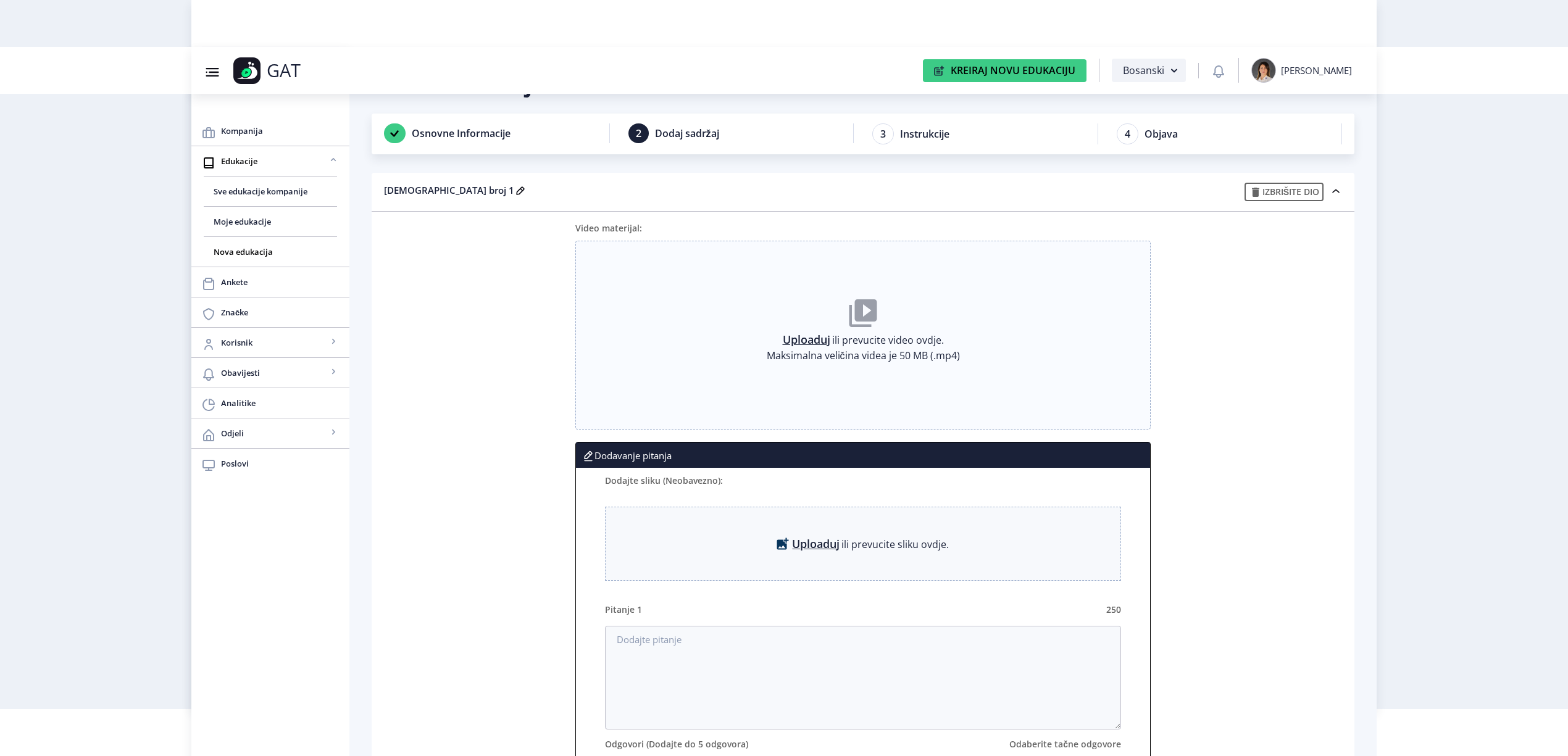
click at [798, 329] on div "Uploaduj ili prevucite video ovdje. Maksimalna veličina videa je 50 MB (.mp4)" at bounding box center [863, 336] width 194 height 72
click at [798, 338] on link "Uploaduj" at bounding box center [806, 340] width 48 height 12
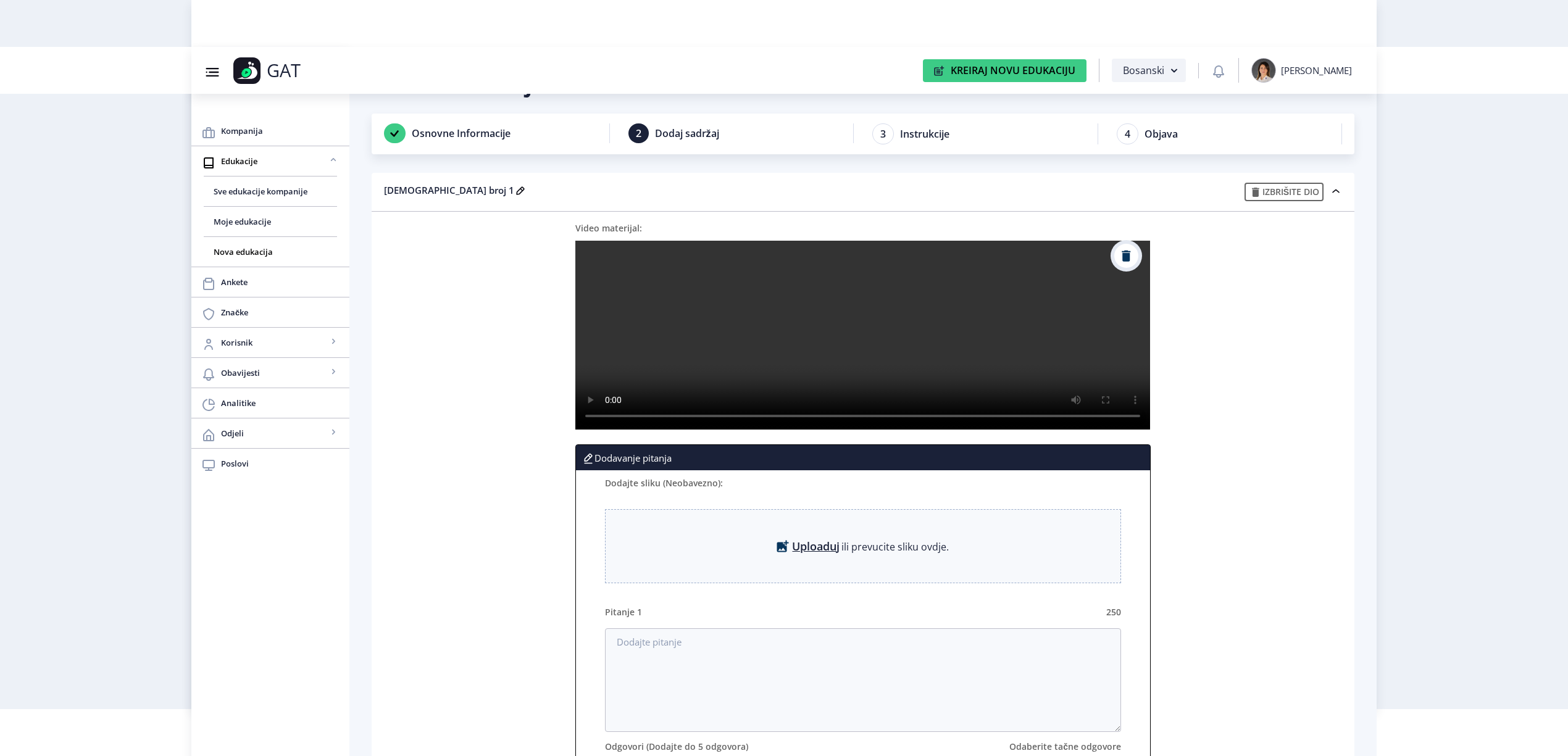
click at [1130, 255] on img at bounding box center [1126, 255] width 9 height 12
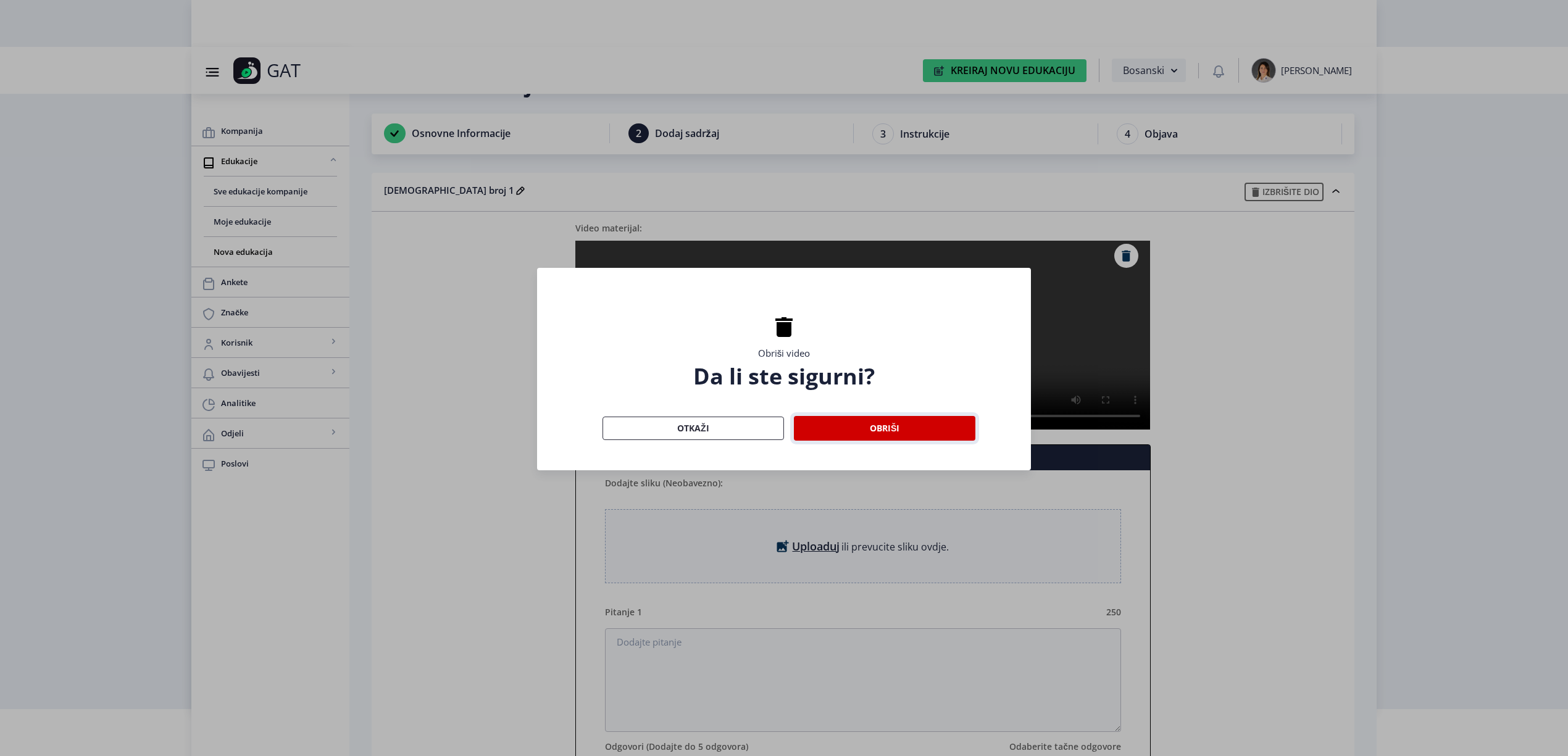
click at [855, 424] on button "Obriši" at bounding box center [885, 429] width 182 height 25
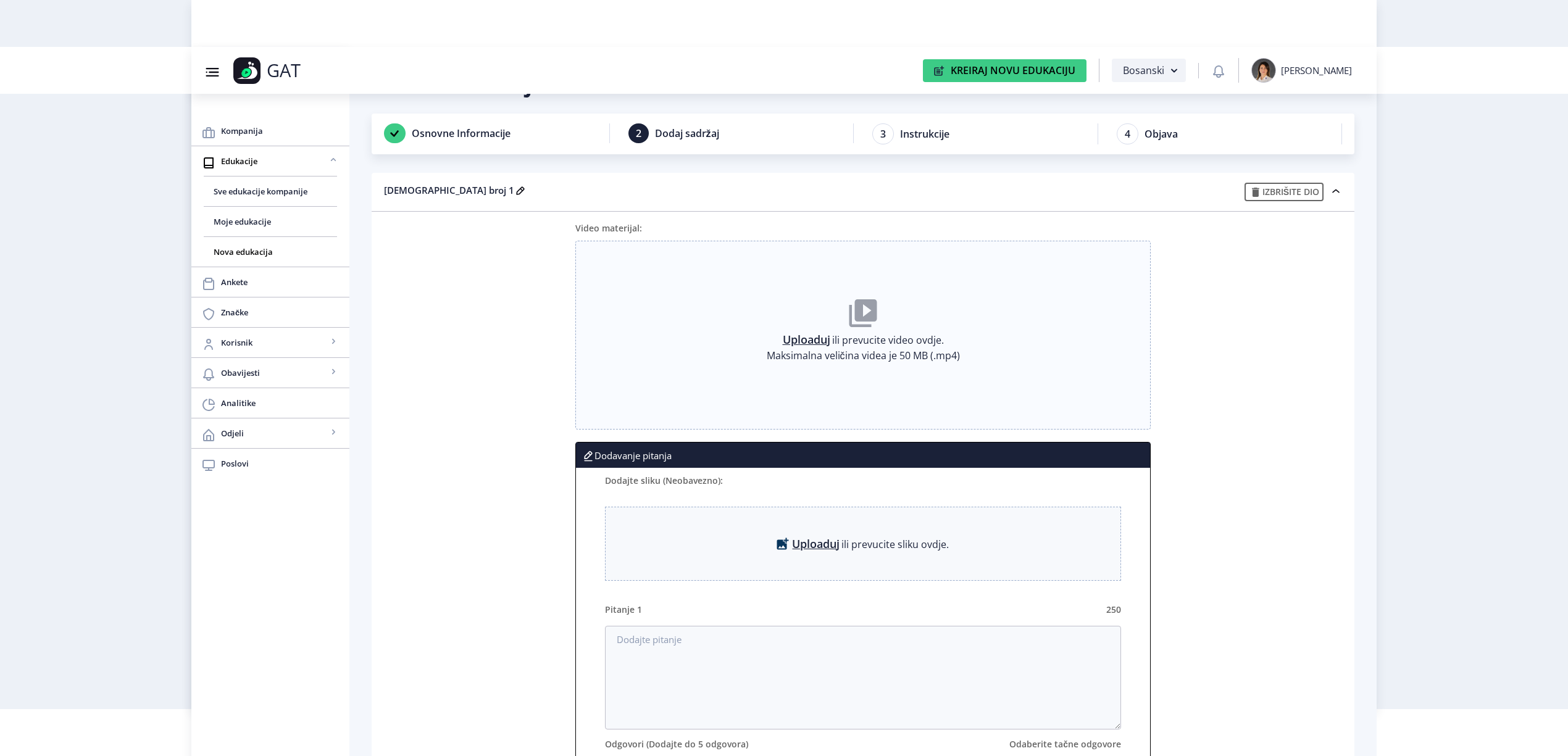
click at [798, 338] on link "Uploaduj" at bounding box center [806, 340] width 48 height 12
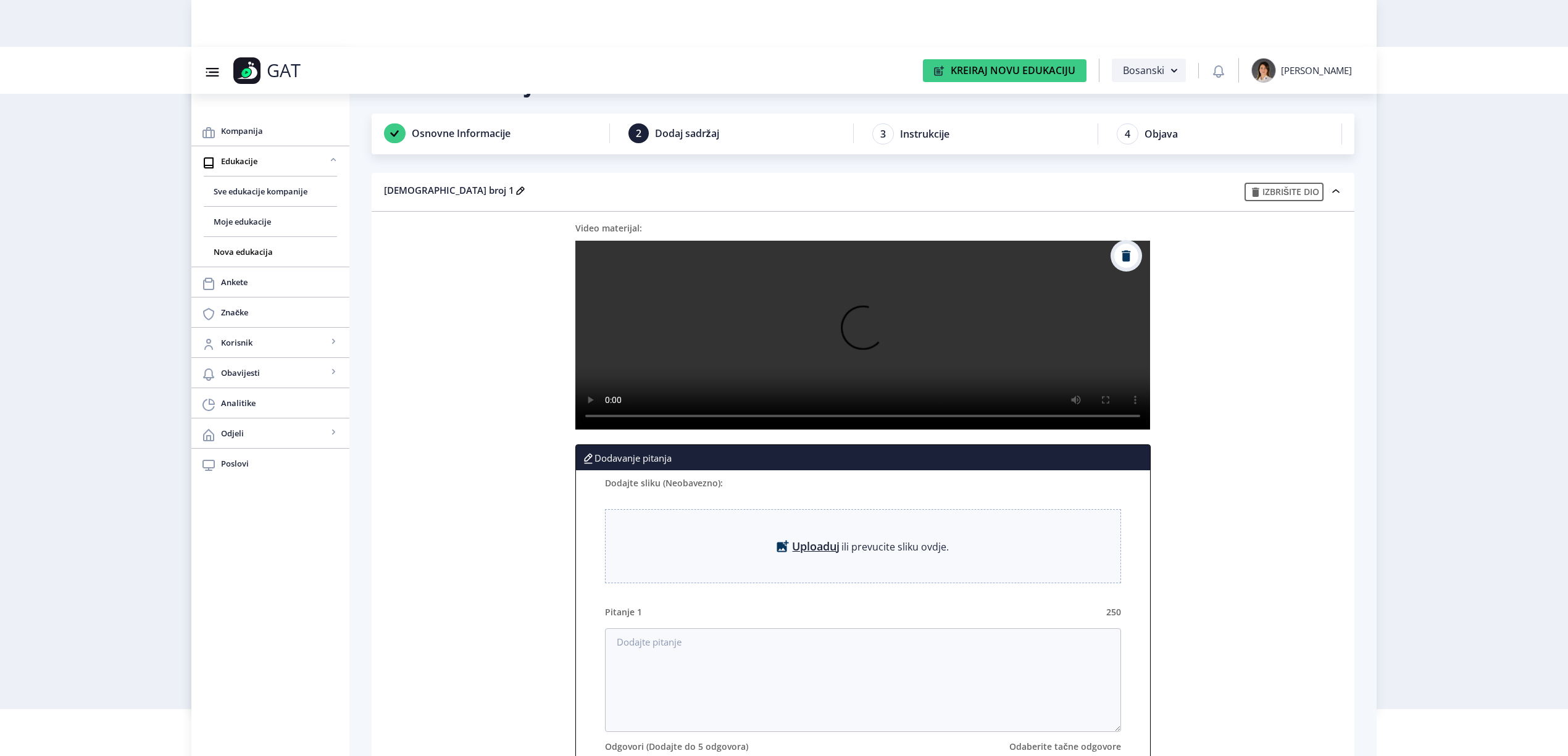
click at [1124, 261] on button at bounding box center [1126, 256] width 24 height 24
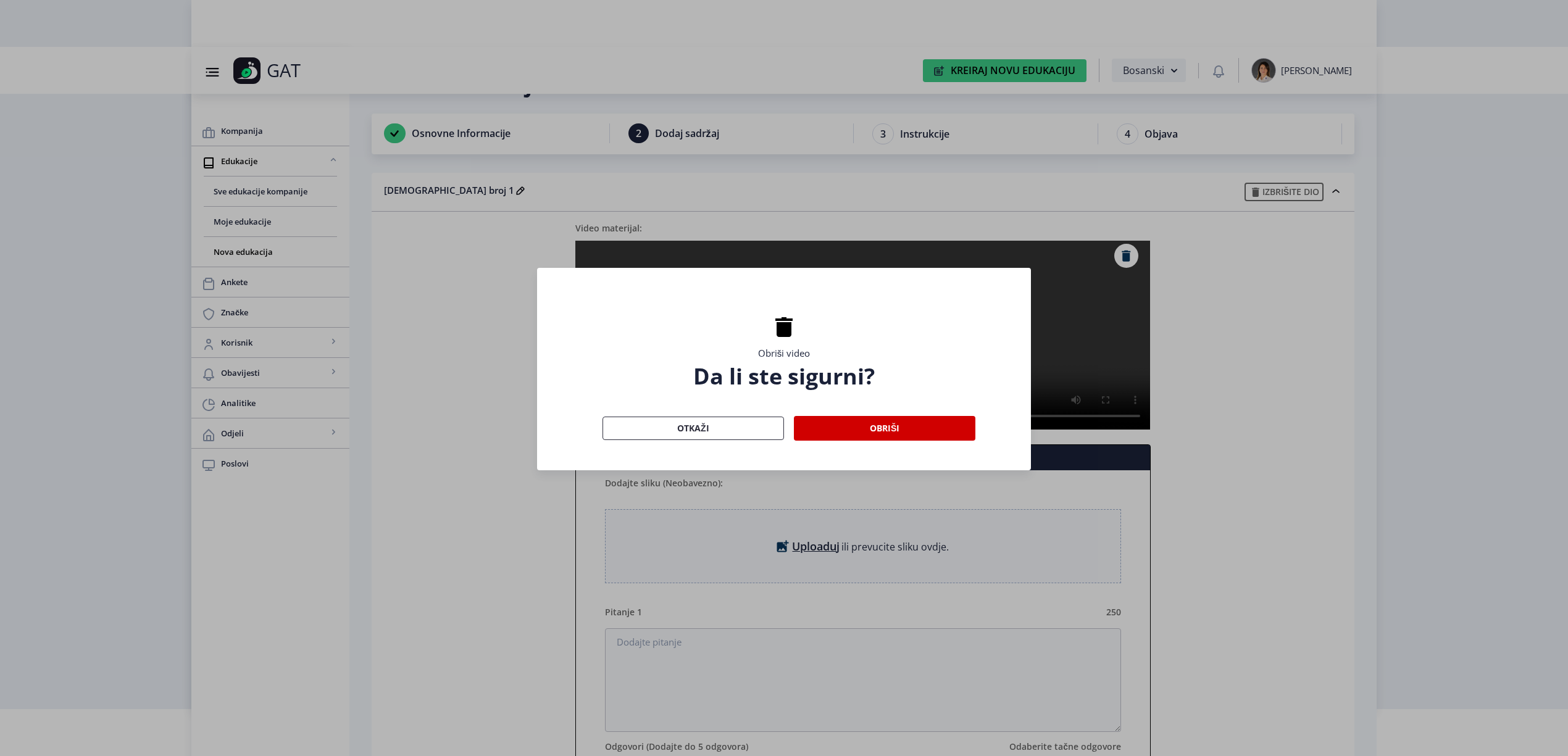
scroll to position [0, 0]
click at [826, 429] on button "Obriši" at bounding box center [885, 429] width 182 height 25
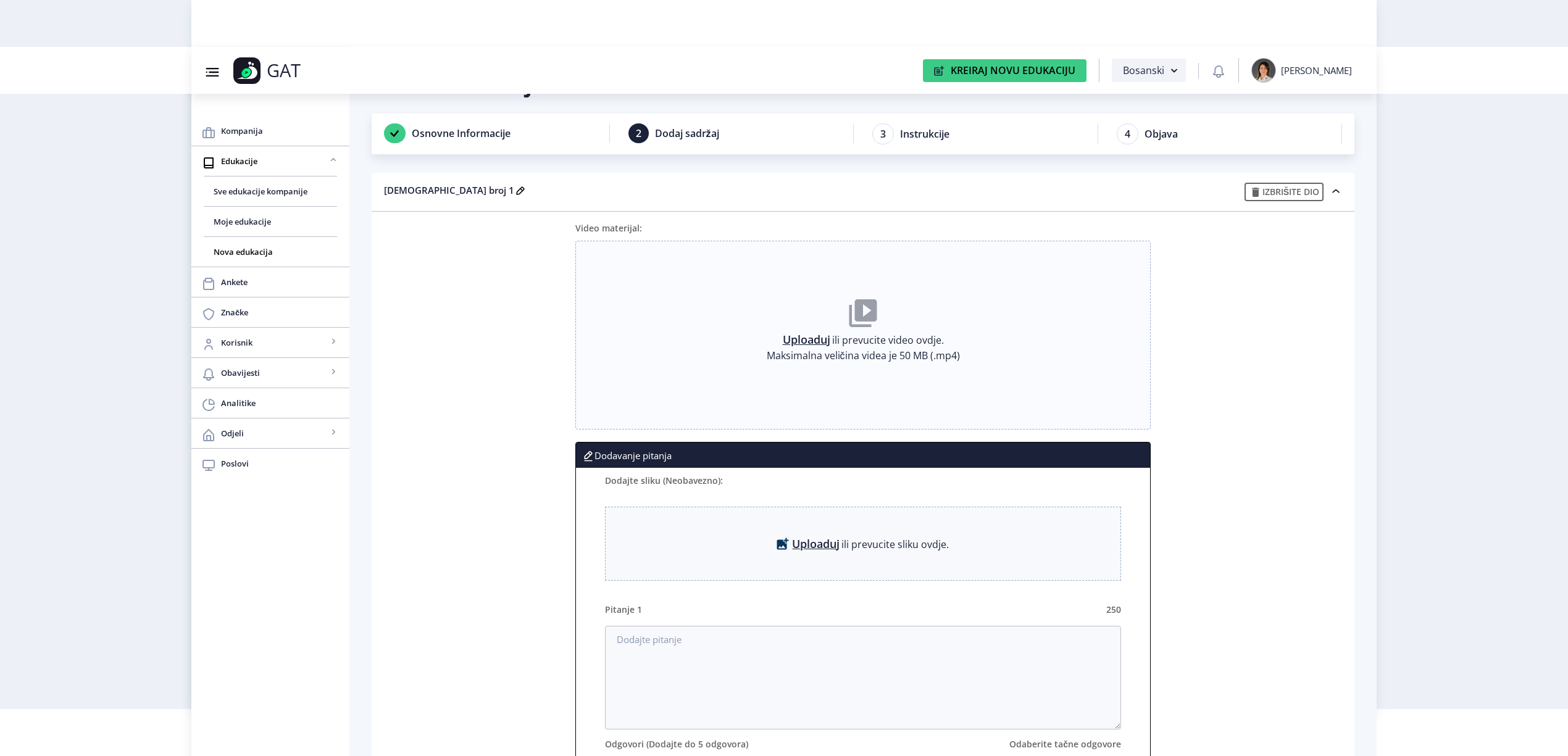
click at [801, 334] on link "Uploaduj" at bounding box center [806, 340] width 48 height 12
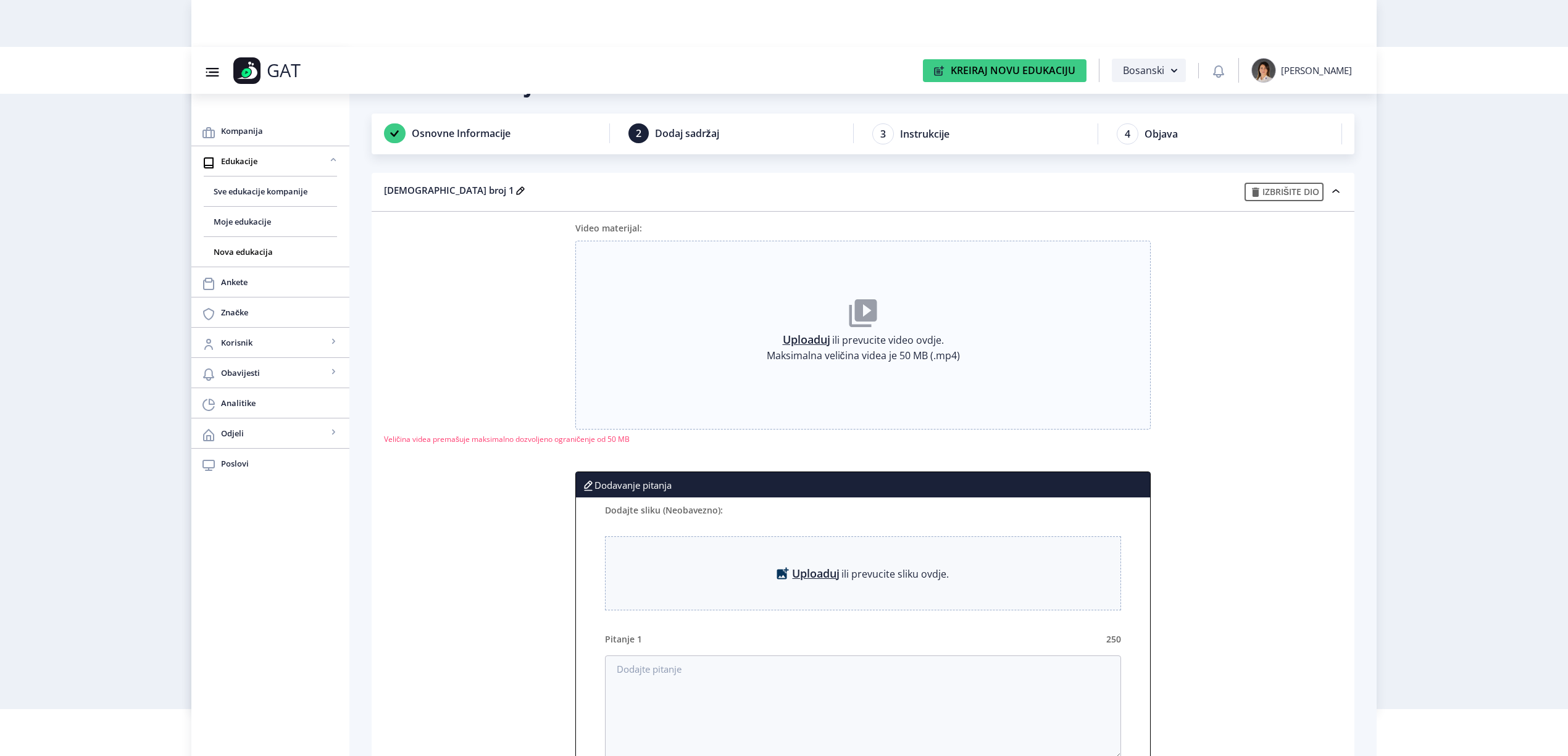
click at [803, 336] on link "Uploaduj" at bounding box center [806, 340] width 48 height 12
click at [806, 337] on link "Uploaduj" at bounding box center [806, 340] width 48 height 12
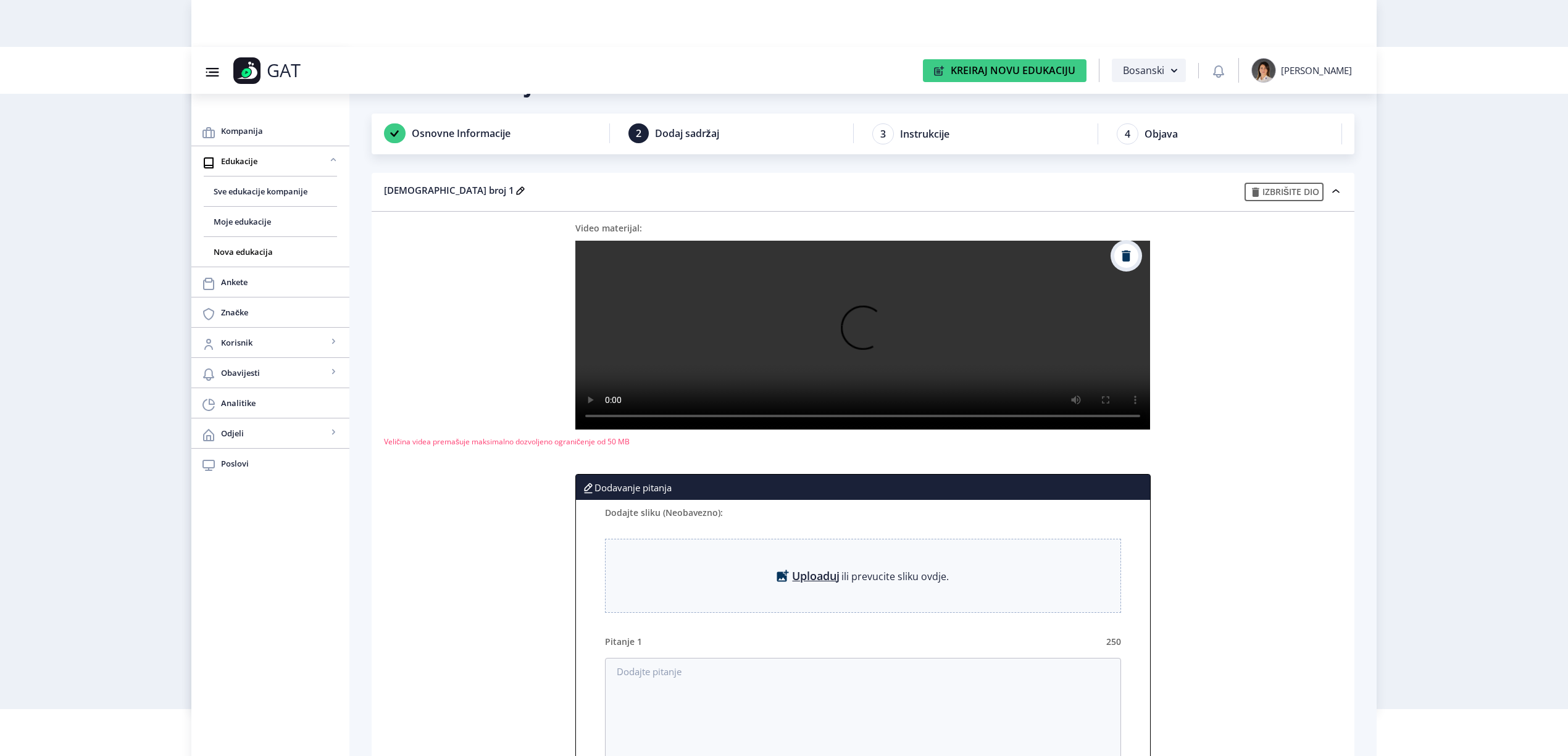
click at [1130, 247] on button at bounding box center [1126, 256] width 24 height 24
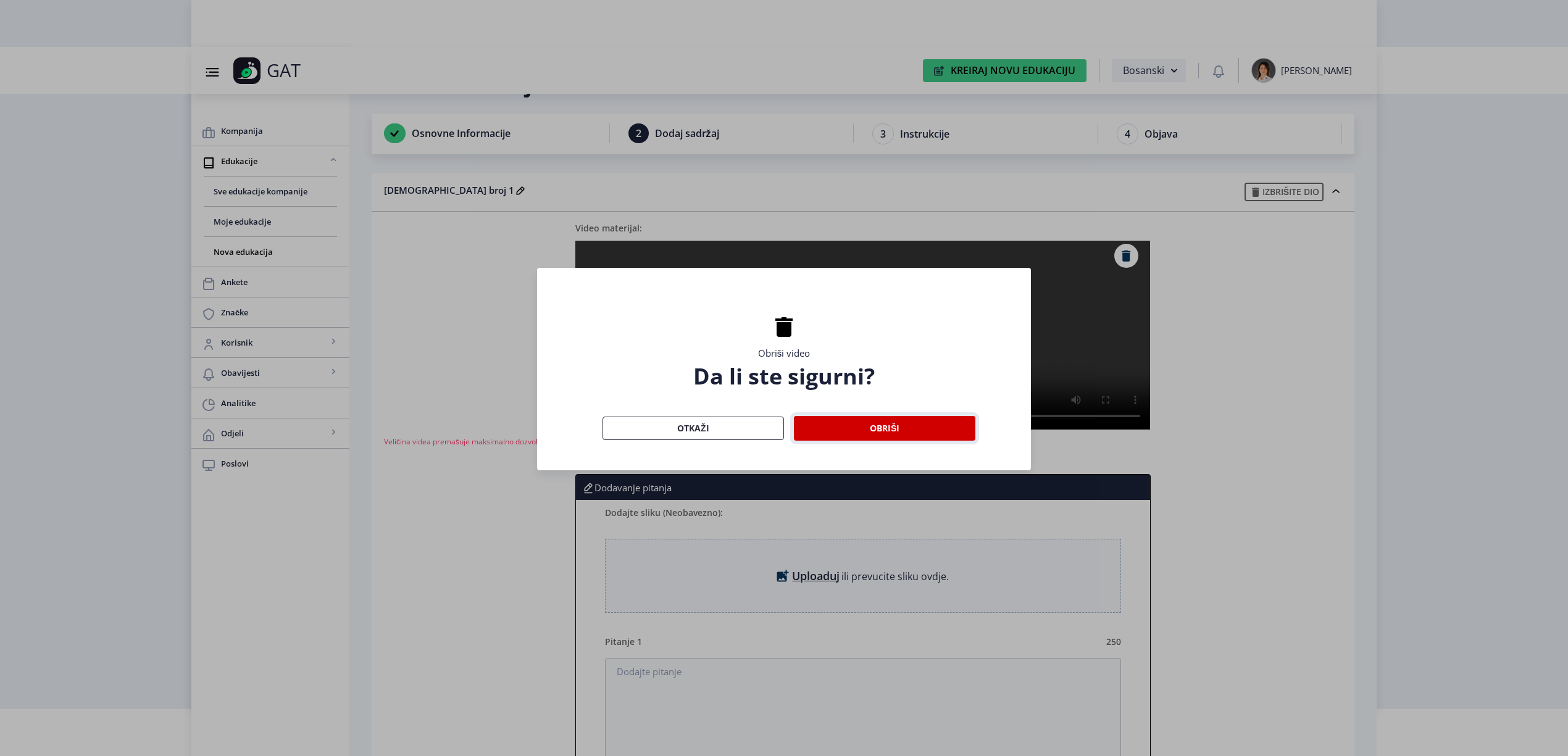
click at [819, 429] on button "Obriši" at bounding box center [885, 429] width 182 height 25
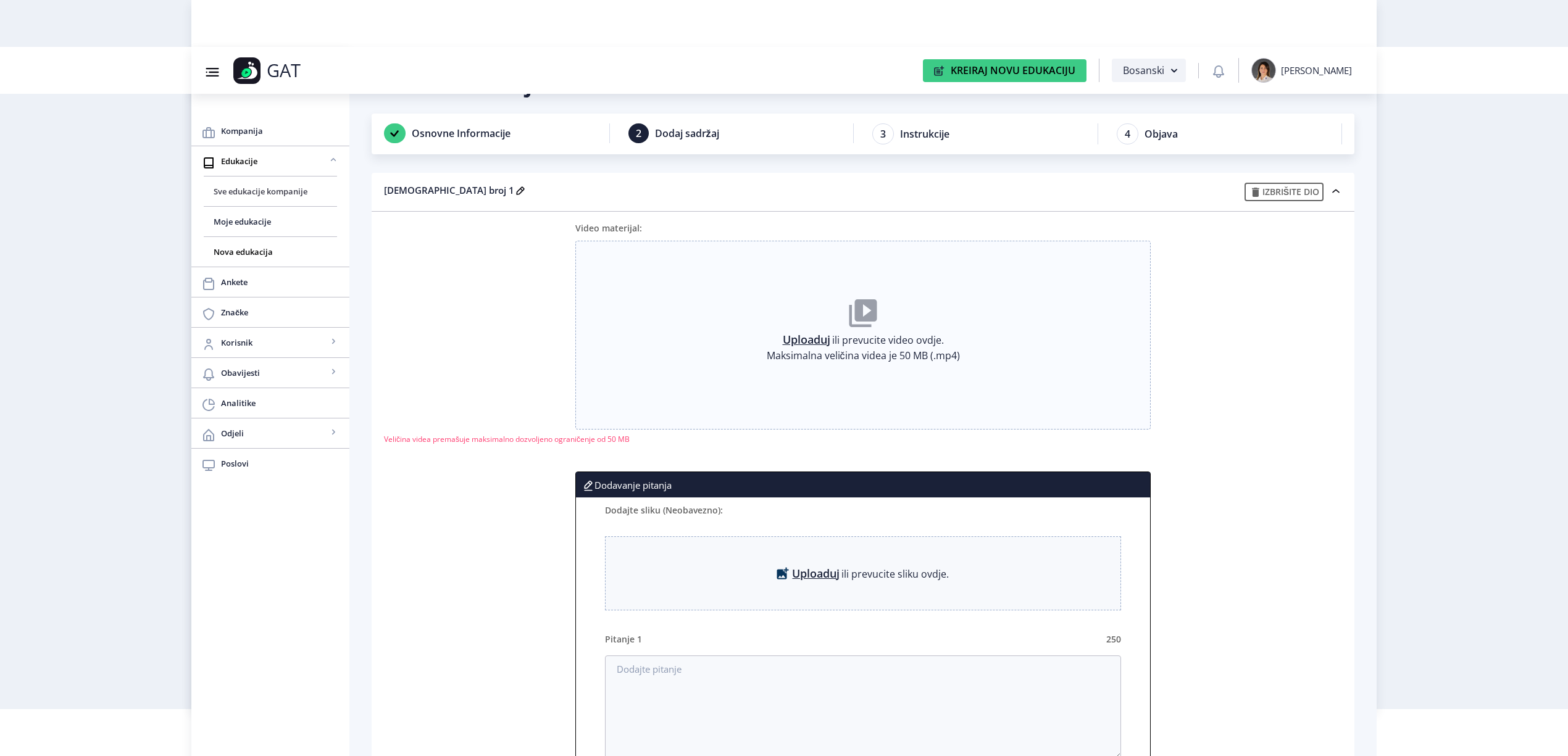
click at [279, 191] on span "Sve edukacije kompanije" at bounding box center [271, 191] width 114 height 15
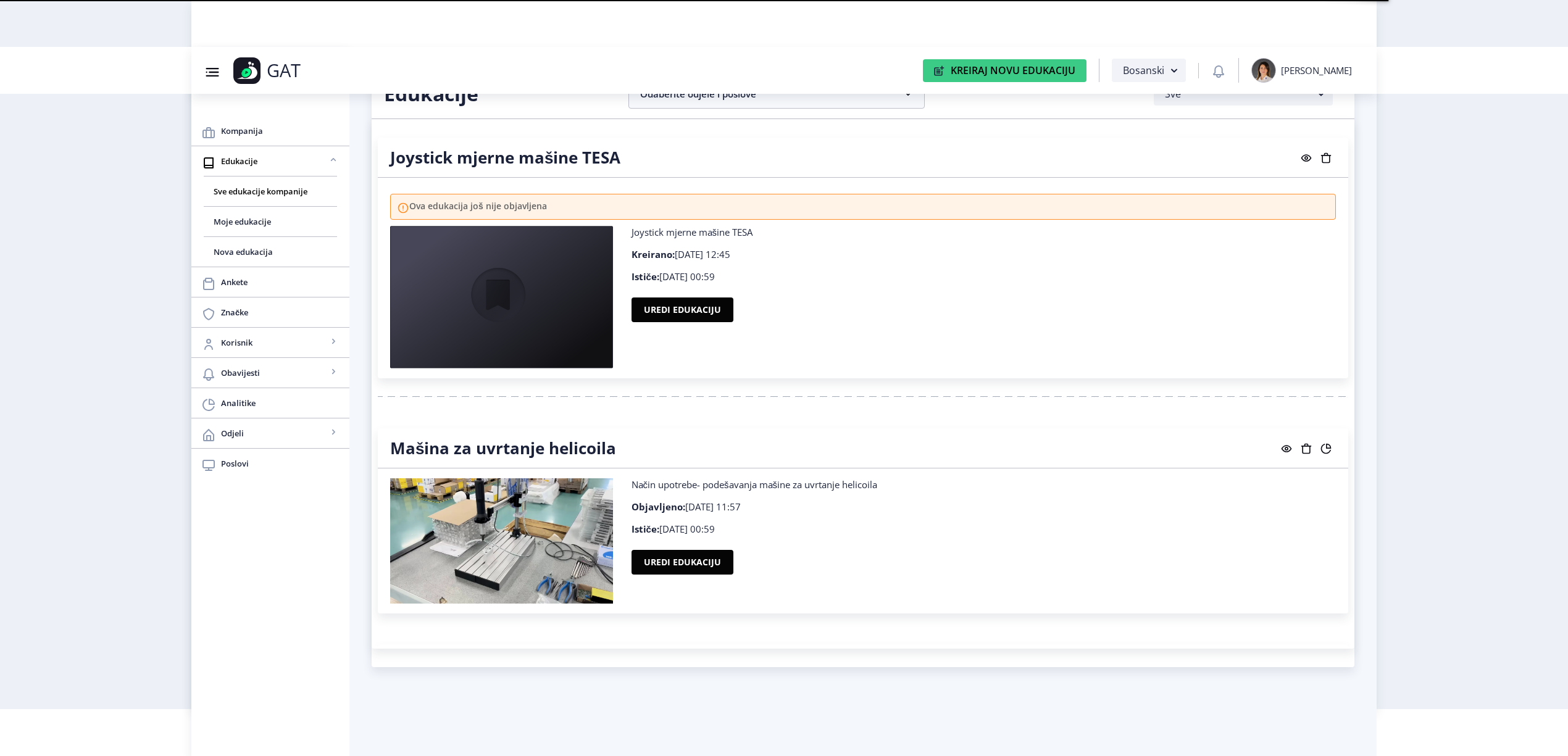
click at [1321, 156] on icon at bounding box center [1326, 158] width 10 height 10
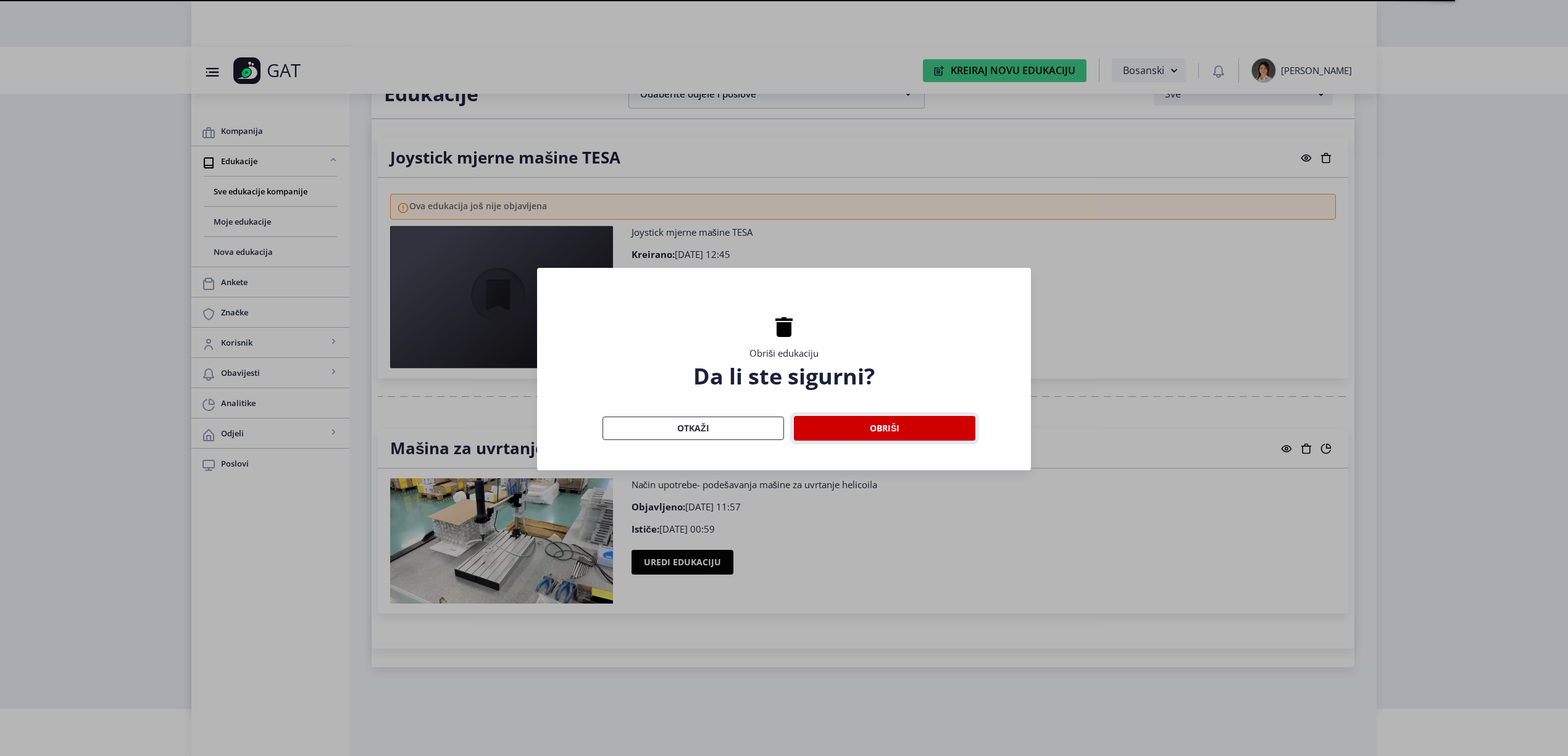
click at [870, 433] on button "Obriši" at bounding box center [885, 429] width 182 height 25
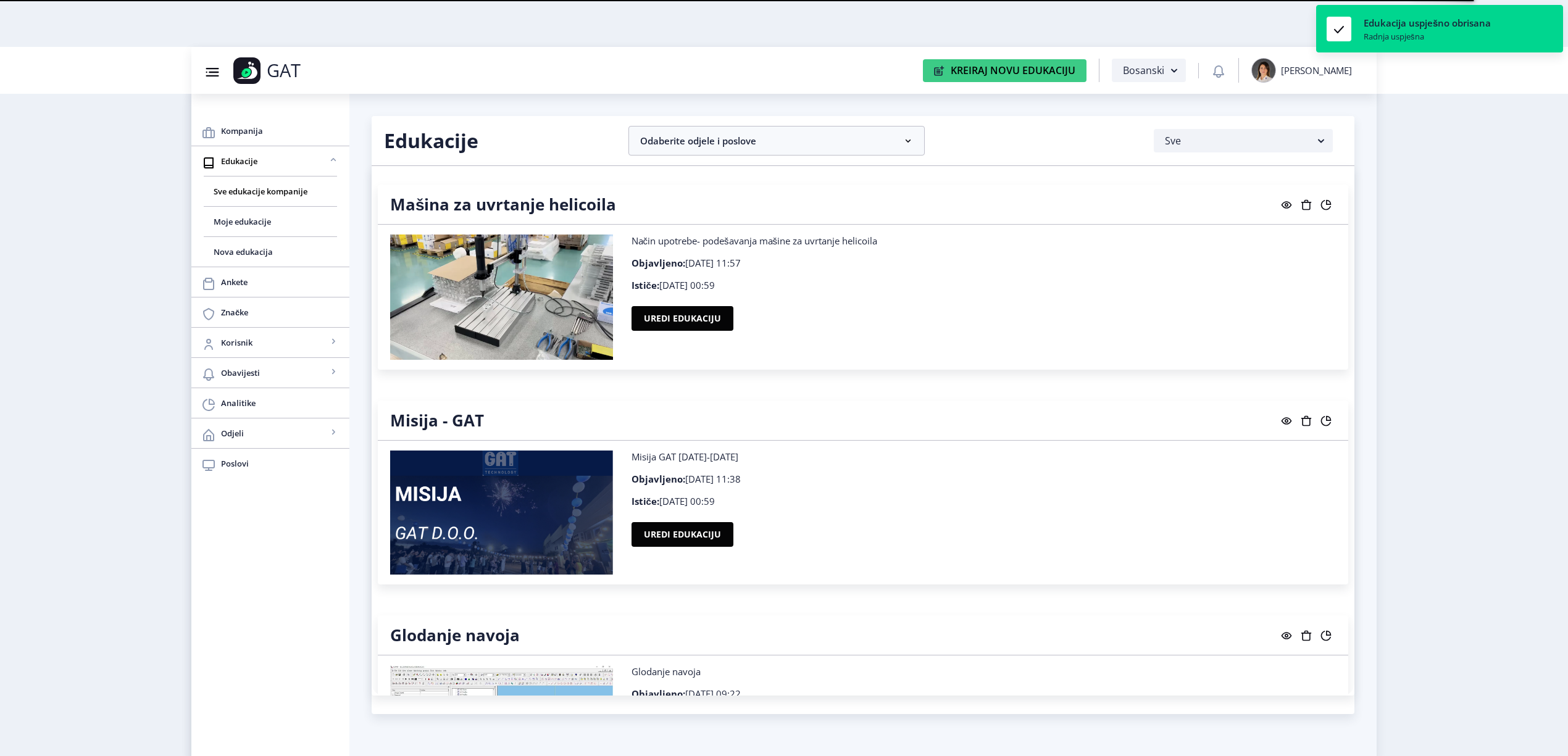
scroll to position [47, 0]
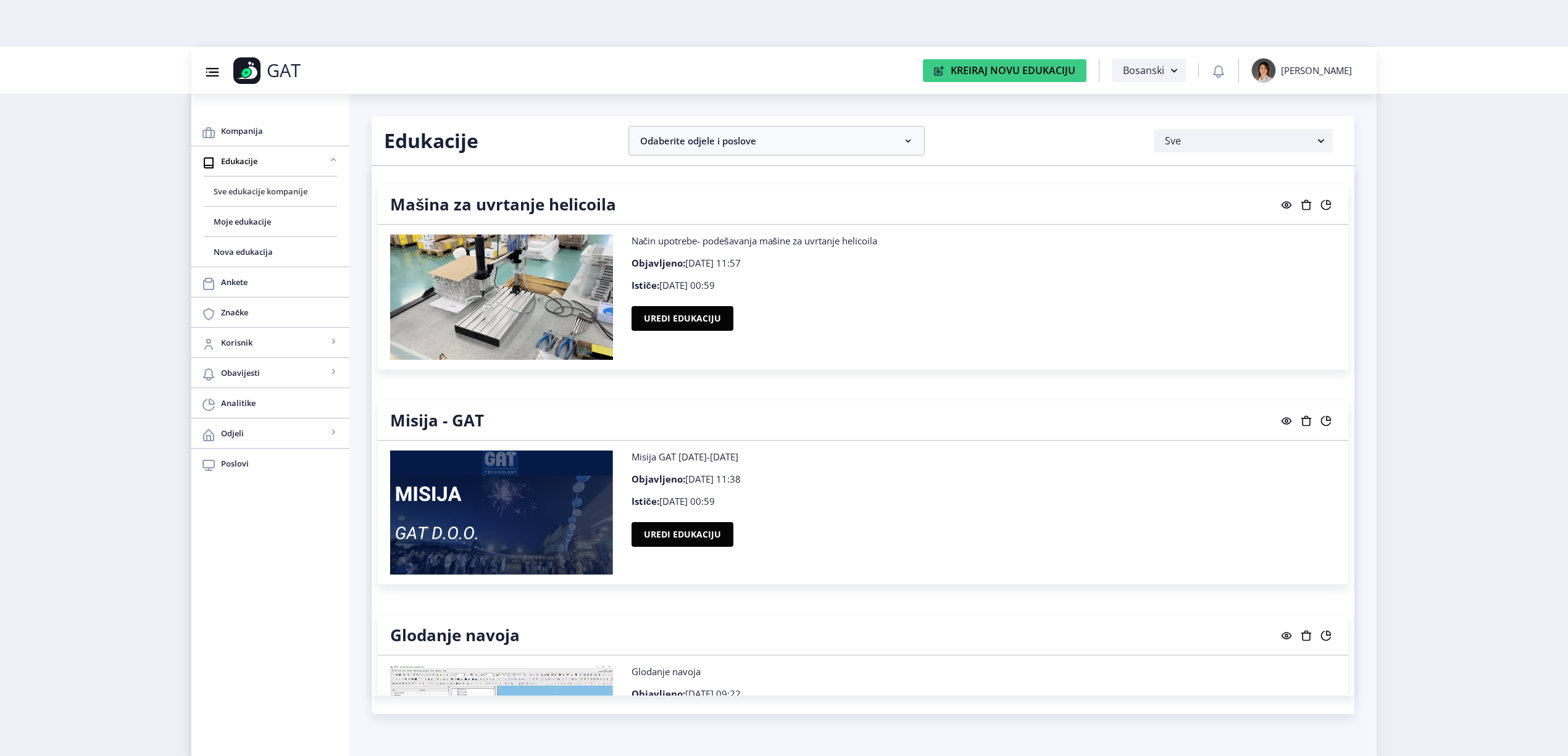
click at [285, 185] on span "Sve edukacije kompanije" at bounding box center [271, 191] width 114 height 15
click at [290, 246] on span "Nova edukacija" at bounding box center [271, 251] width 114 height 15
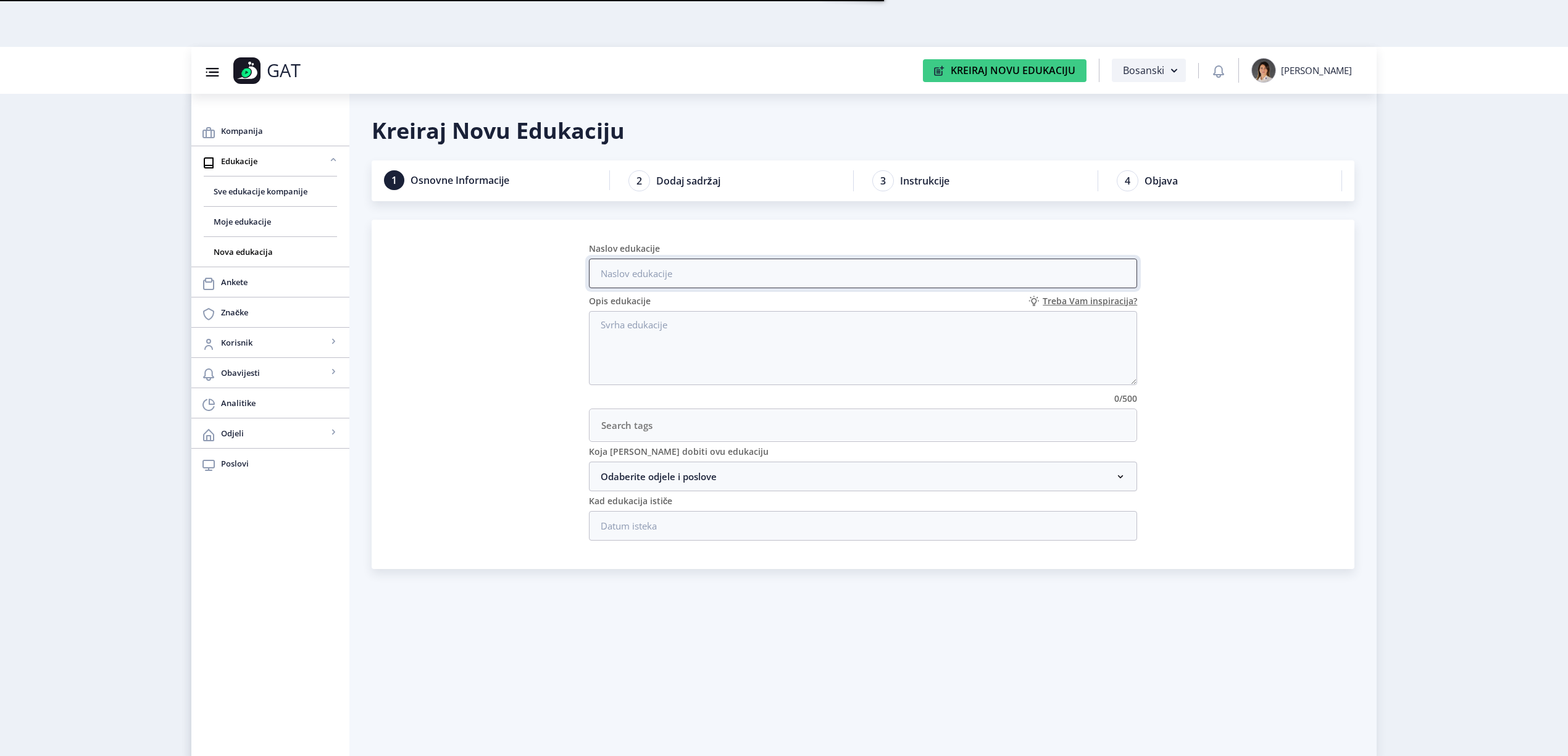
click at [760, 272] on input "Naslov edukacije" at bounding box center [863, 273] width 549 height 30
paste input "Joystick mjerne mašine TESA"
type input "Joystick mjerne mašine TESA"
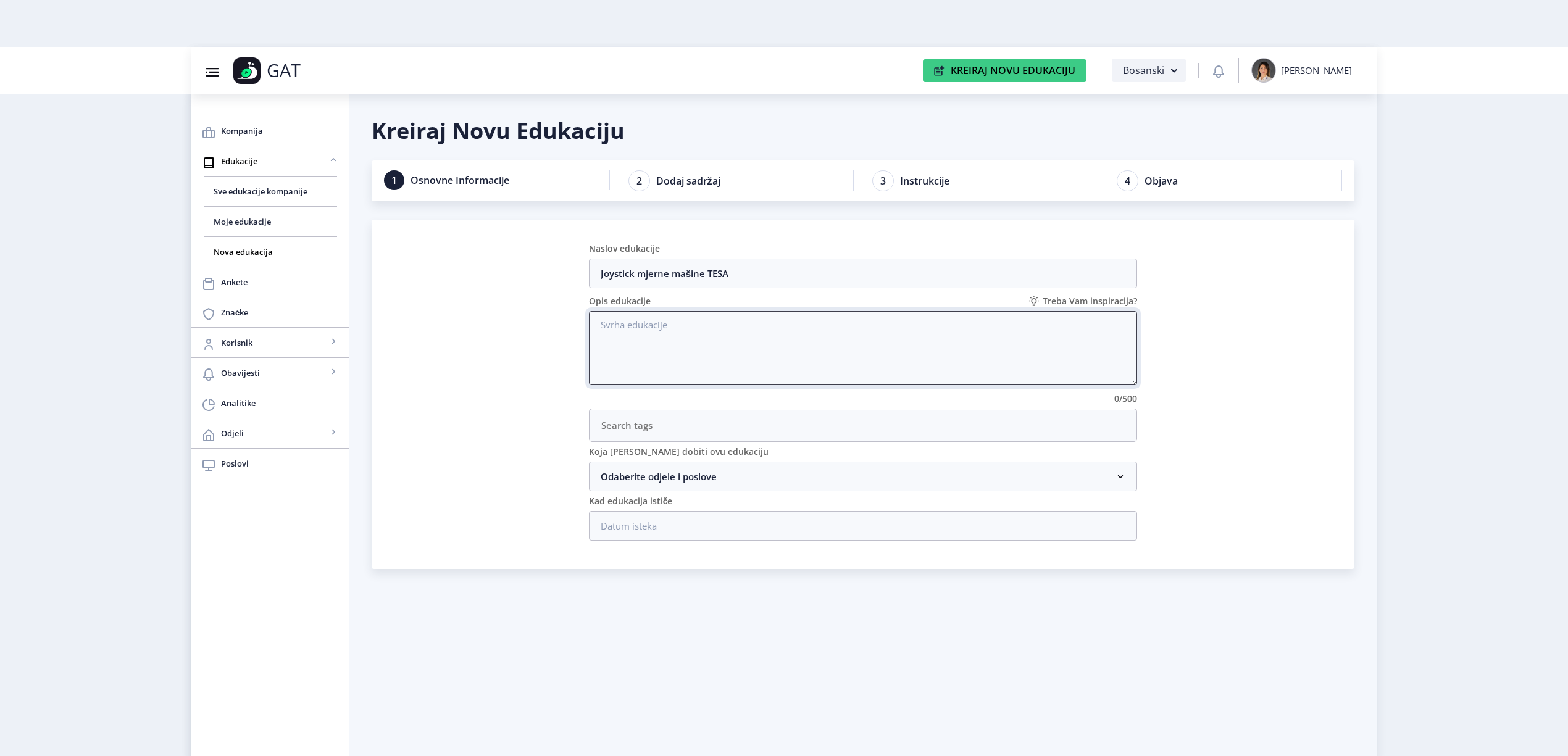
click at [774, 334] on textarea "Opis edukacije" at bounding box center [863, 348] width 549 height 74
paste textarea "Joystick mjerne mašine TESA"
type textarea "Joystick mjerne mašine TESA"
click at [756, 470] on nb-accordion-item-header "Odaberite odjele i poslove" at bounding box center [863, 476] width 549 height 30
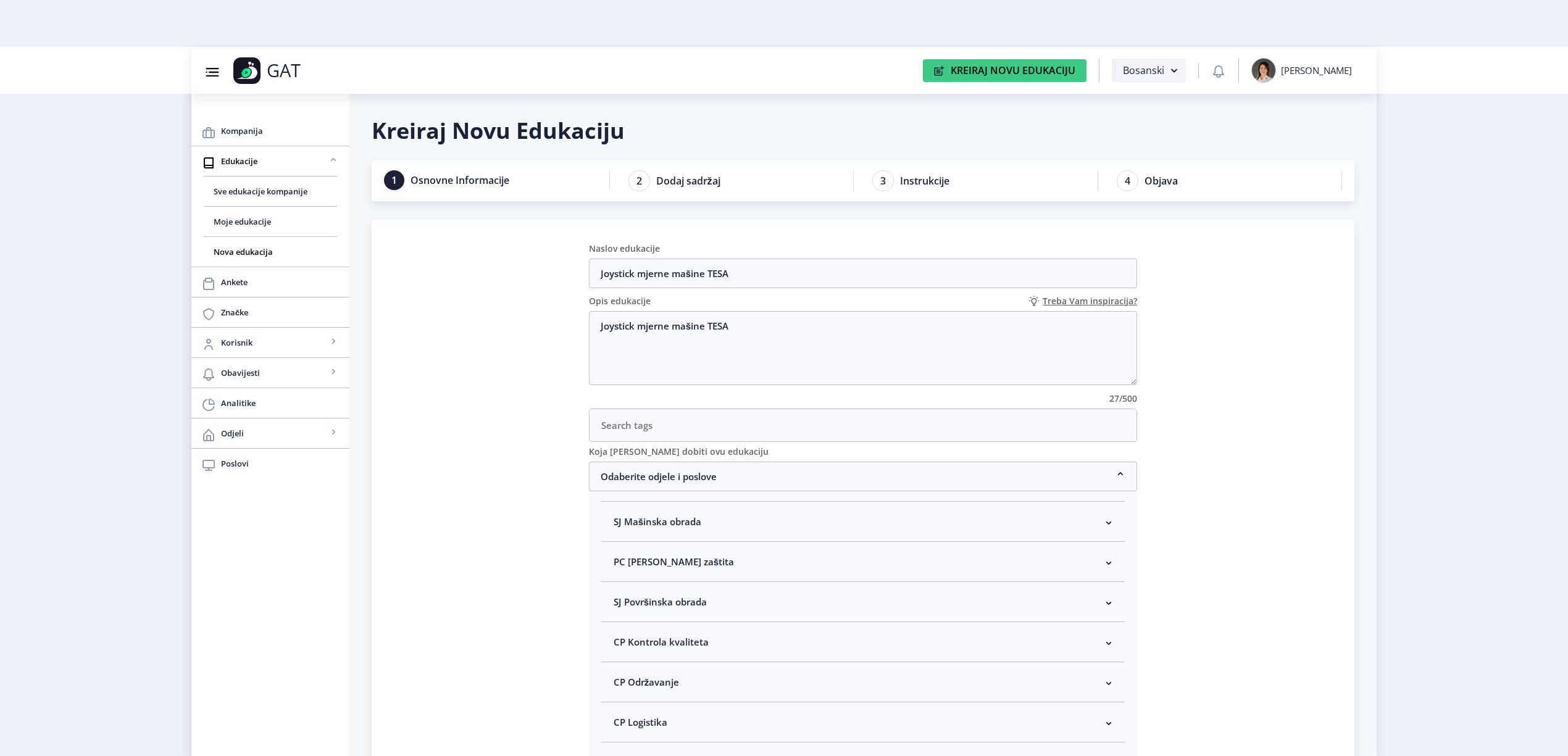
click at [747, 653] on nb-accordion-item-header "CP Kontrola kvaliteta" at bounding box center [864, 642] width 525 height 40
click at [665, 592] on span "Kontrolor kvaliteta" at bounding box center [676, 587] width 92 height 15
click at [620, 585] on input "Kontrolor kvaliteta" at bounding box center [619, 584] width 1 height 1
checkbox input "true"
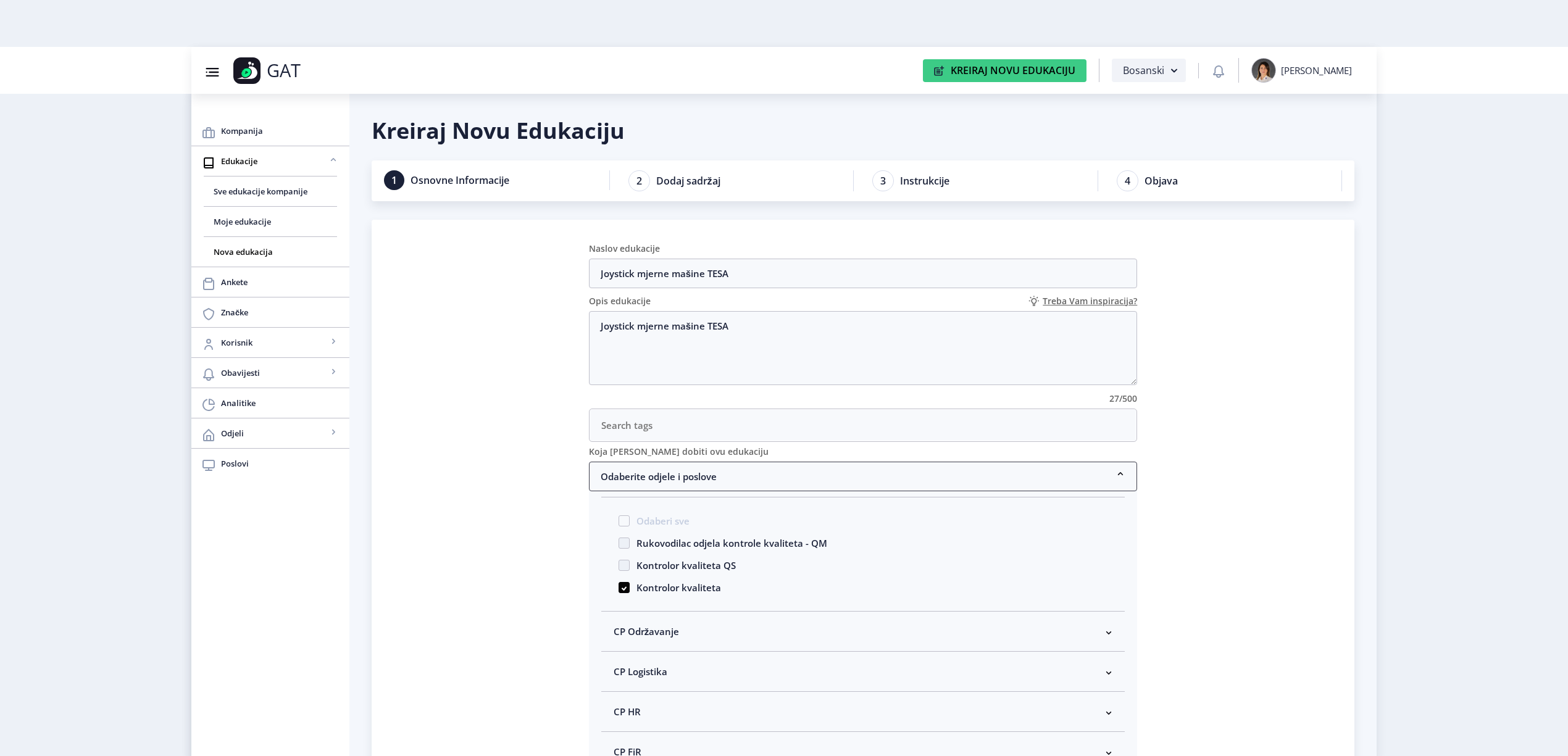
click at [648, 481] on nb-accordion-item-header "Odaberite odjele i poslove" at bounding box center [863, 476] width 549 height 30
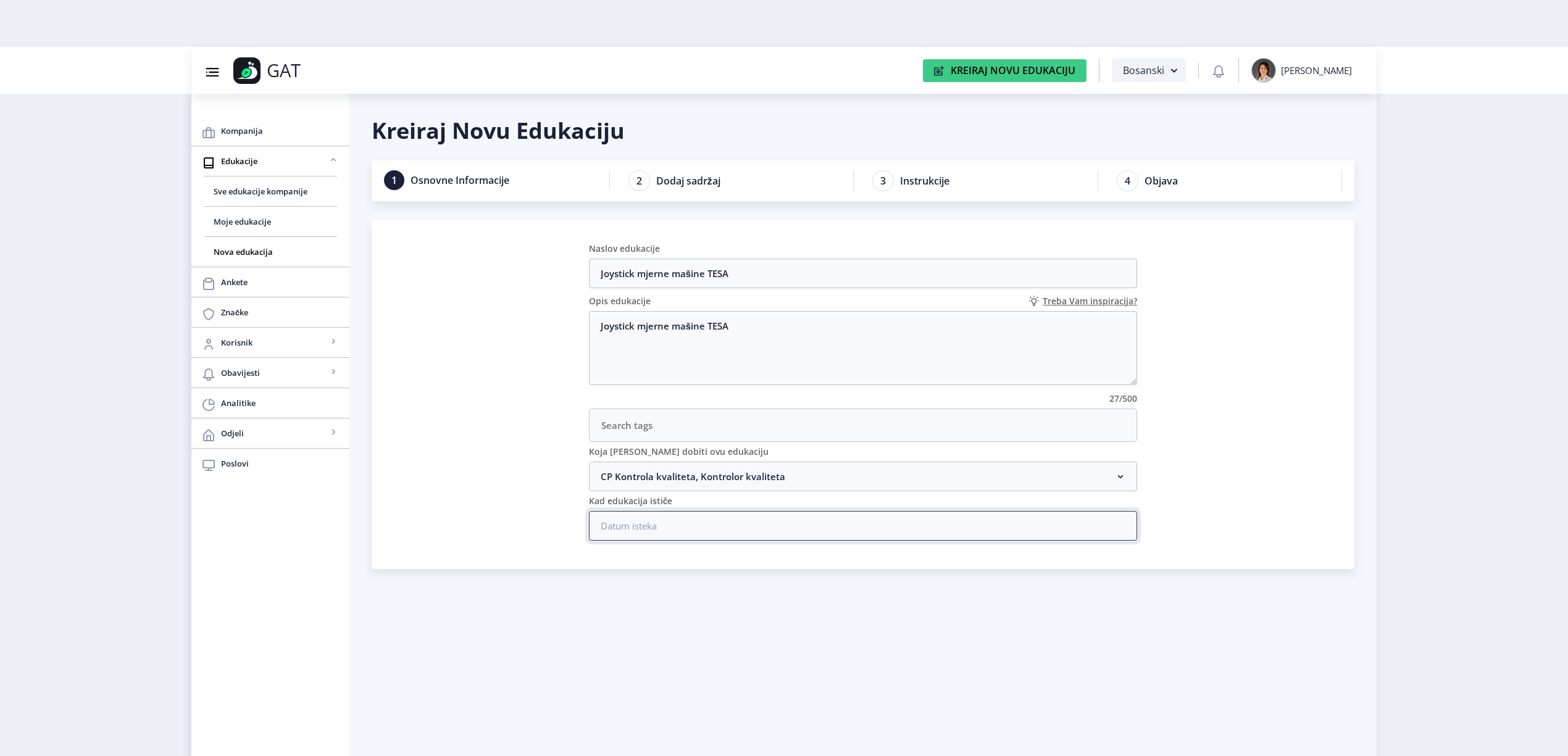
click at [648, 526] on input at bounding box center [863, 526] width 549 height 30
type input "31/12/2031"
click at [1255, 638] on nb-calendar-day-cell "31" at bounding box center [1254, 637] width 26 height 26
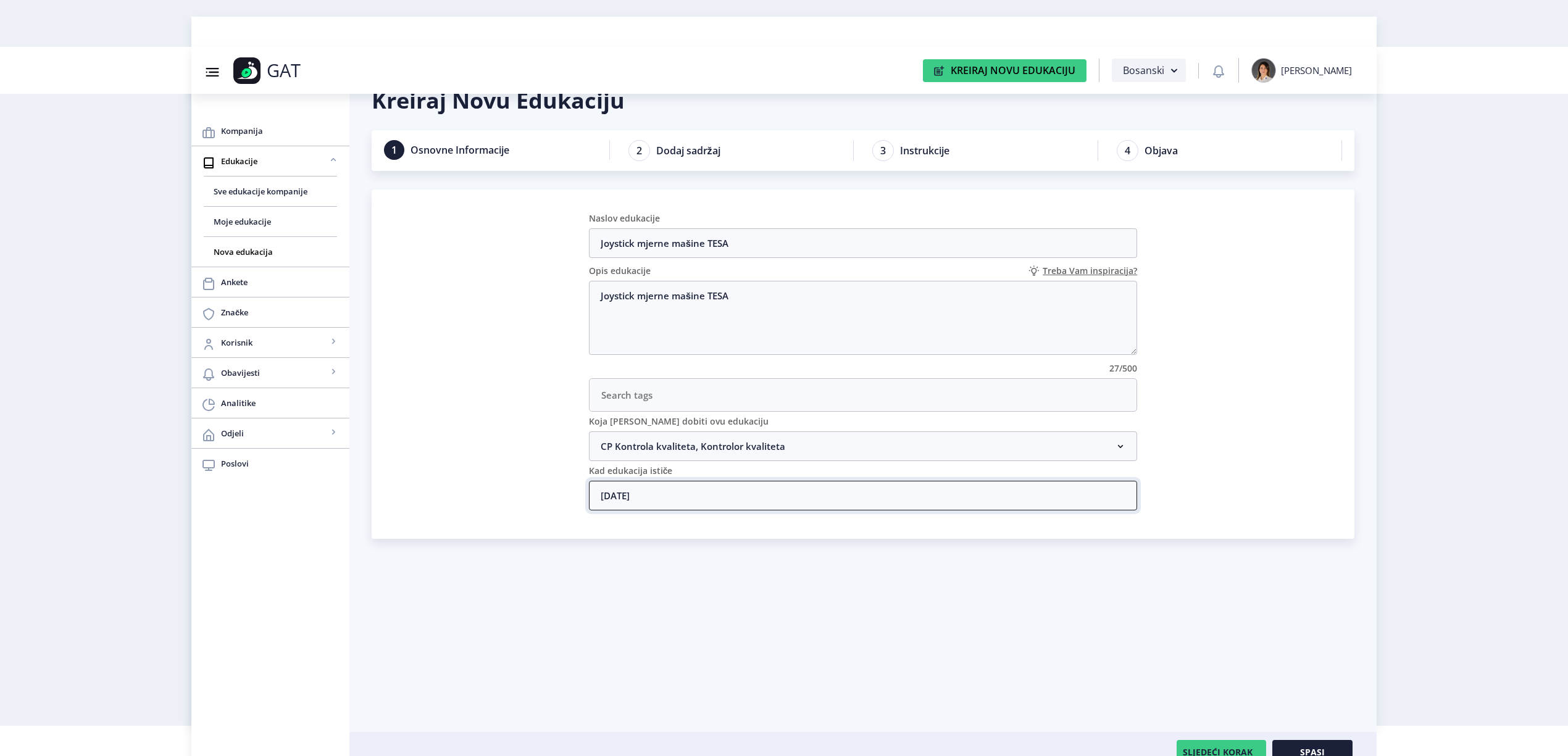
scroll to position [47, 0]
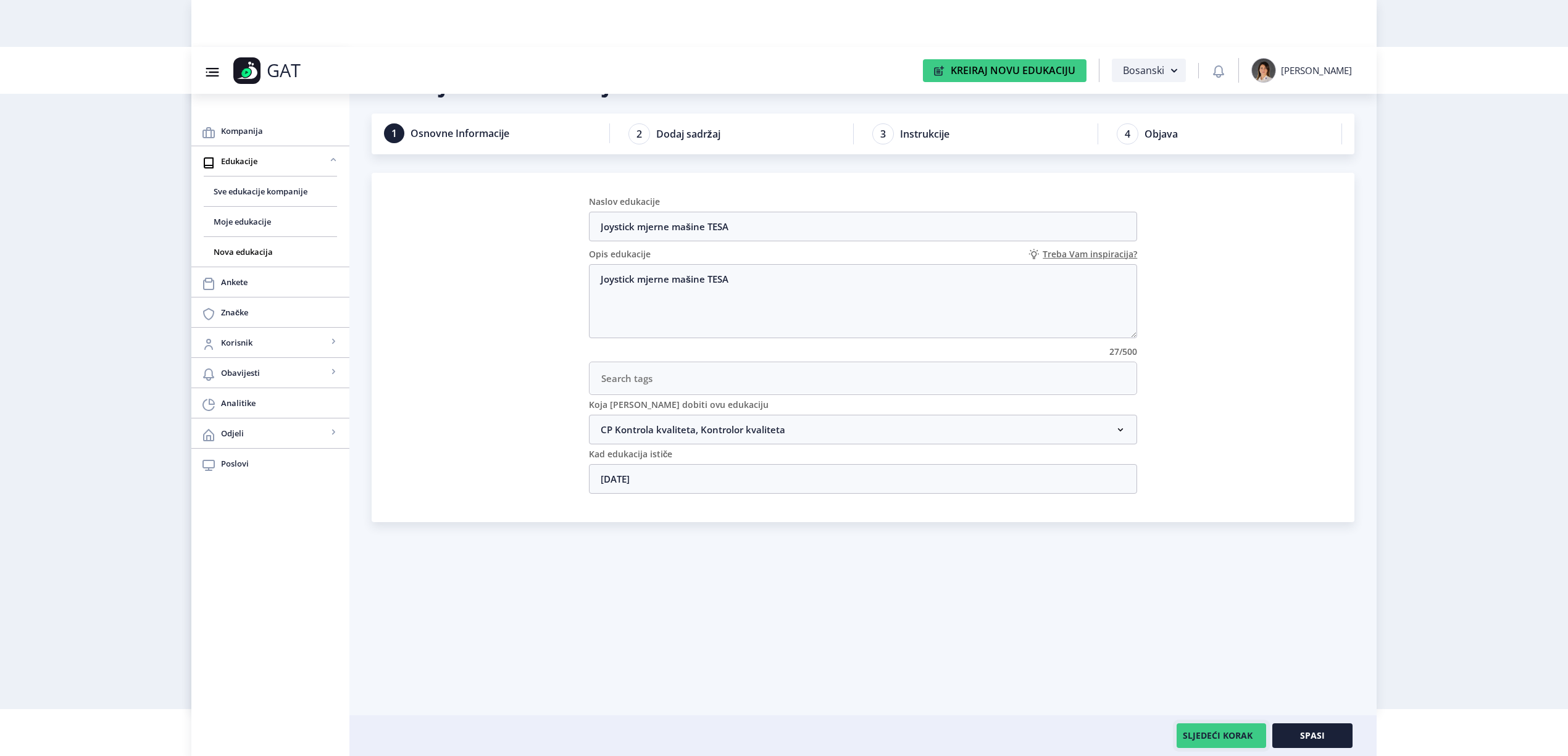
click at [1232, 737] on button "SLJEDEĆI KORAK" at bounding box center [1221, 736] width 90 height 25
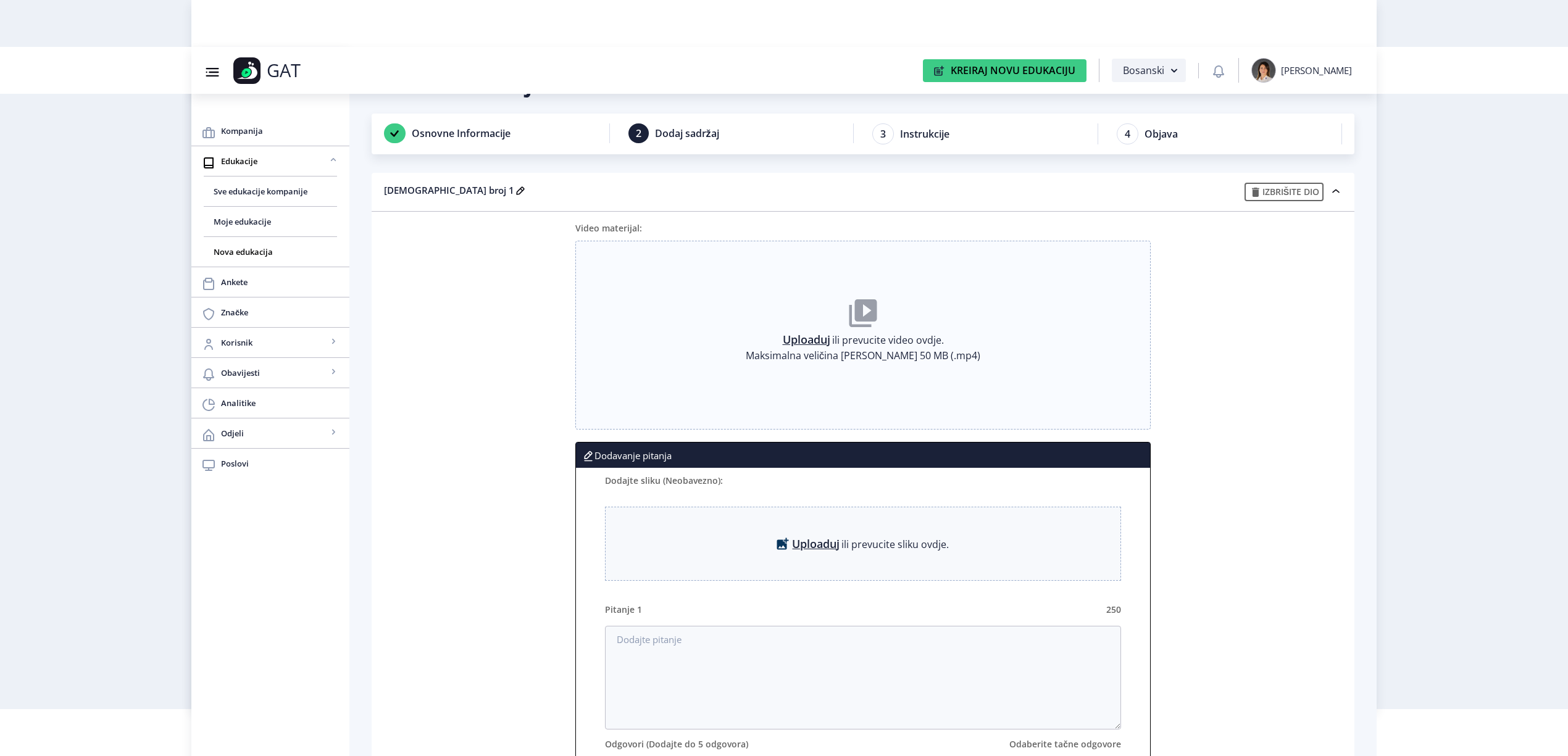
click at [789, 339] on link "Uploaduj" at bounding box center [806, 340] width 48 height 12
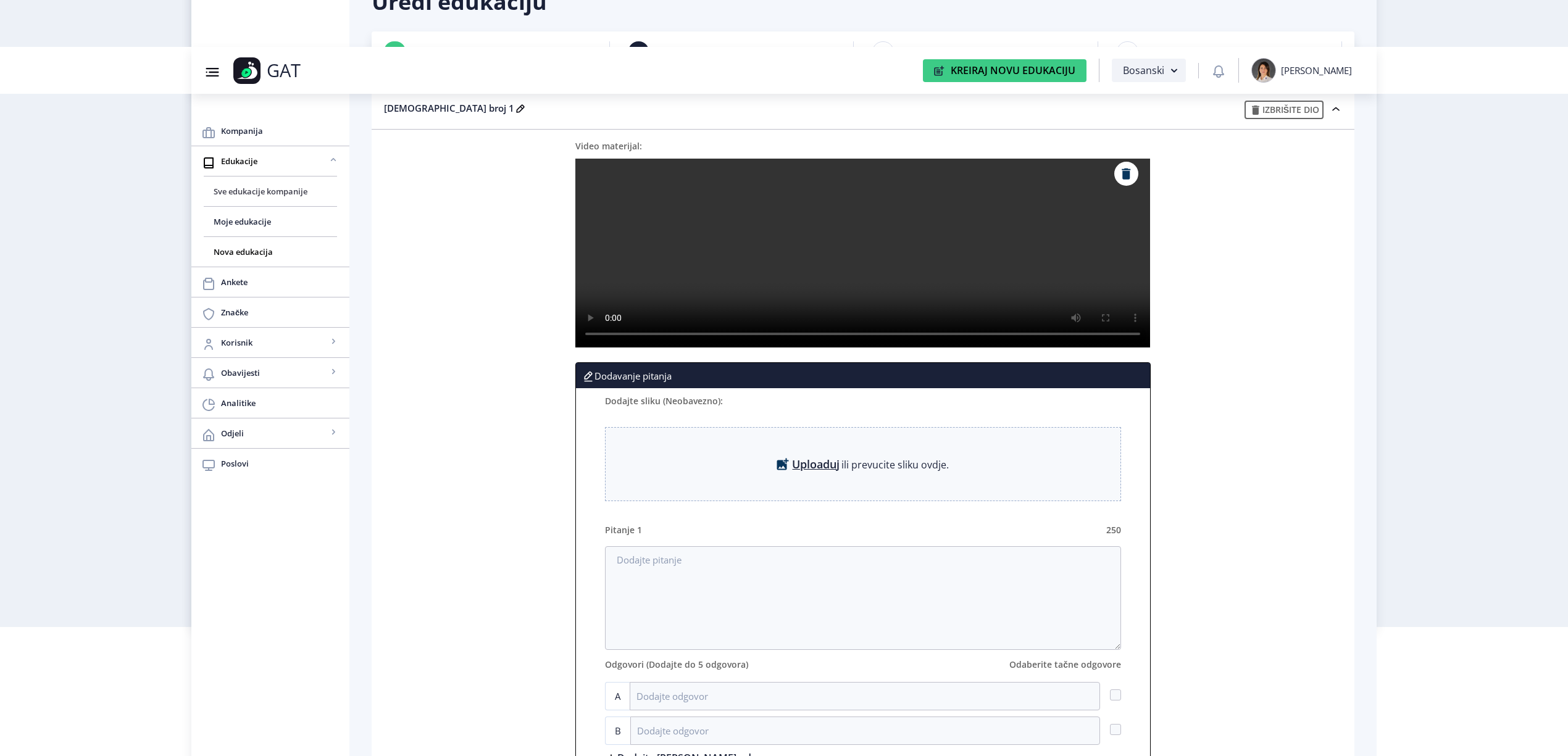
click at [235, 195] on span "Sve edukacije kompanije" at bounding box center [271, 191] width 114 height 15
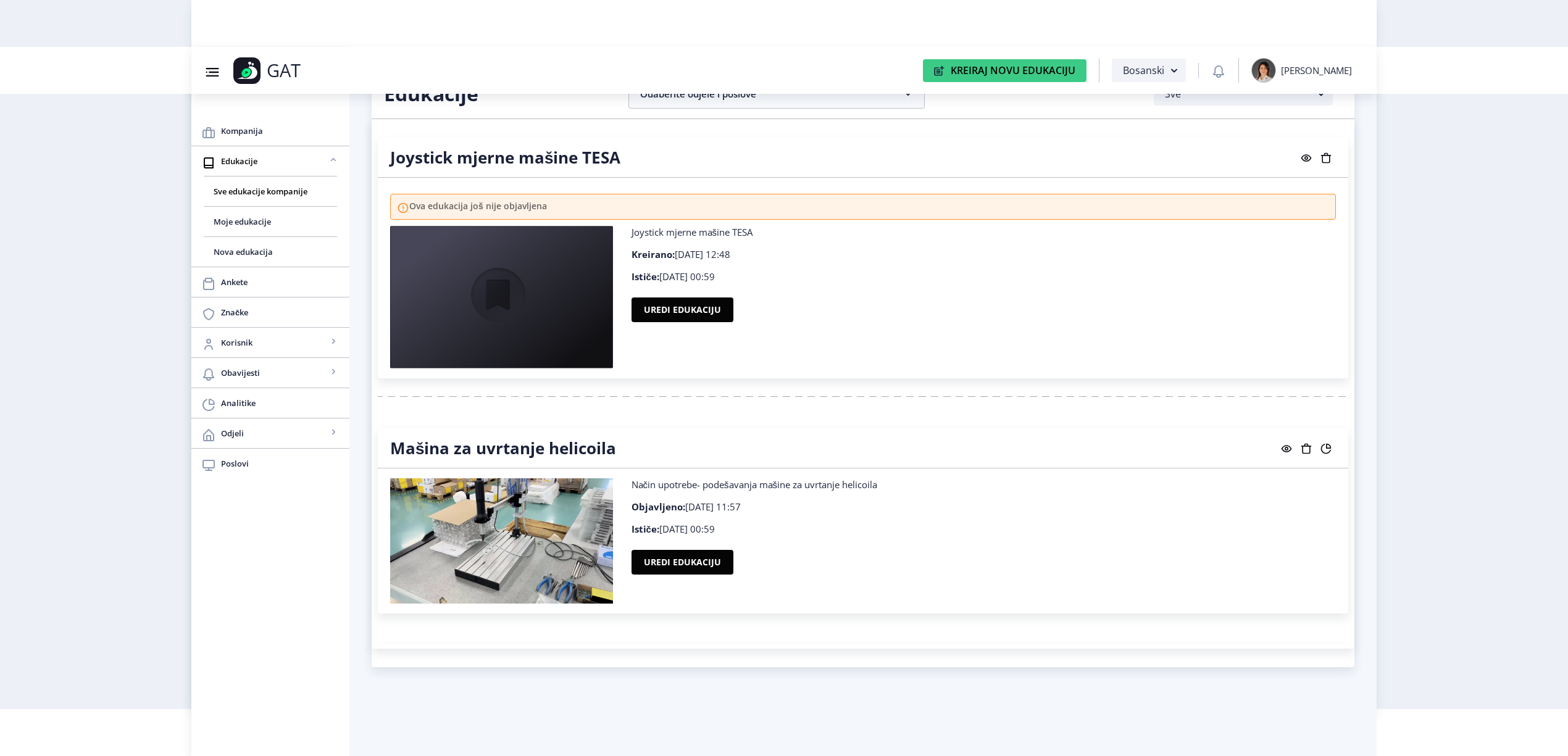
click at [1321, 164] on rect at bounding box center [1327, 158] width 12 height 12
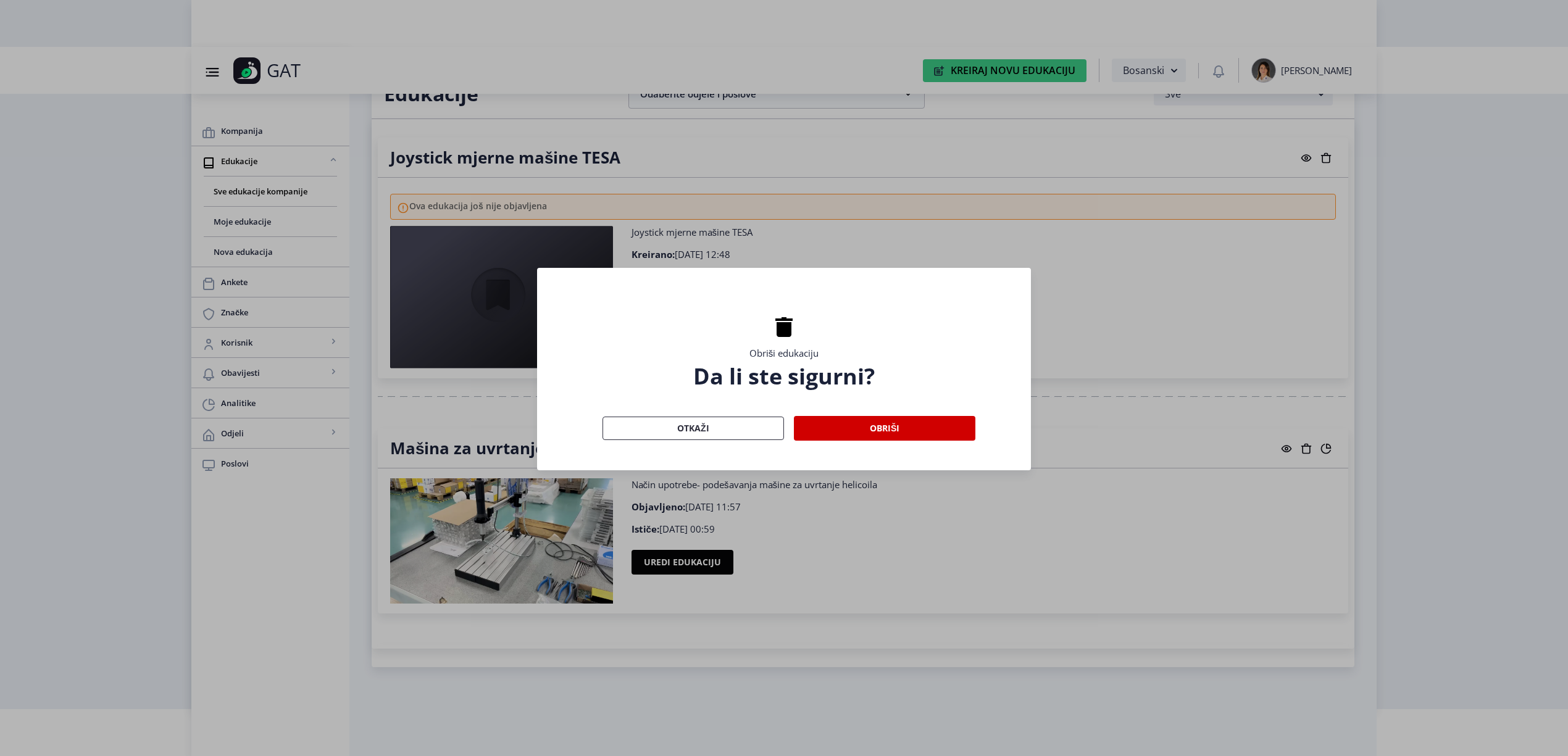
click at [917, 413] on nb-card-body "Obriši edukaciju Da li ste sigurni? Otkaži Obriši" at bounding box center [784, 369] width 494 height 203
click at [914, 422] on button "Obriši" at bounding box center [885, 429] width 182 height 25
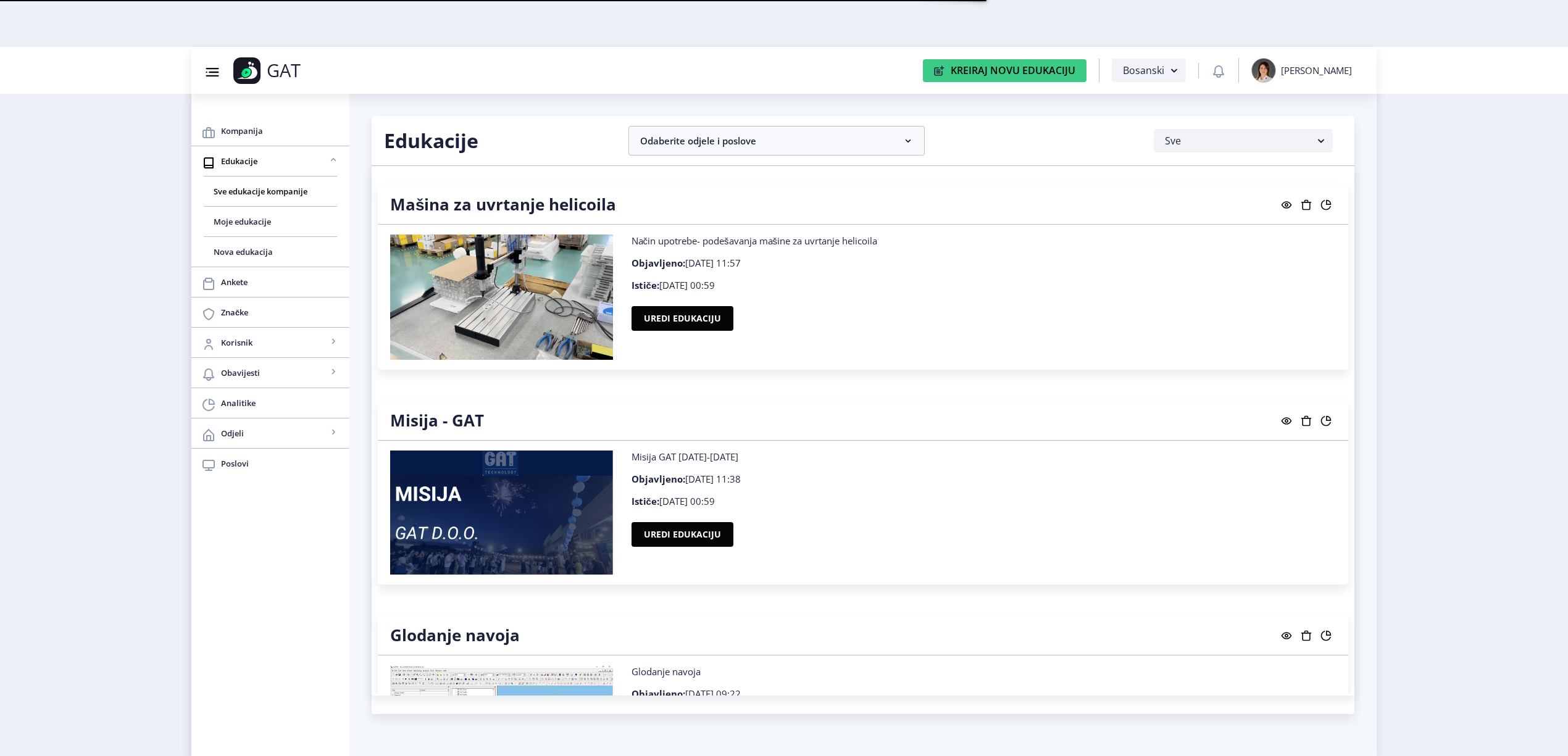
scroll to position [47, 0]
click at [261, 194] on span "Sve edukacije kompanije" at bounding box center [271, 191] width 114 height 15
click at [242, 252] on span "Nova edukacija" at bounding box center [271, 251] width 114 height 15
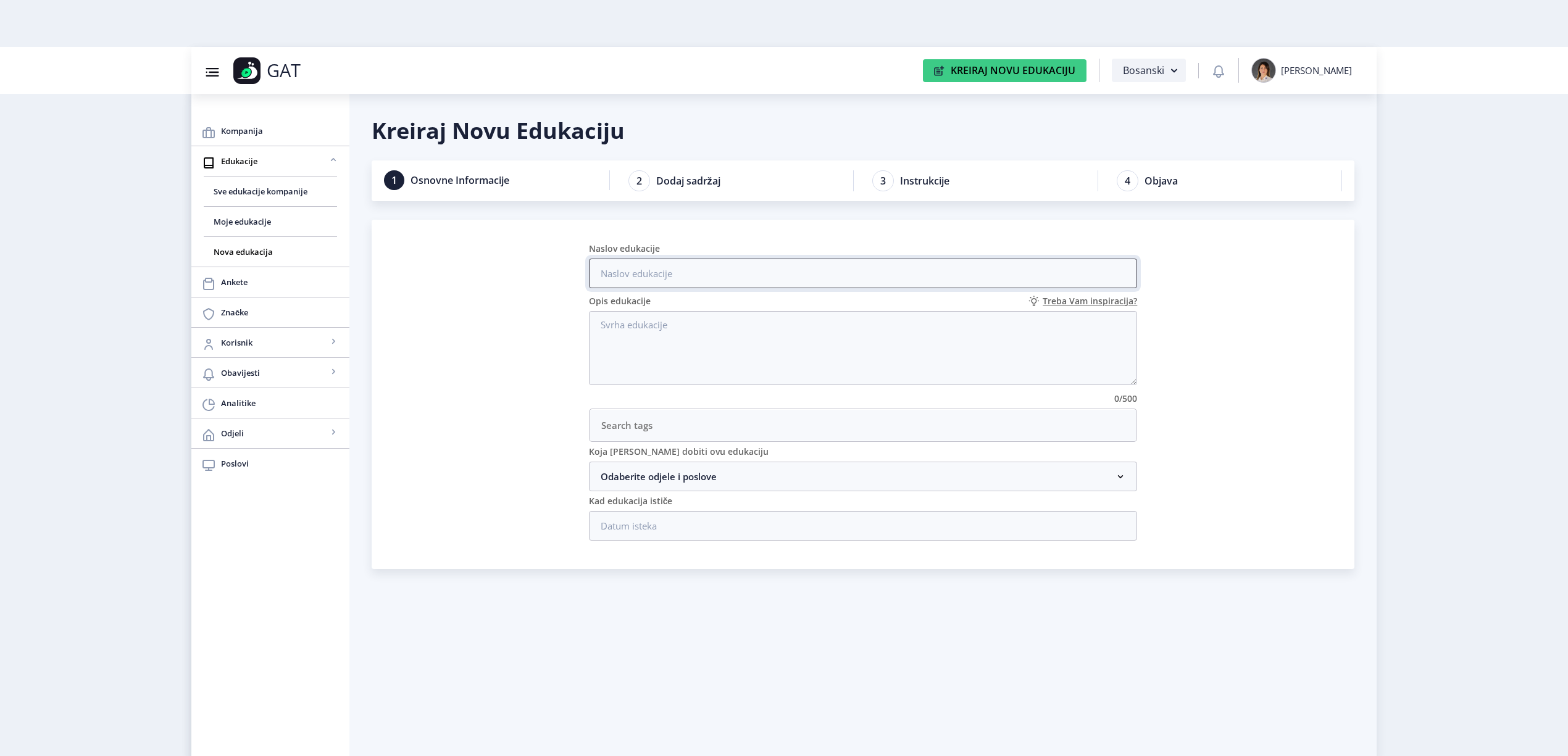
click at [754, 275] on input "Naslov edukacije" at bounding box center [863, 273] width 549 height 30
paste input "Joystick mjerne mašine TESA"
type input "Joystick mjerne mašine TESA"
click at [726, 336] on textarea "Opis edukacije" at bounding box center [863, 348] width 549 height 74
paste textarea "Joystick mjerne mašine TESA"
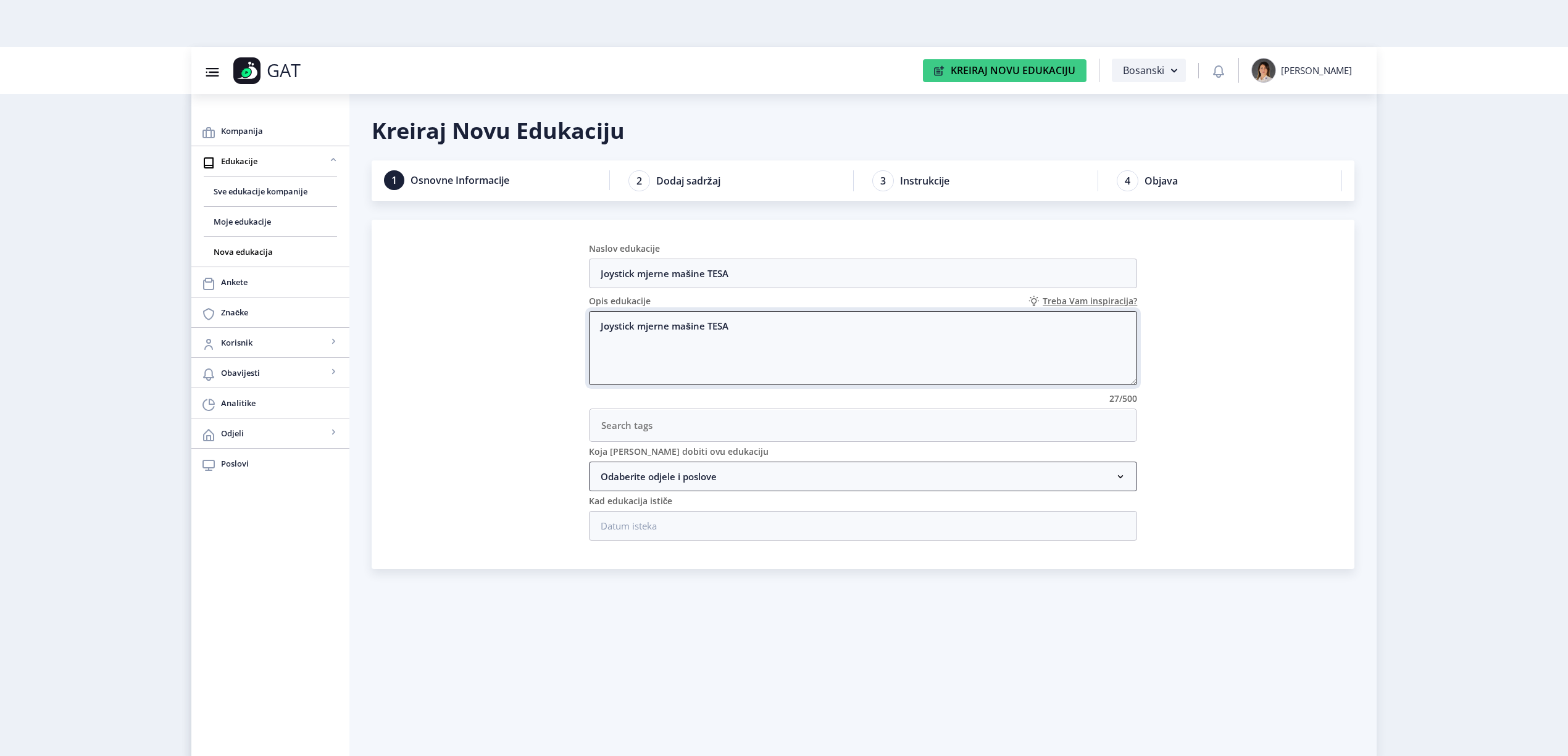
type textarea "Joystick mjerne mašine TESA"
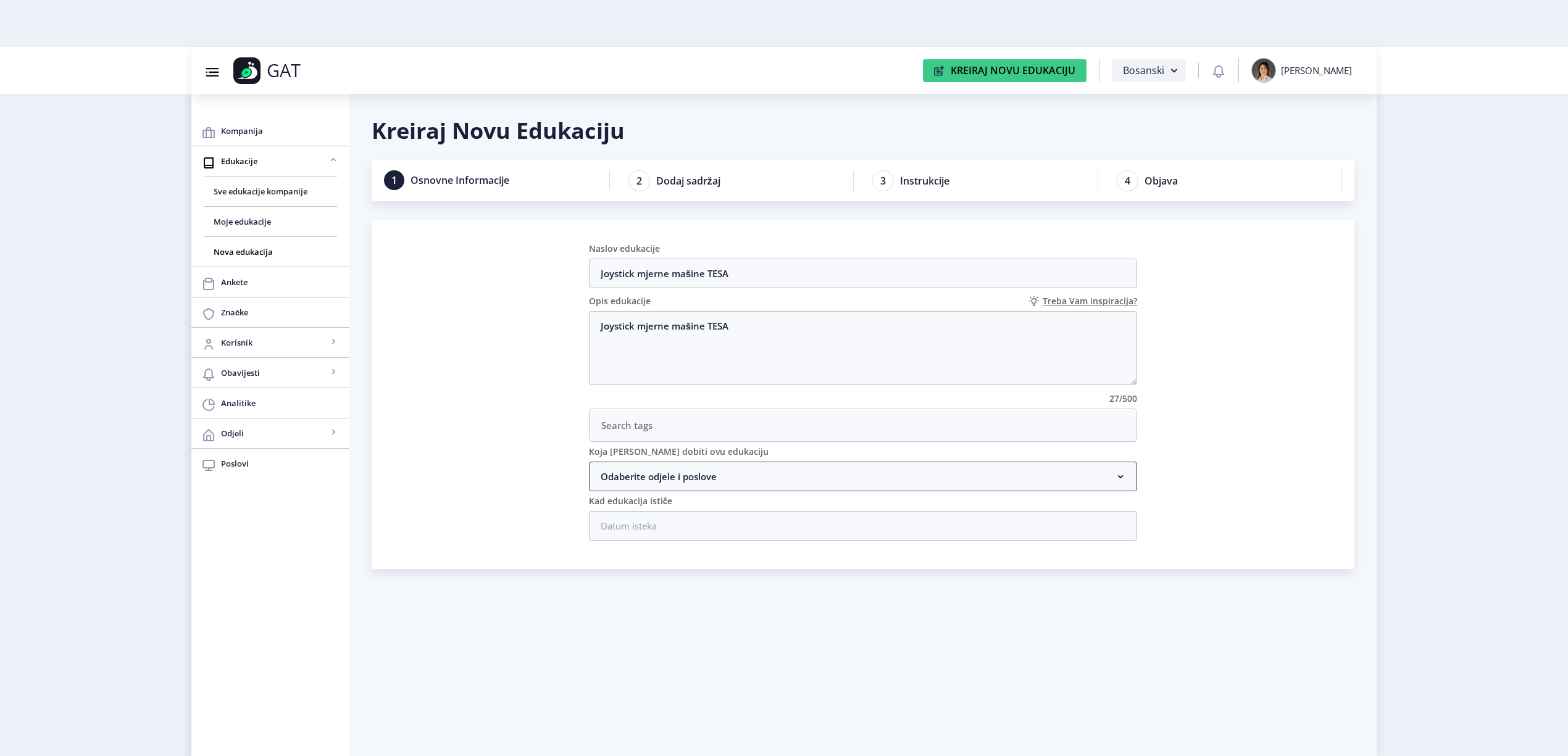
click at [643, 484] on nb-accordion-item-header "Odaberite odjele i poslove" at bounding box center [863, 476] width 549 height 30
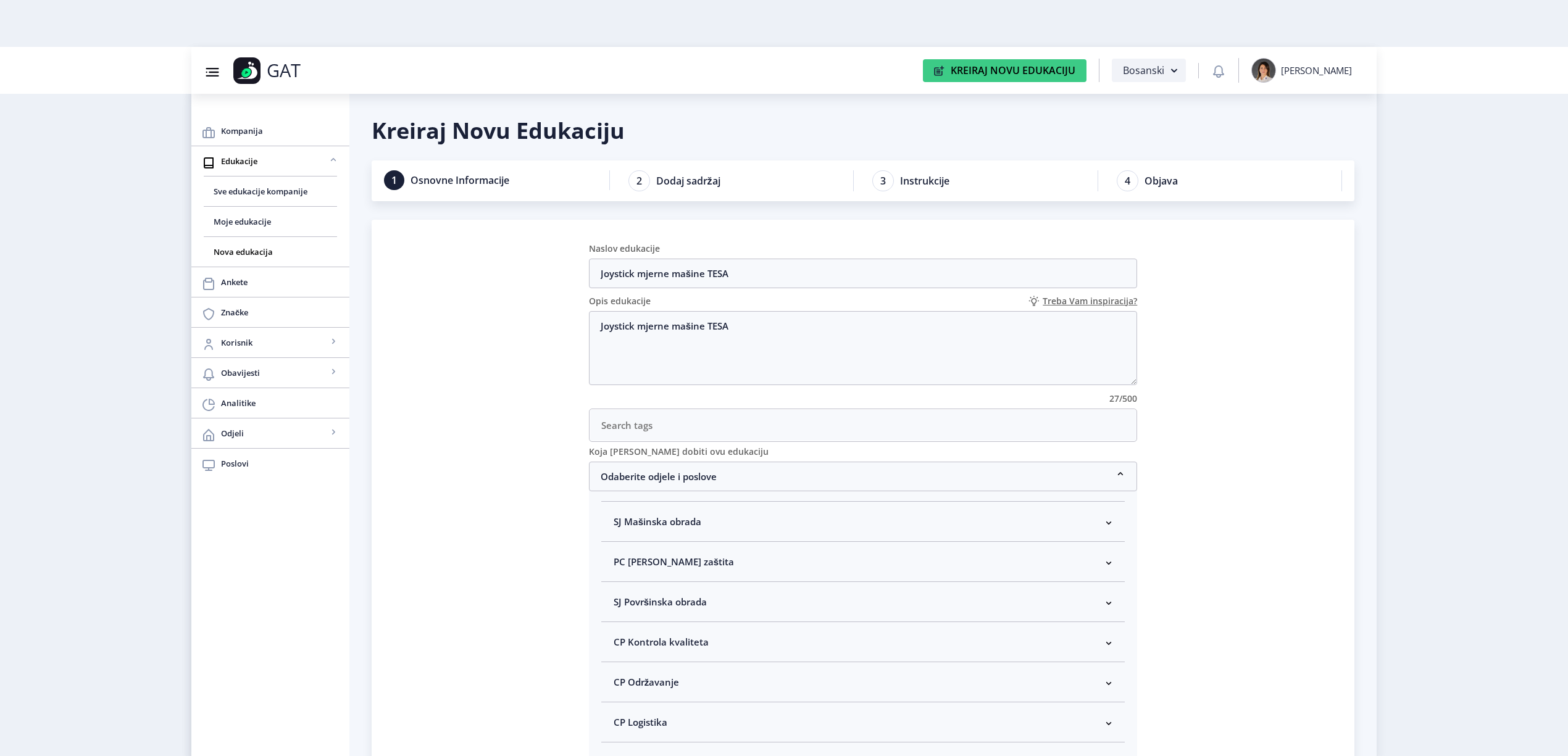
click at [658, 646] on span "CP Kontrola kvaliteta" at bounding box center [661, 642] width 95 height 15
click at [670, 670] on span "Kontrolor kvaliteta" at bounding box center [676, 670] width 92 height 15
click at [620, 667] on input "Kontrolor kvaliteta" at bounding box center [619, 667] width 1 height 1
checkbox input "true"
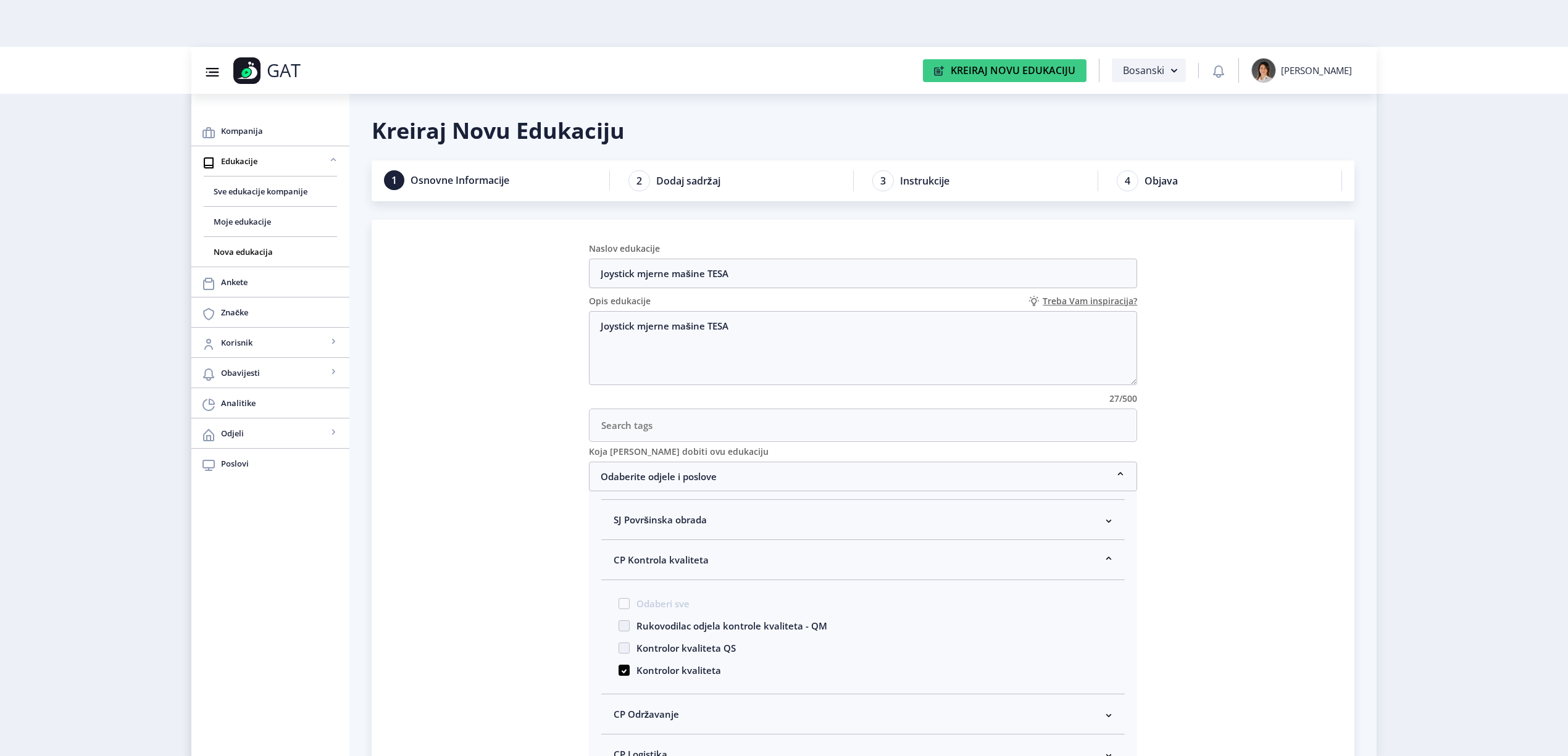
click at [697, 557] on span "CP Kontrola kvaliteta" at bounding box center [661, 560] width 95 height 15
click at [697, 480] on nb-accordion-item-header "Odaberite odjele i poslove" at bounding box center [863, 476] width 549 height 30
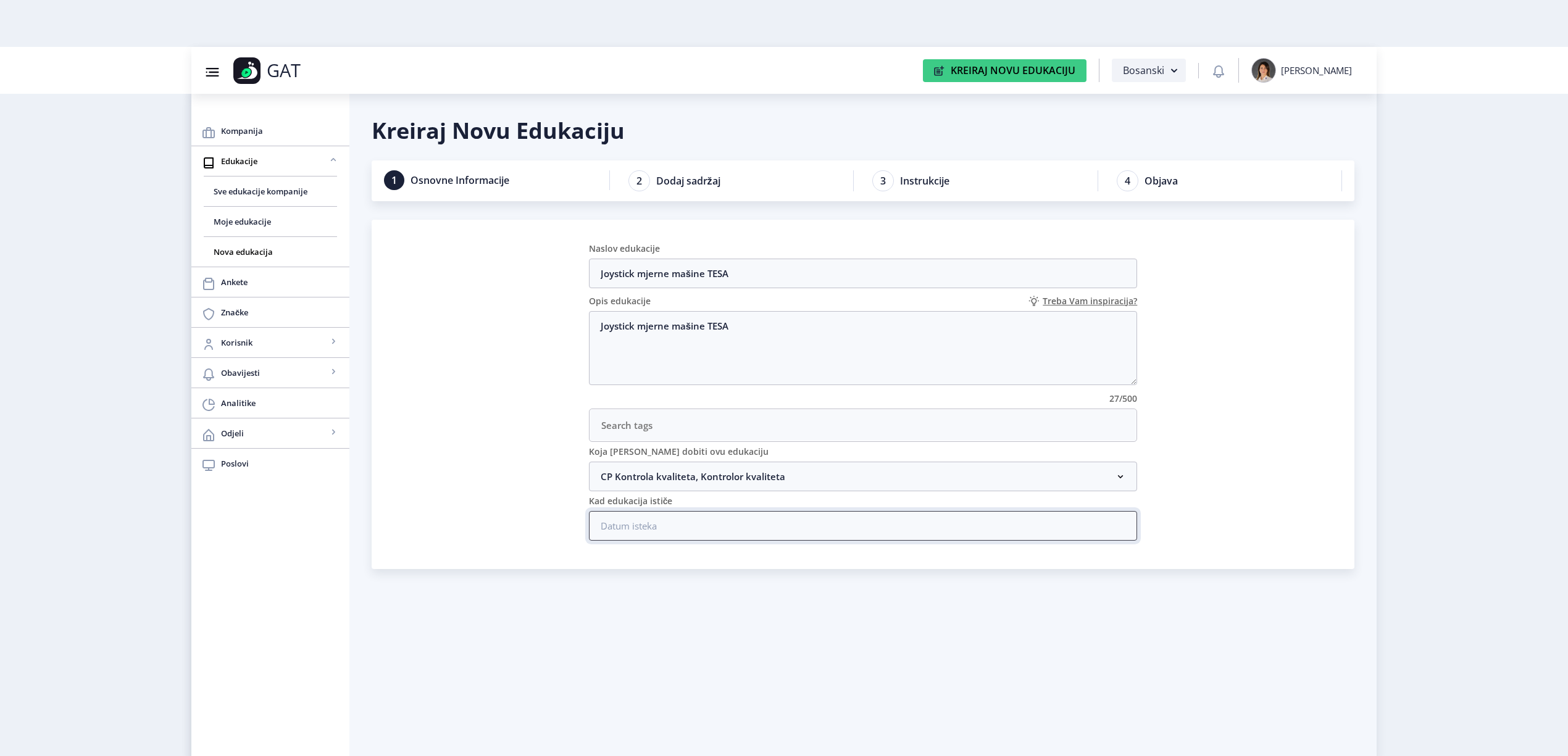
click at [694, 533] on input at bounding box center [863, 526] width 549 height 30
type input "31/12/2031"
click at [1250, 638] on nb-calendar-day-cell "31" at bounding box center [1254, 637] width 26 height 26
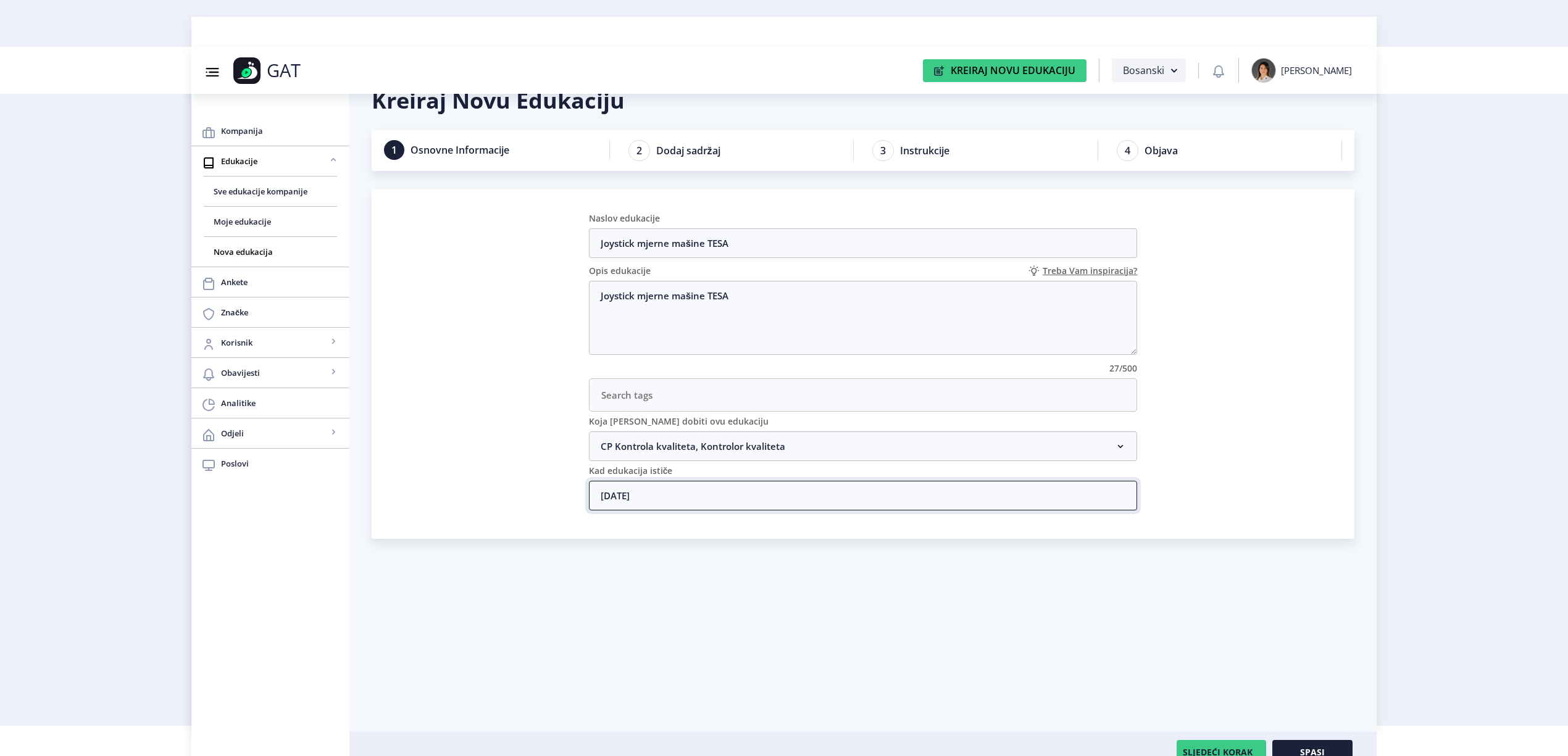
scroll to position [47, 0]
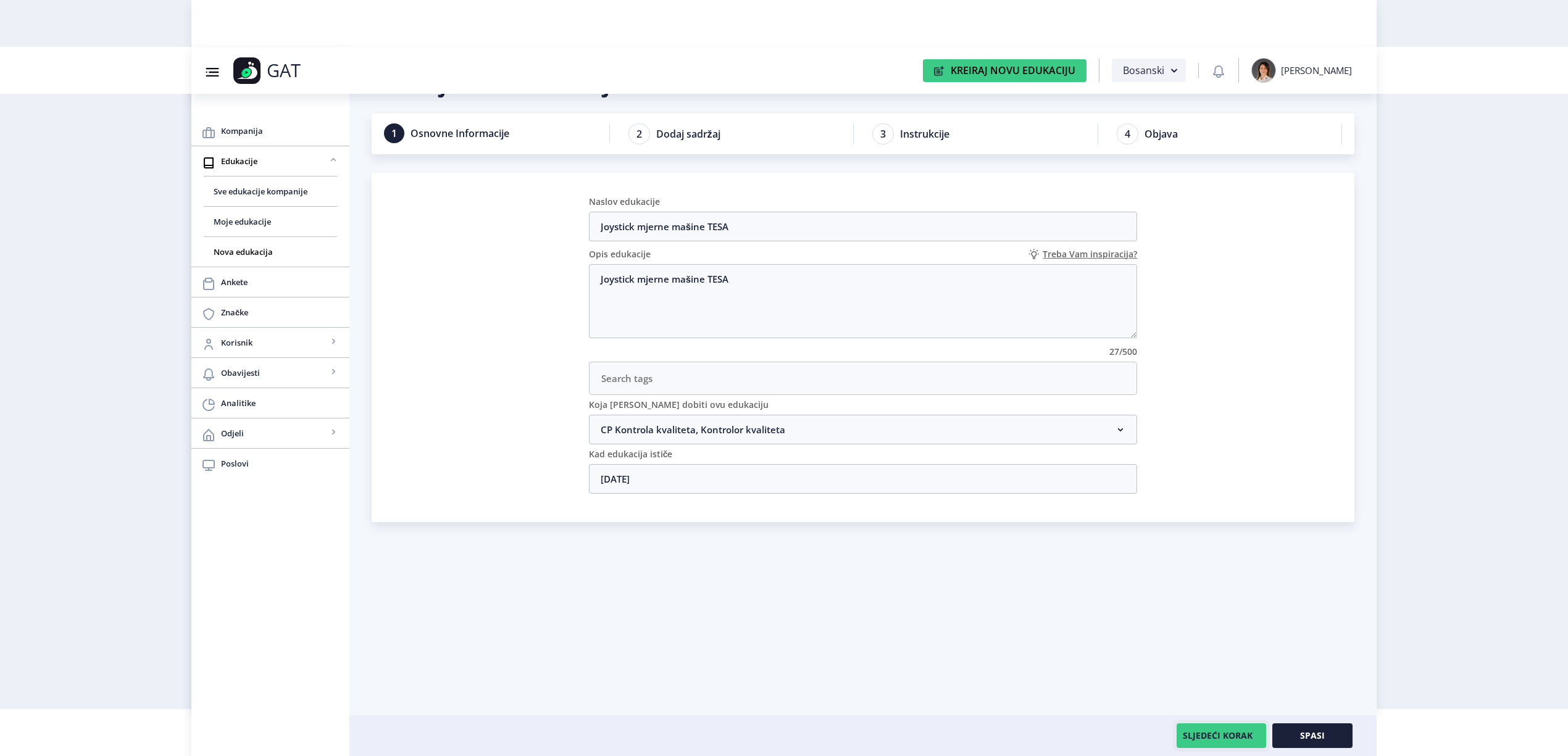
click at [1195, 739] on button "SLJEDEĆI KORAK" at bounding box center [1221, 736] width 90 height 25
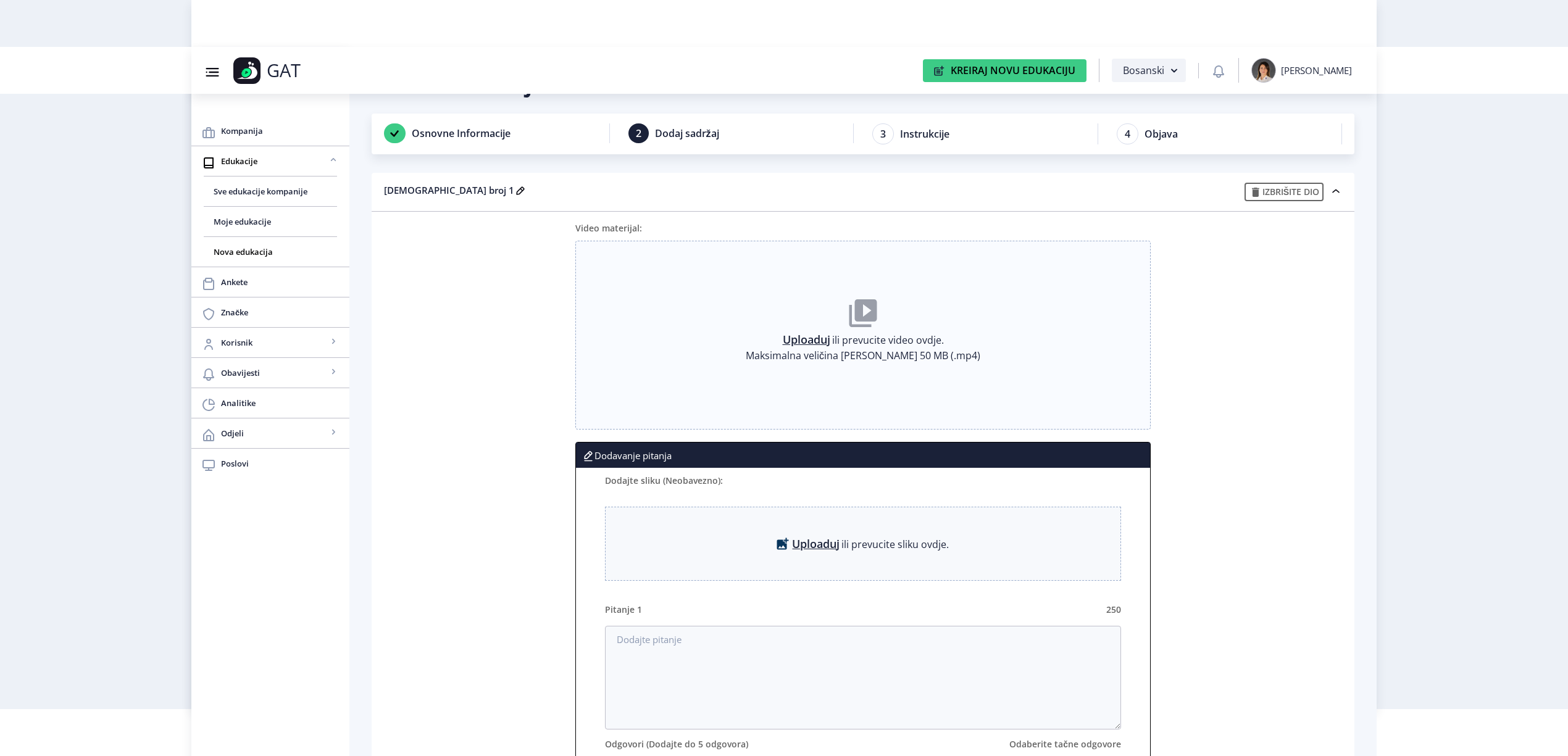
click at [804, 336] on link "Uploaduj" at bounding box center [806, 340] width 48 height 12
click at [297, 190] on span "Sve edukacije kompanije" at bounding box center [271, 191] width 114 height 15
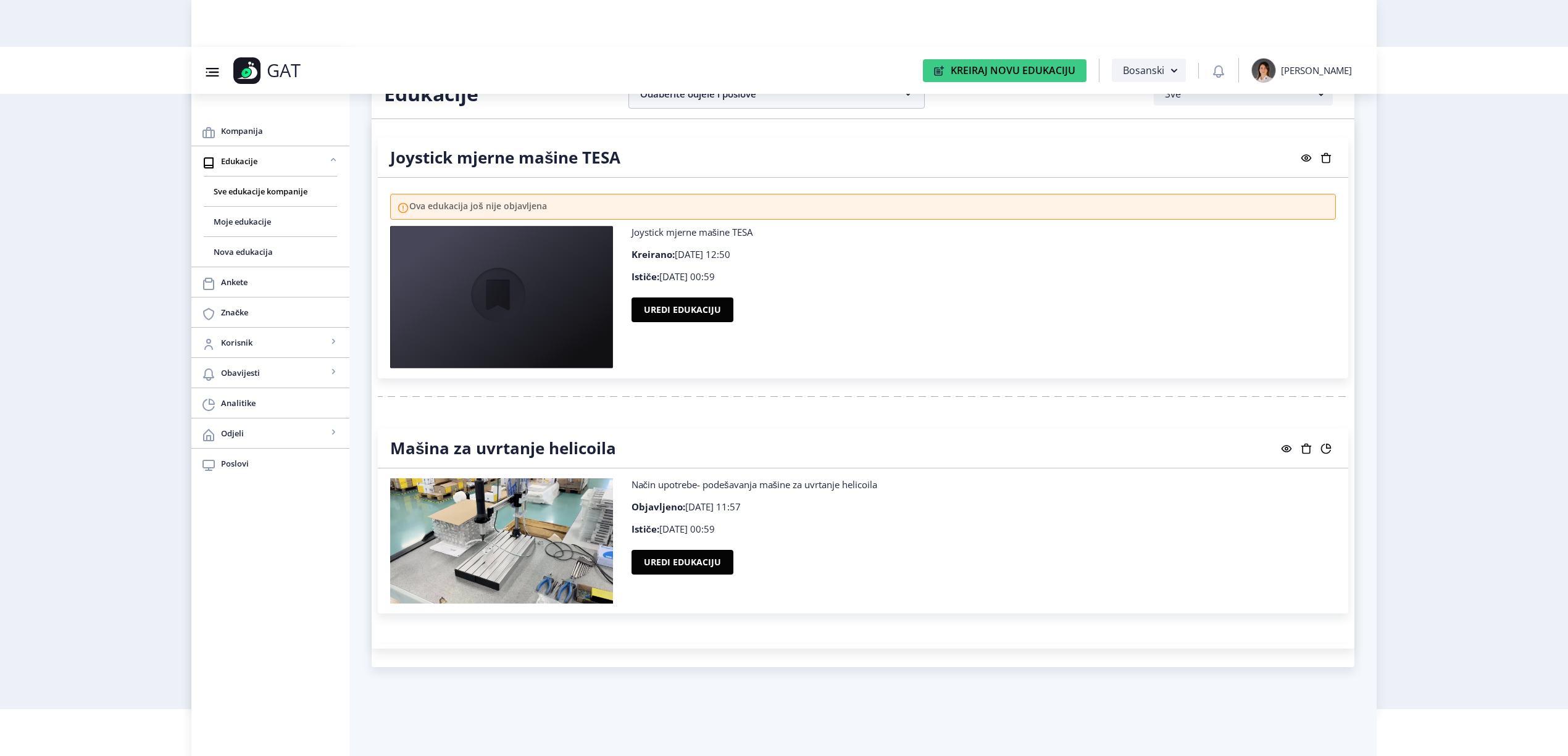
click at [1324, 161] on rect at bounding box center [1327, 158] width 12 height 12
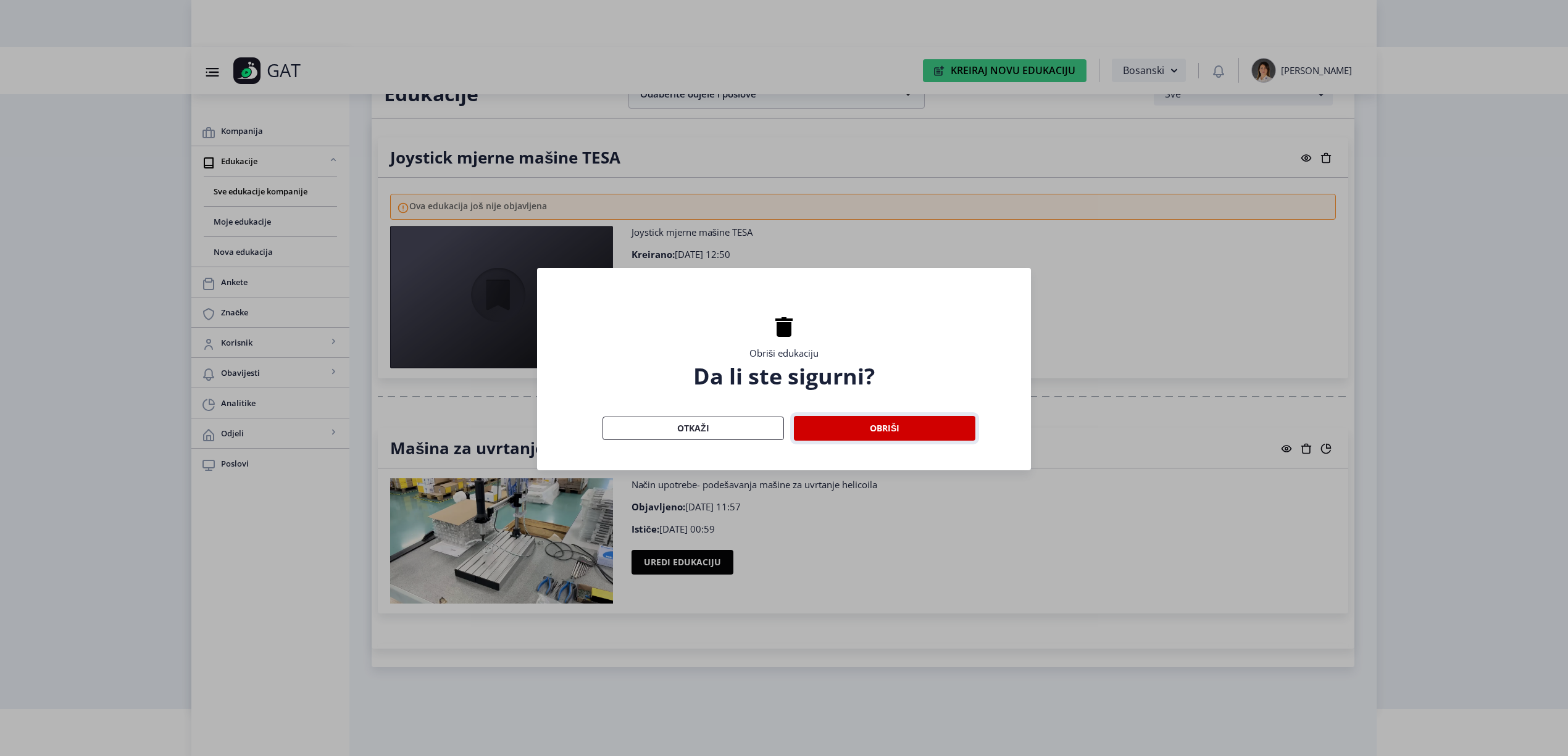
click at [855, 428] on button "Obriši" at bounding box center [885, 429] width 182 height 25
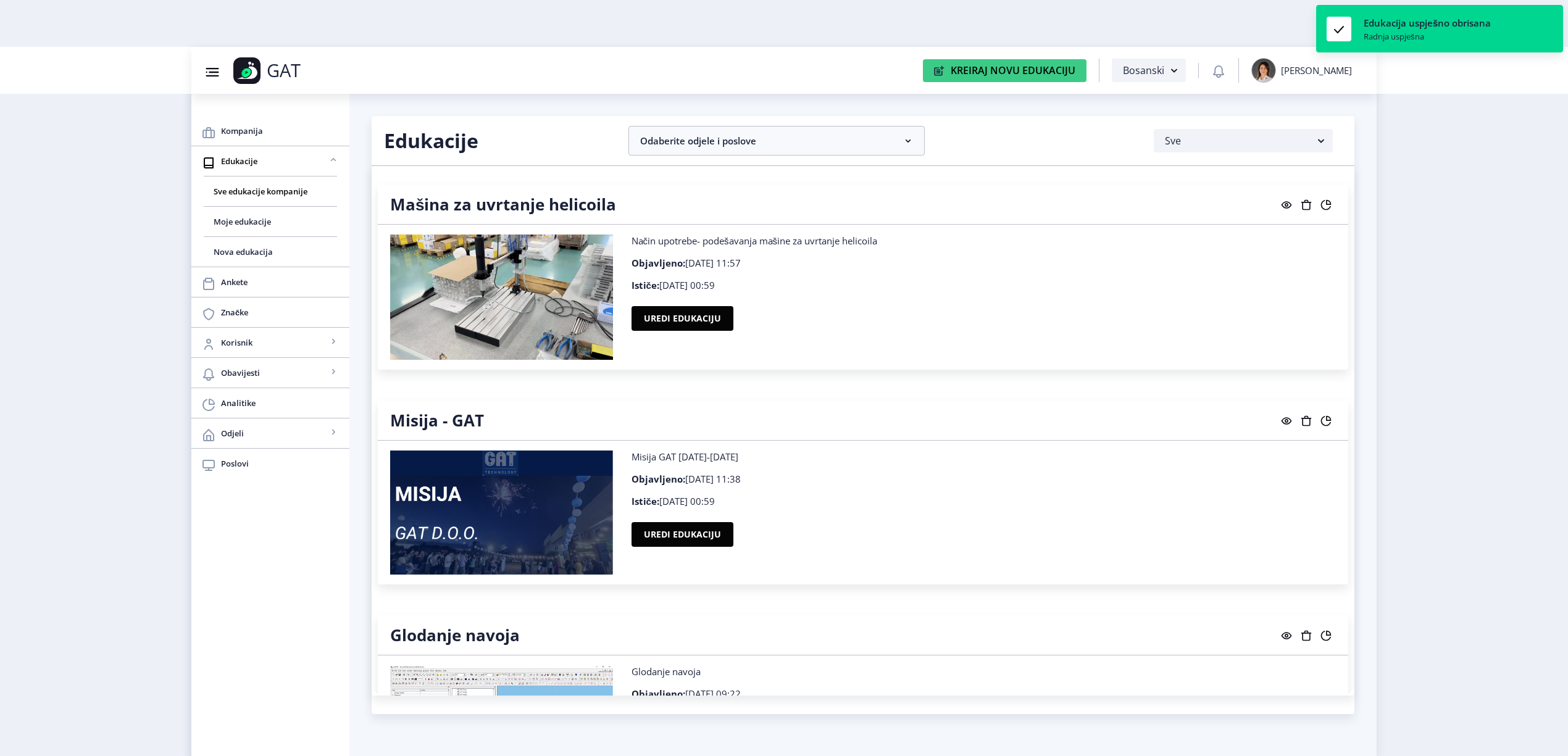
click at [1327, 205] on rect at bounding box center [1327, 205] width 12 height 12
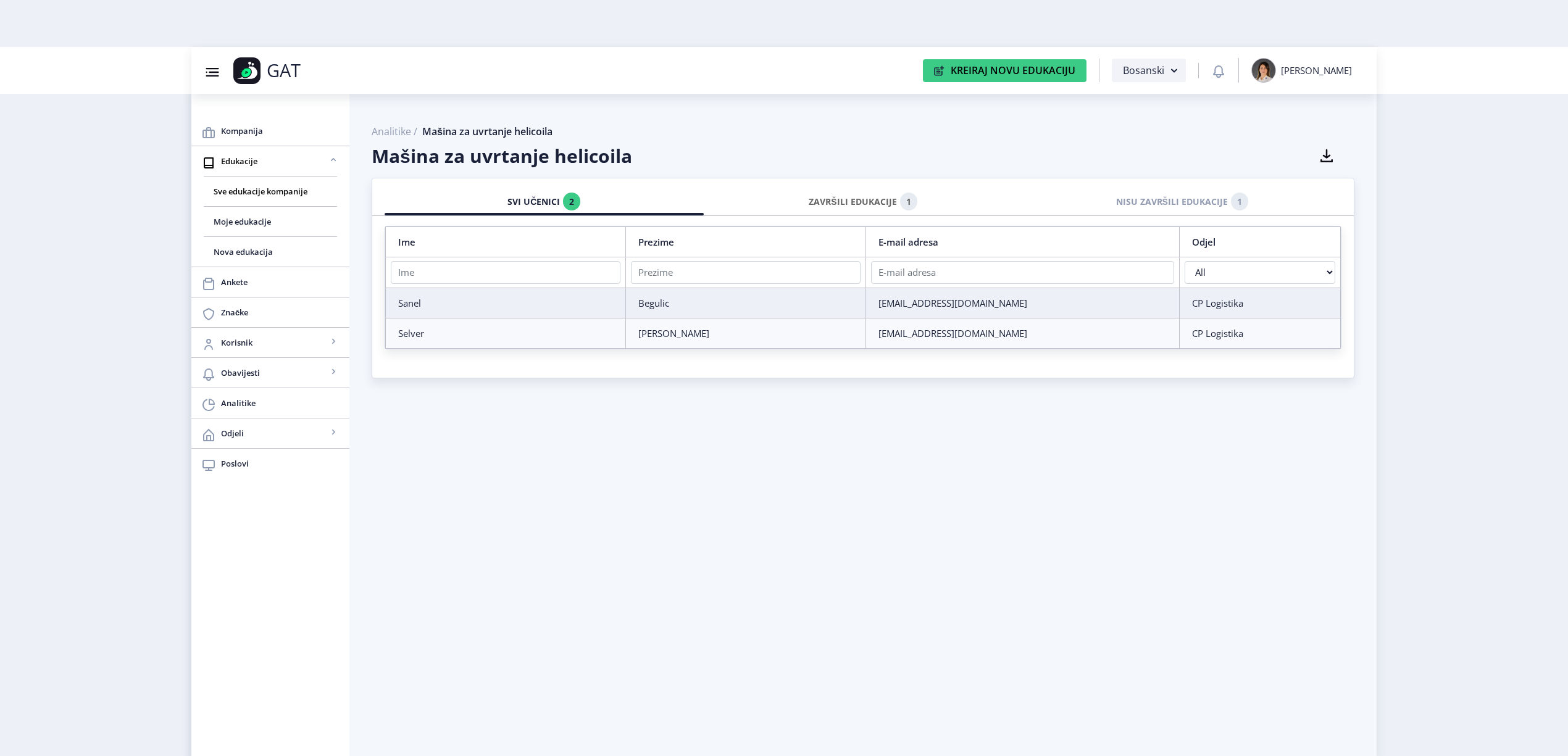
click at [888, 200] on div "ZAVRŠILI EDUKACIJE 1" at bounding box center [863, 201] width 300 height 27
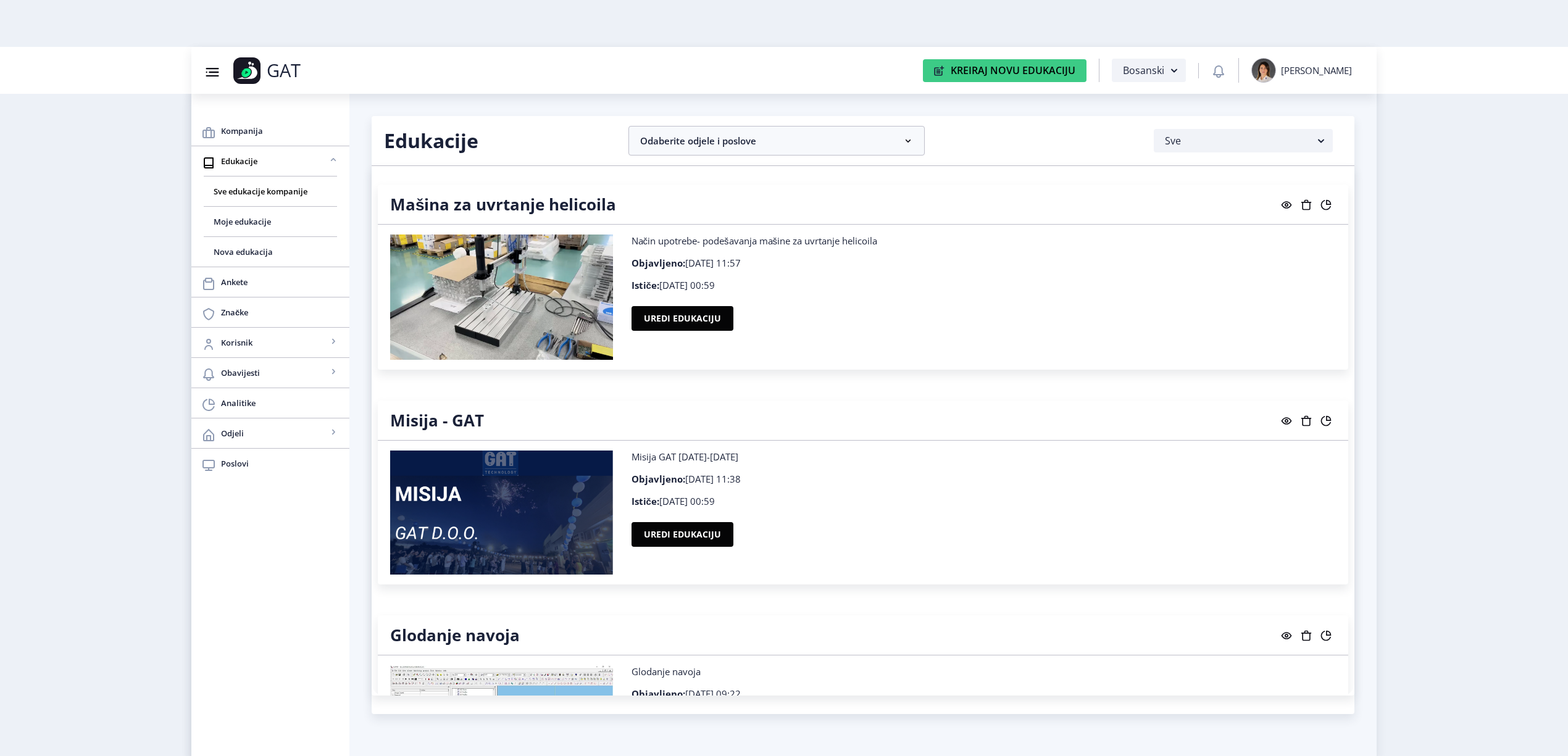
click at [1320, 415] on rect at bounding box center [1327, 421] width 12 height 12
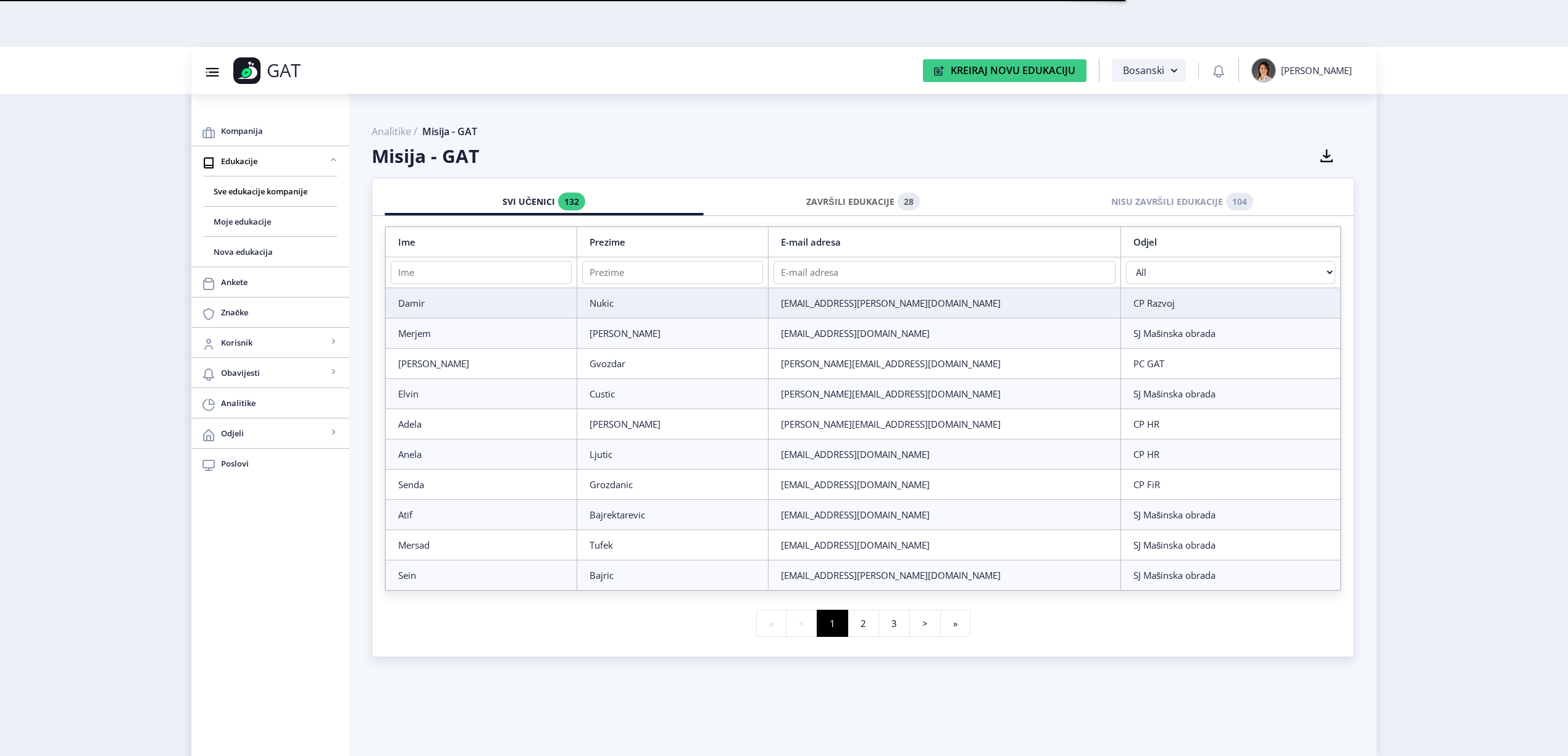
drag, startPoint x: 867, startPoint y: 199, endPoint x: 867, endPoint y: 205, distance: 6.0
click at [867, 205] on div "ZAVRŠILI EDUKACIJE 28" at bounding box center [863, 201] width 300 height 27
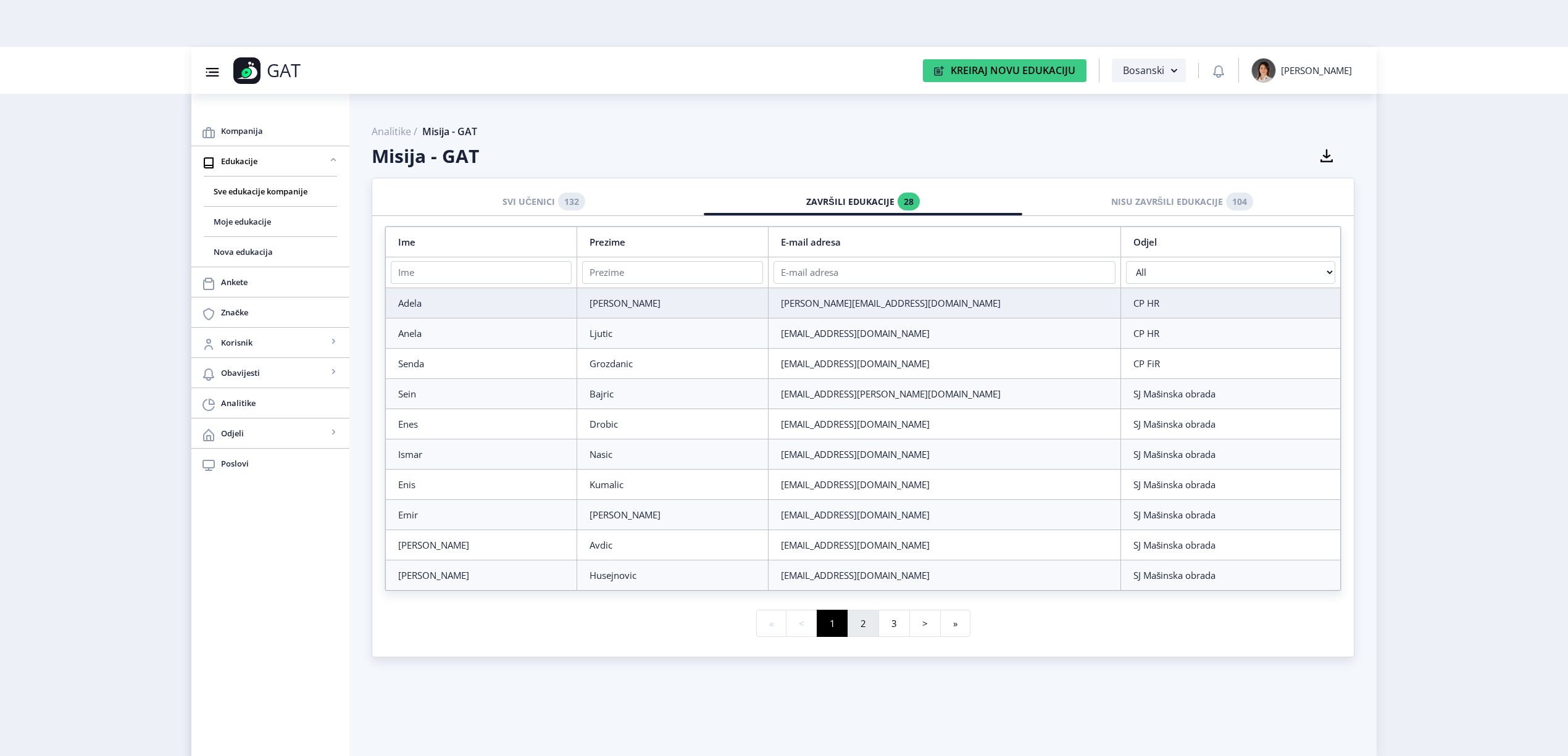
click at [867, 626] on button "2" at bounding box center [863, 624] width 31 height 28
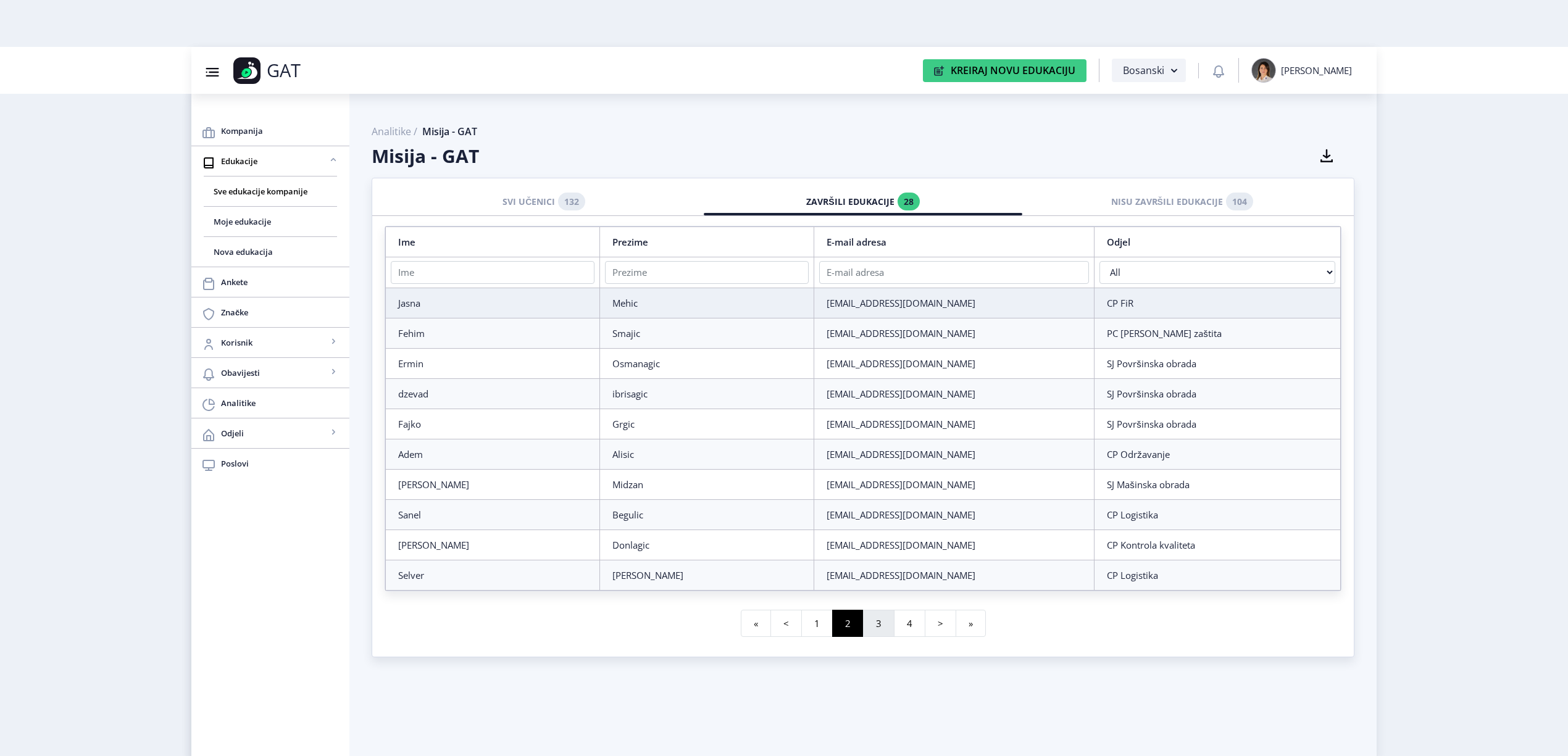
click at [885, 624] on button "3" at bounding box center [878, 624] width 31 height 28
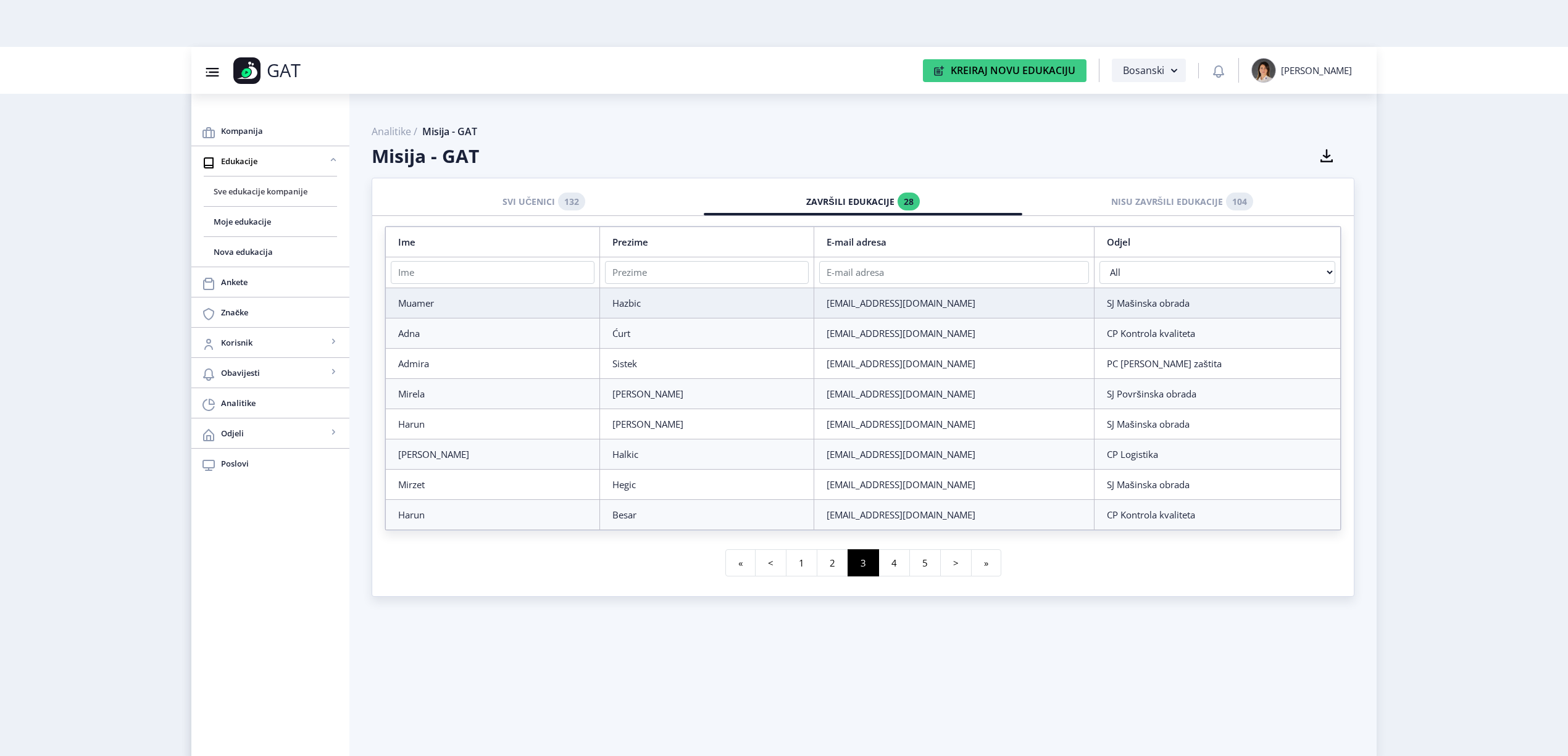
click at [280, 193] on span "Sve edukacije kompanije" at bounding box center [271, 191] width 114 height 15
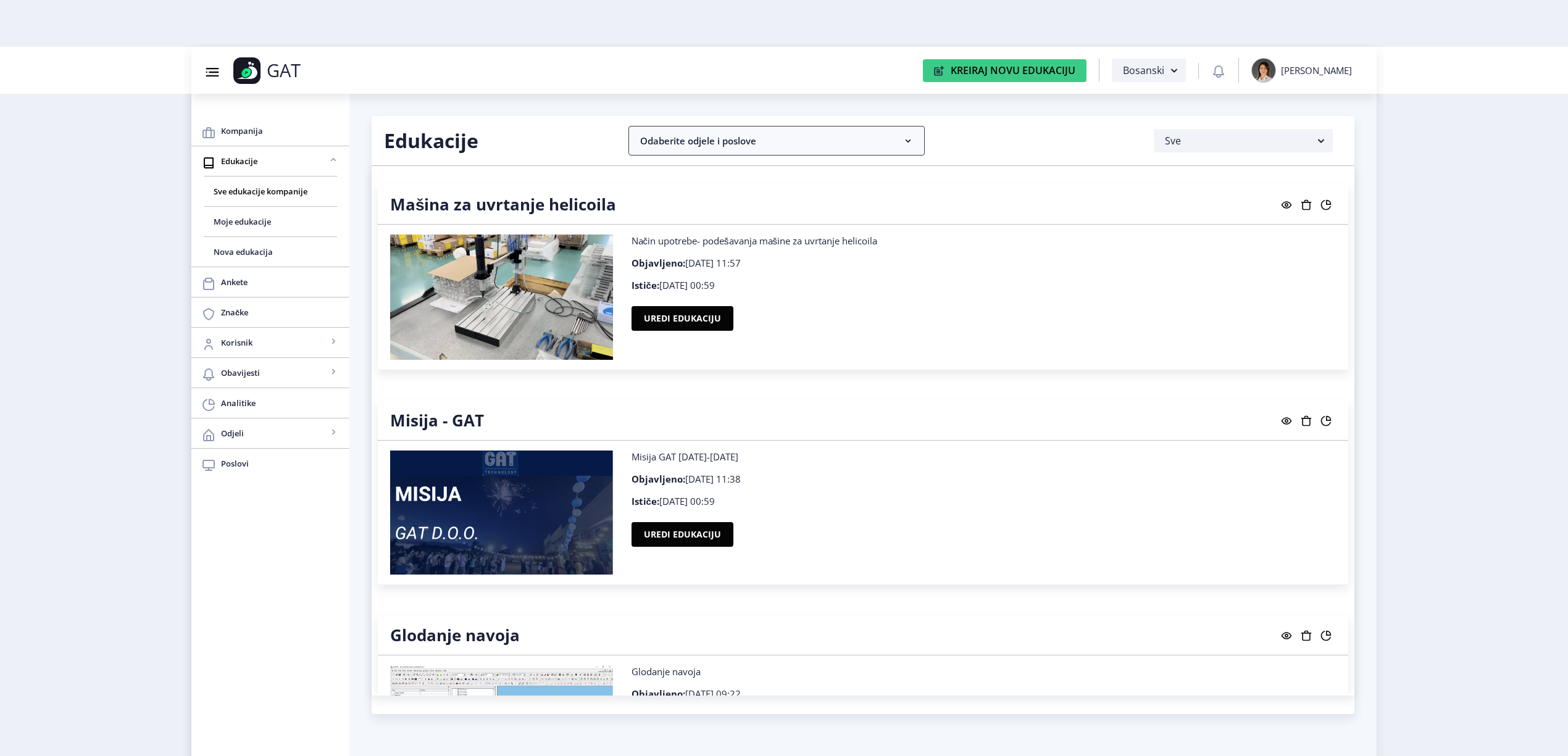
click at [905, 143] on rect at bounding box center [908, 141] width 12 height 12
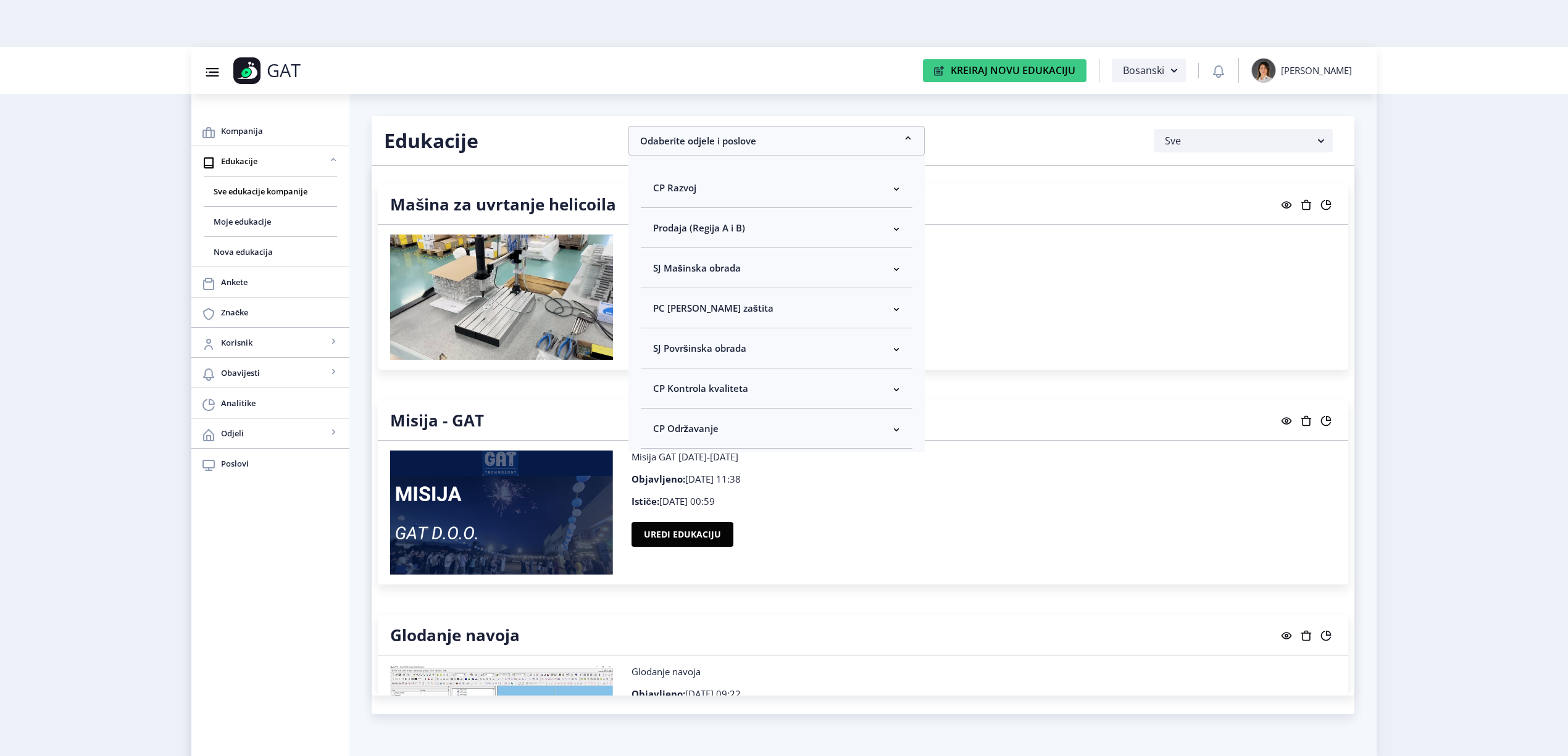
click at [783, 386] on nb-accordion-item-header "CP Kontrola kvaliteta" at bounding box center [777, 388] width 272 height 40
click at [711, 433] on span "Odaberi sve" at bounding box center [699, 431] width 60 height 15
click at [659, 433] on input "Odaberi sve" at bounding box center [658, 432] width 1 height 1
checkbox input "true"
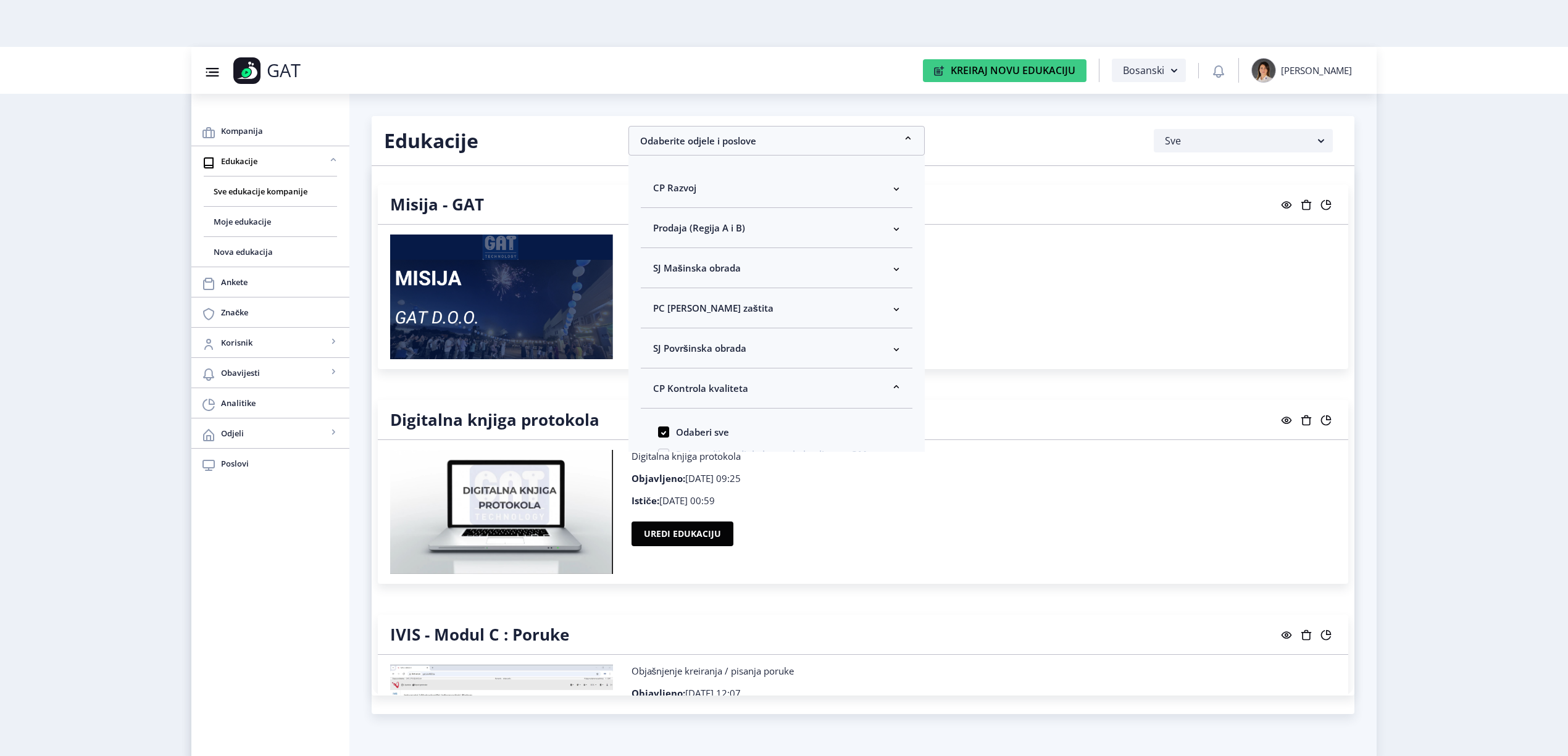
click at [1448, 207] on nb-layout "Group 43@3x Created with Sketch. GAT Kreiraj Novu Edukaciju Bosanski Adela Boto…" at bounding box center [784, 378] width 1568 height 756
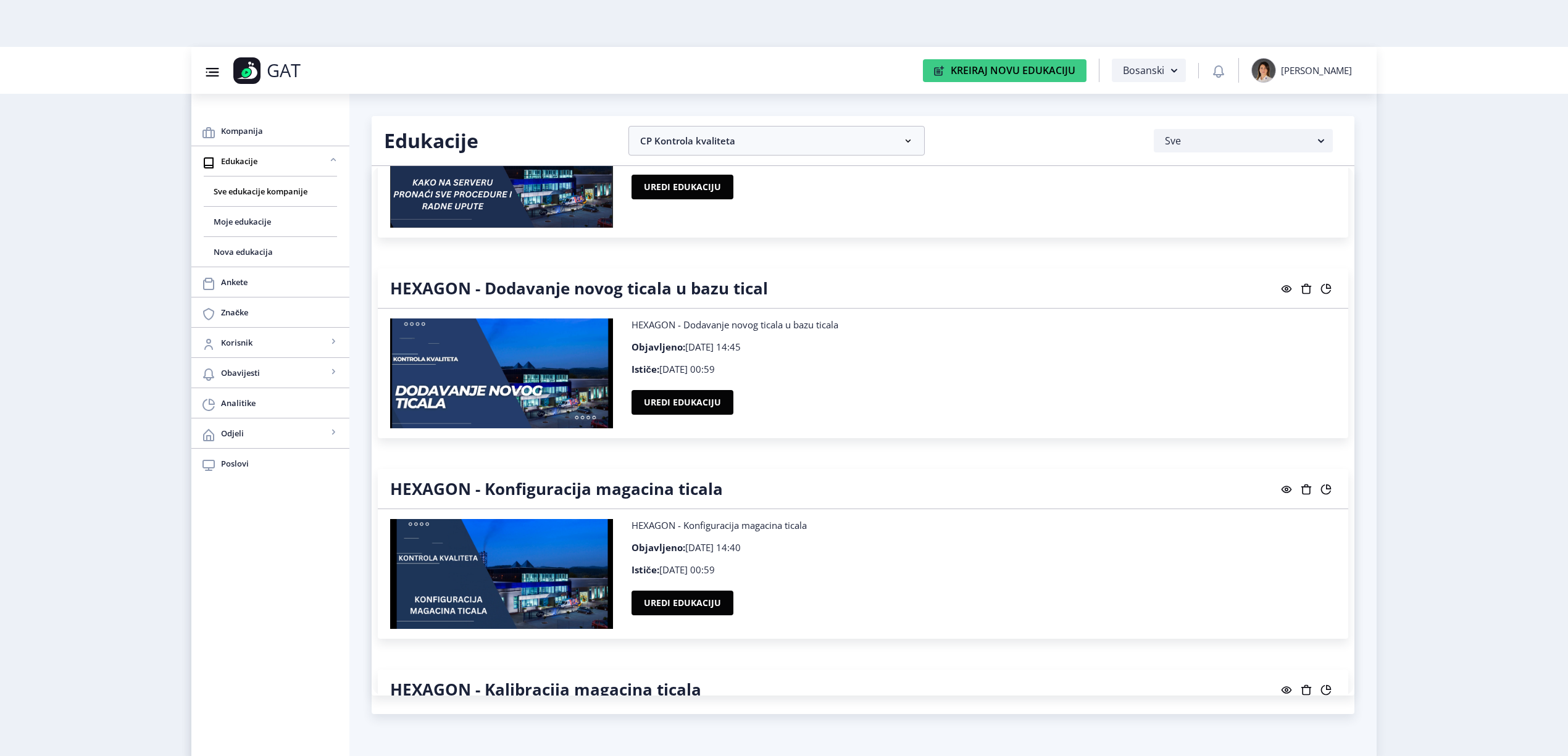
scroll to position [1069, 0]
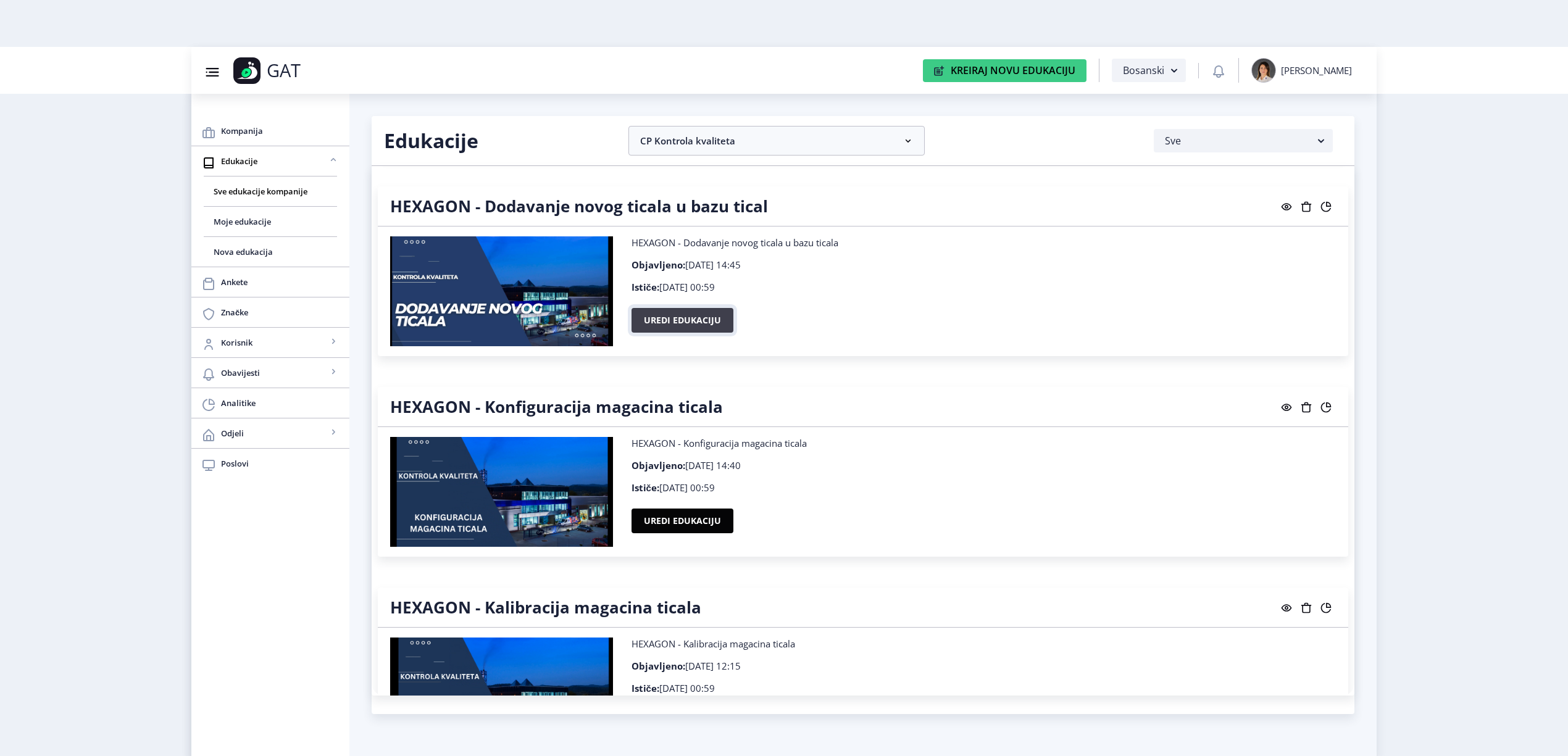
click at [703, 323] on button "Uredi edukaciju" at bounding box center [682, 320] width 102 height 25
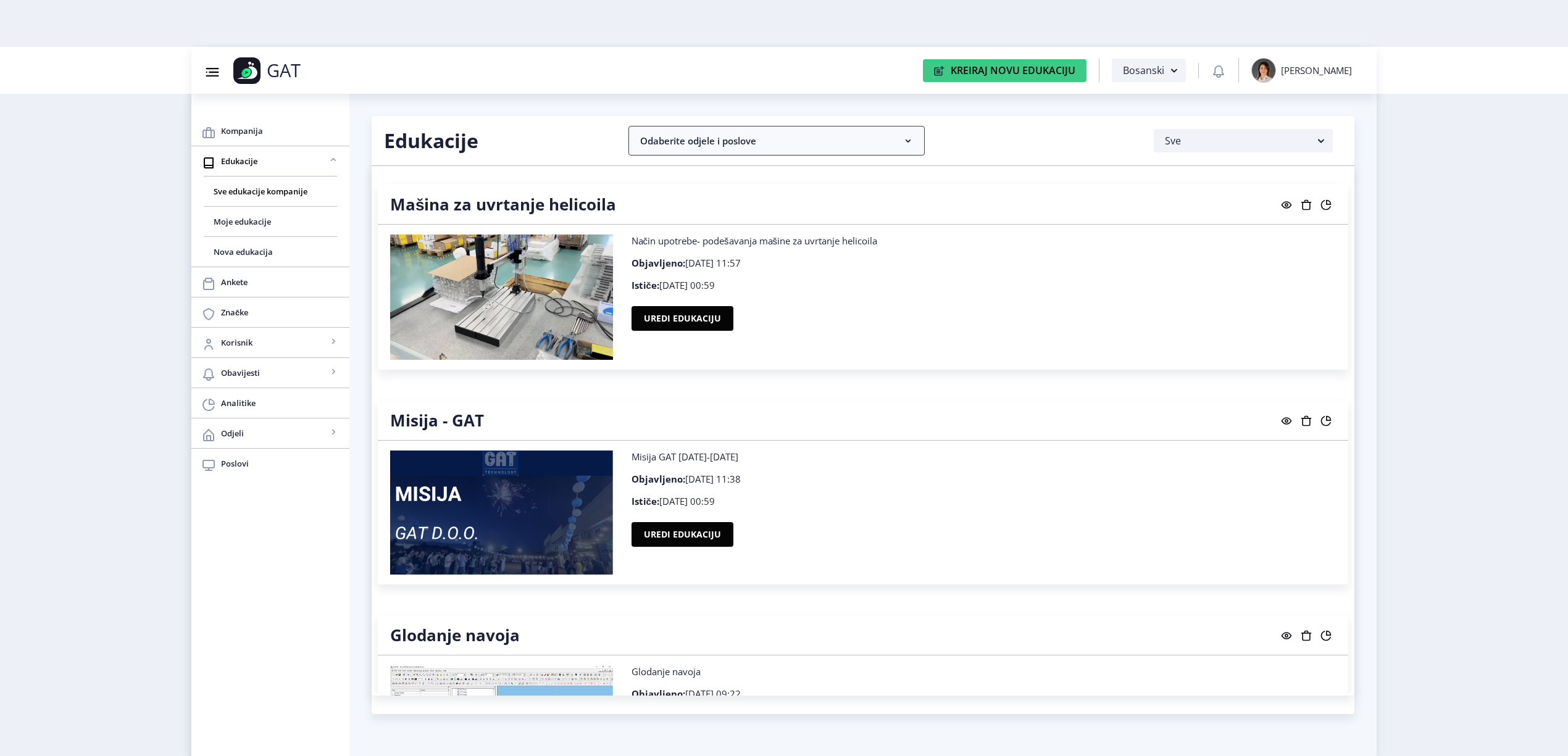
click at [679, 134] on nb-accordion-item-header "Odaberite odjele i poslove" at bounding box center [776, 141] width 296 height 30
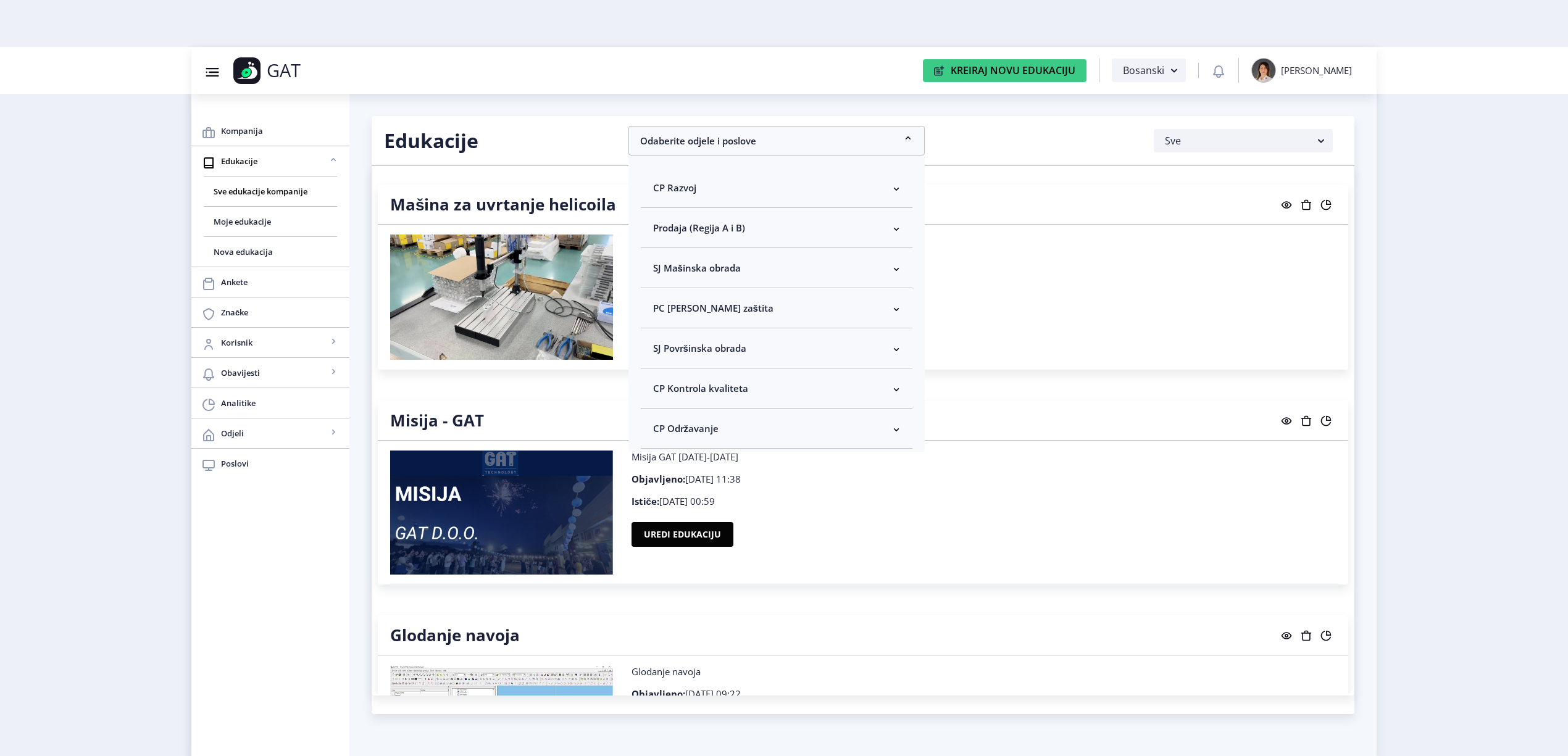
click at [719, 391] on span "CP Kontrola kvaliteta" at bounding box center [701, 388] width 95 height 15
click at [712, 436] on span "Odaberi sve" at bounding box center [699, 431] width 60 height 15
click at [659, 433] on input "Odaberi sve" at bounding box center [658, 432] width 1 height 1
checkbox input "true"
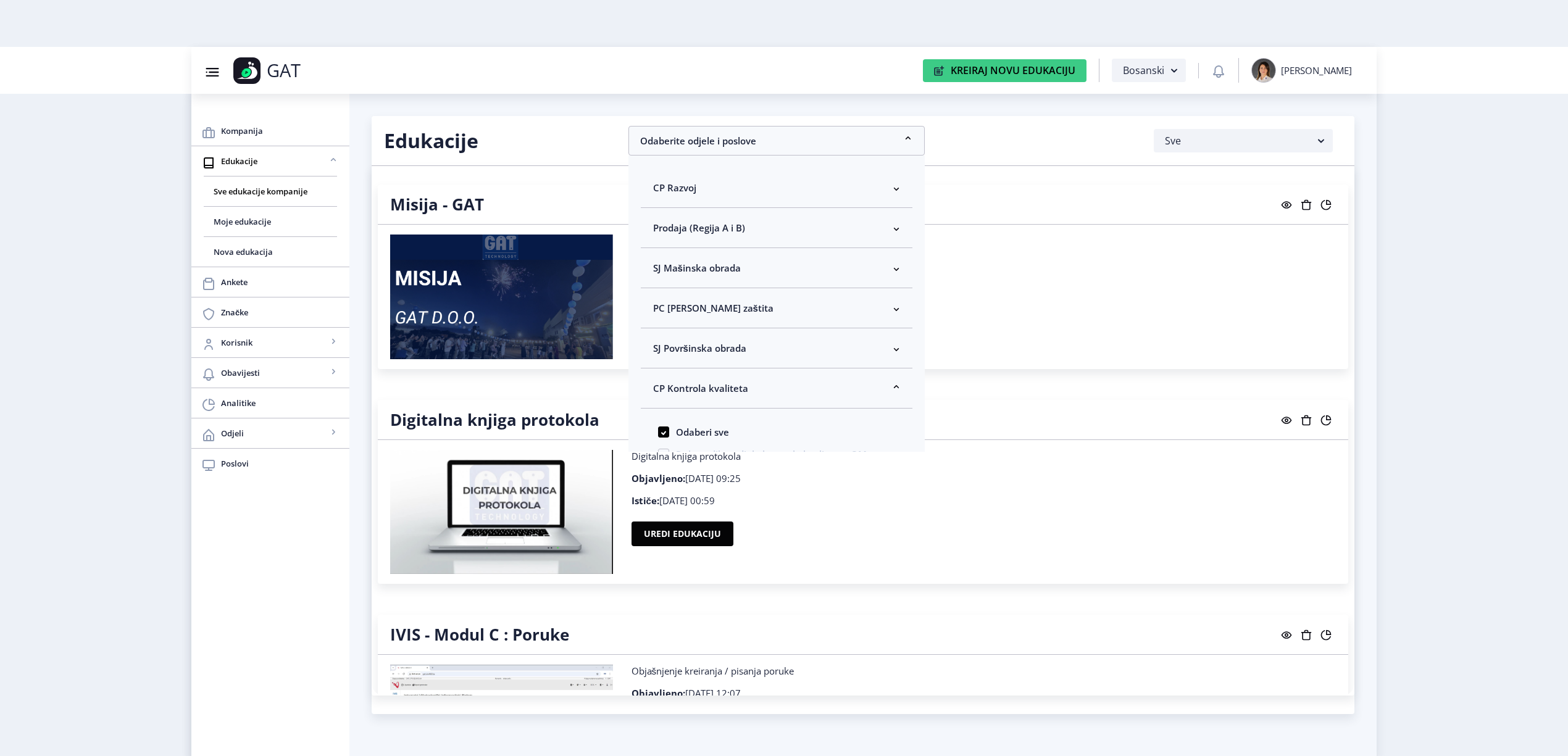
click at [1476, 378] on nb-layout "Group 43@3x Created with Sketch. GAT Kreiraj Novu Edukaciju Bosanski Adela Boto…" at bounding box center [784, 378] width 1568 height 756
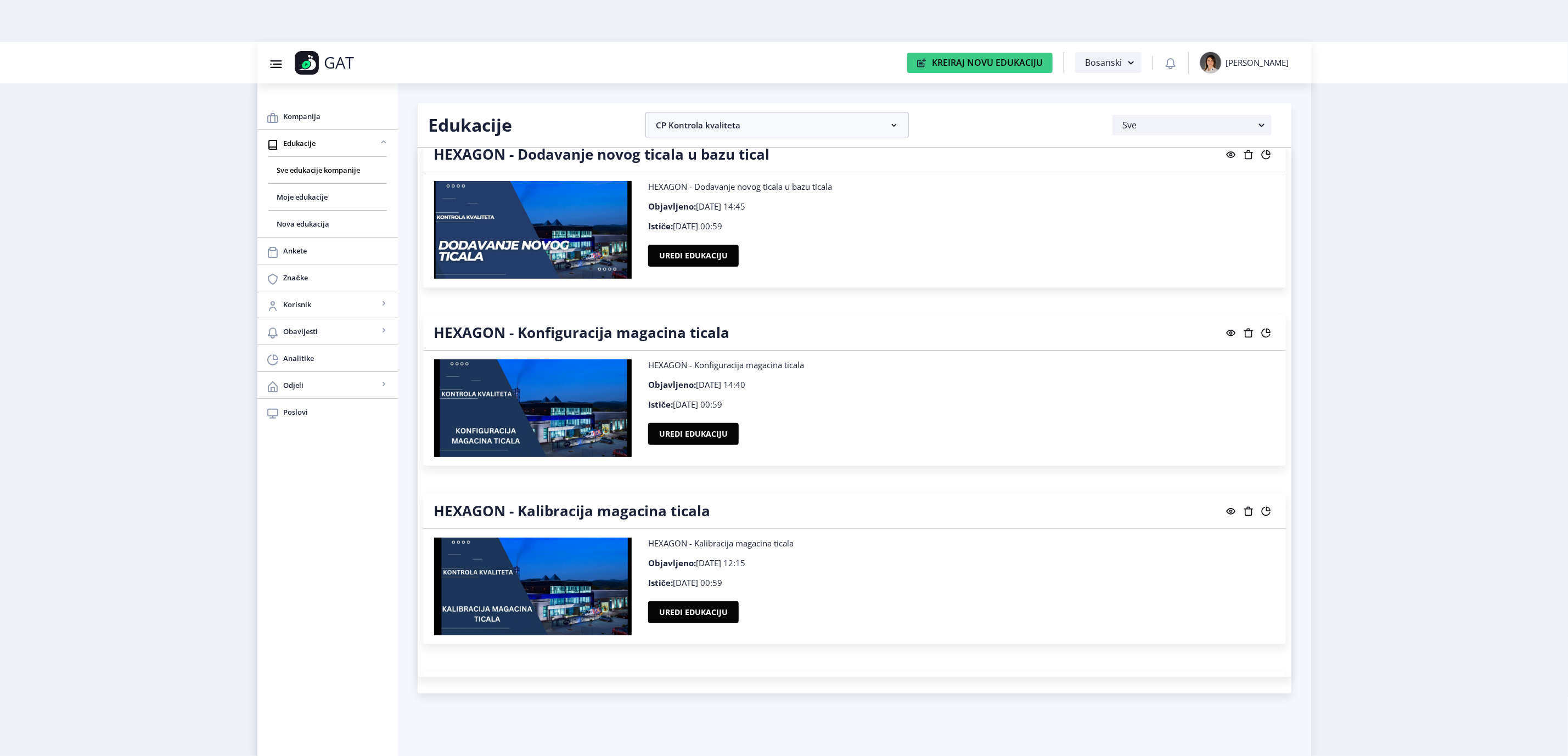
scroll to position [951, 0]
